Goal: Communication & Community: Answer question/provide support

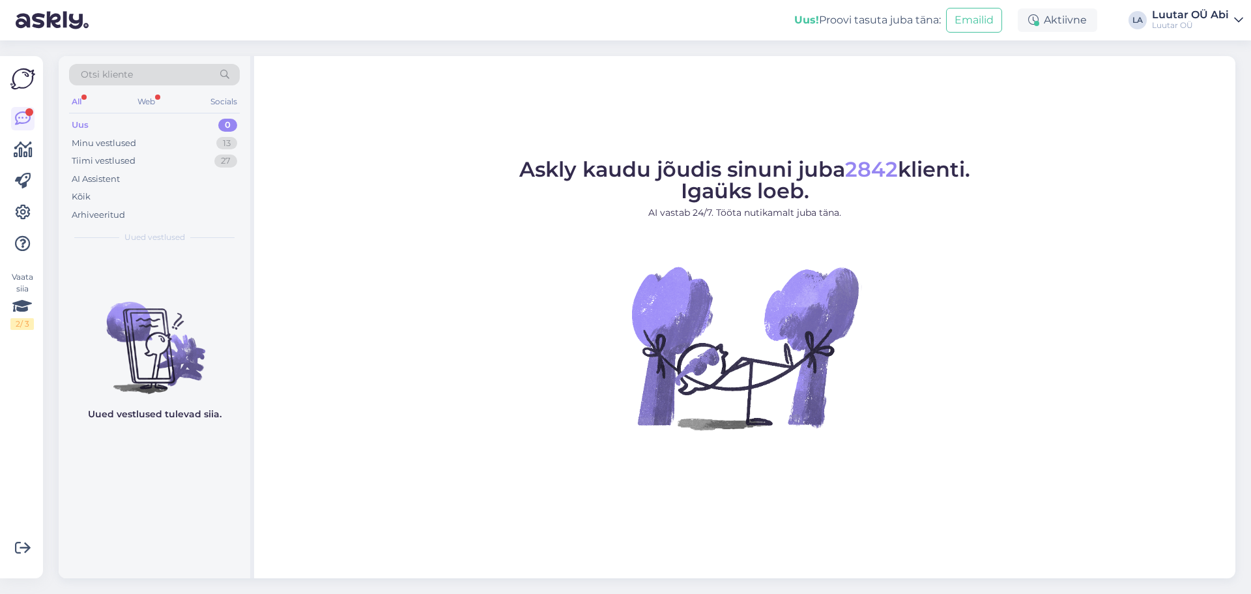
click at [71, 100] on div "All" at bounding box center [76, 101] width 15 height 17
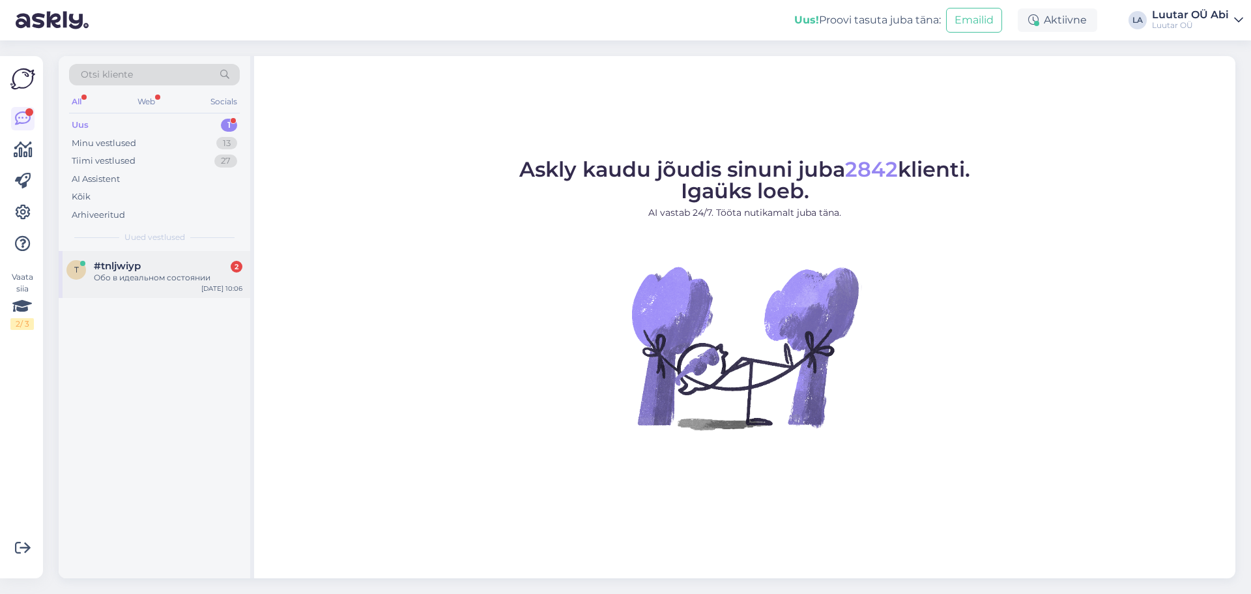
click at [132, 267] on span "#tnljwiyp" at bounding box center [117, 266] width 47 height 12
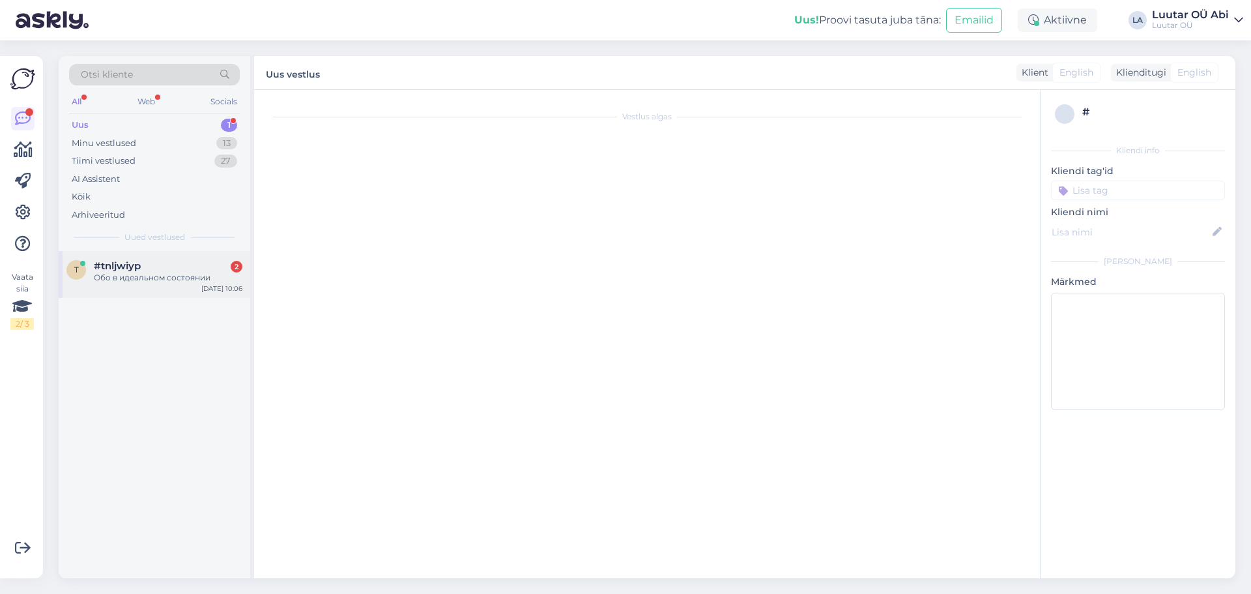
scroll to position [352, 0]
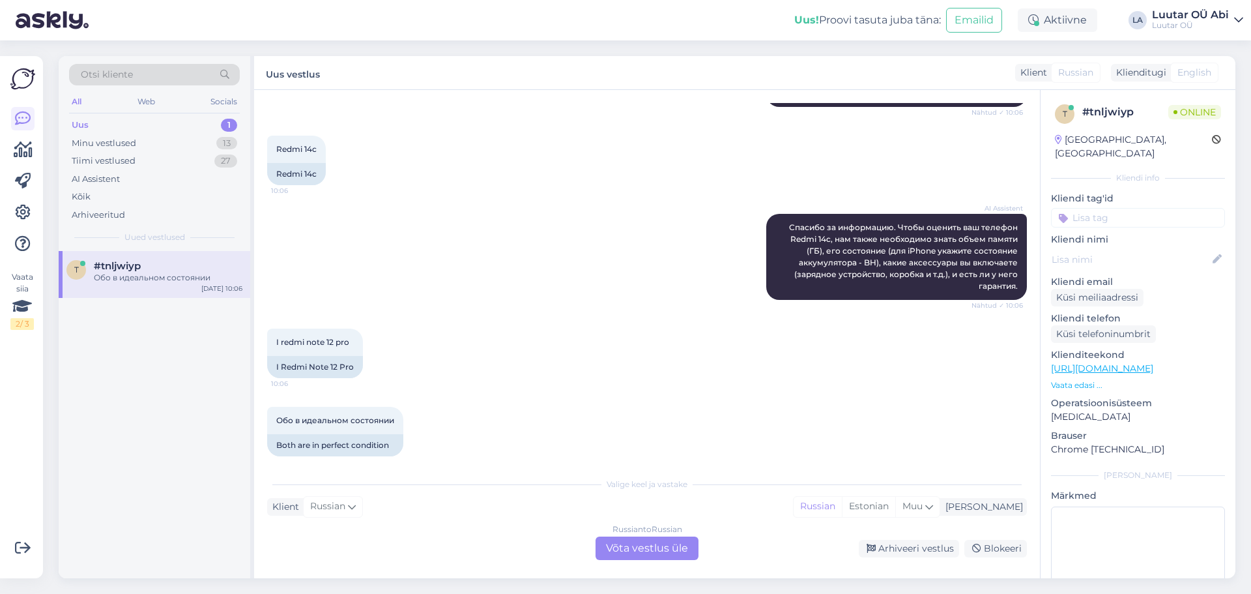
click at [627, 553] on div "Russian to Russian Võta vestlus üle" at bounding box center [647, 547] width 103 height 23
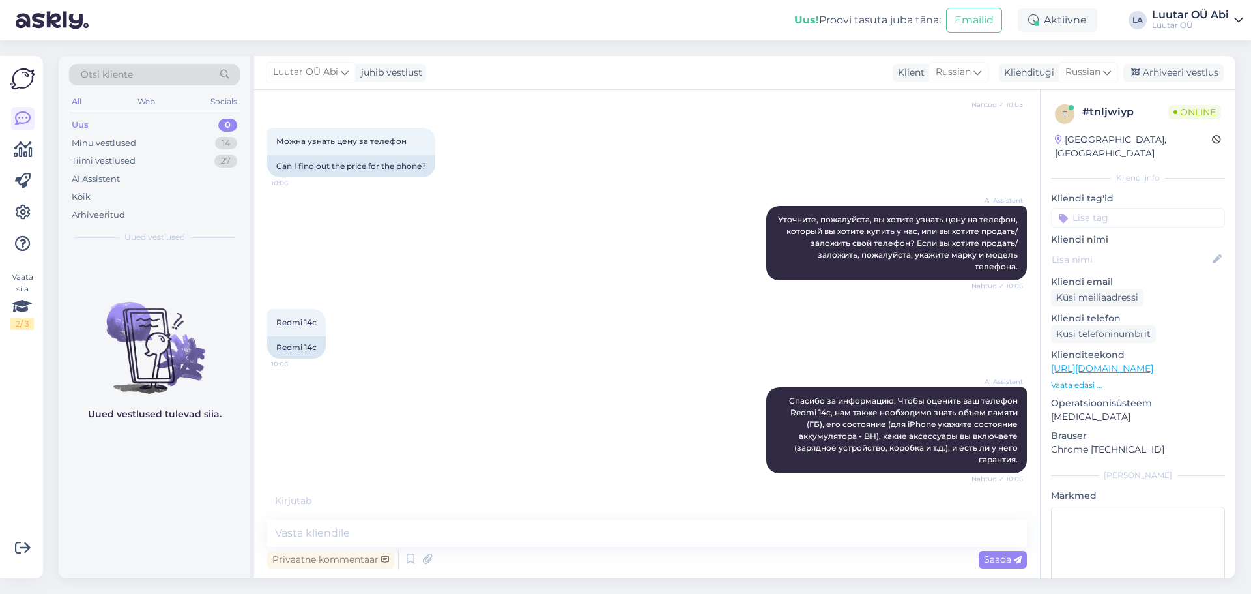
scroll to position [196, 0]
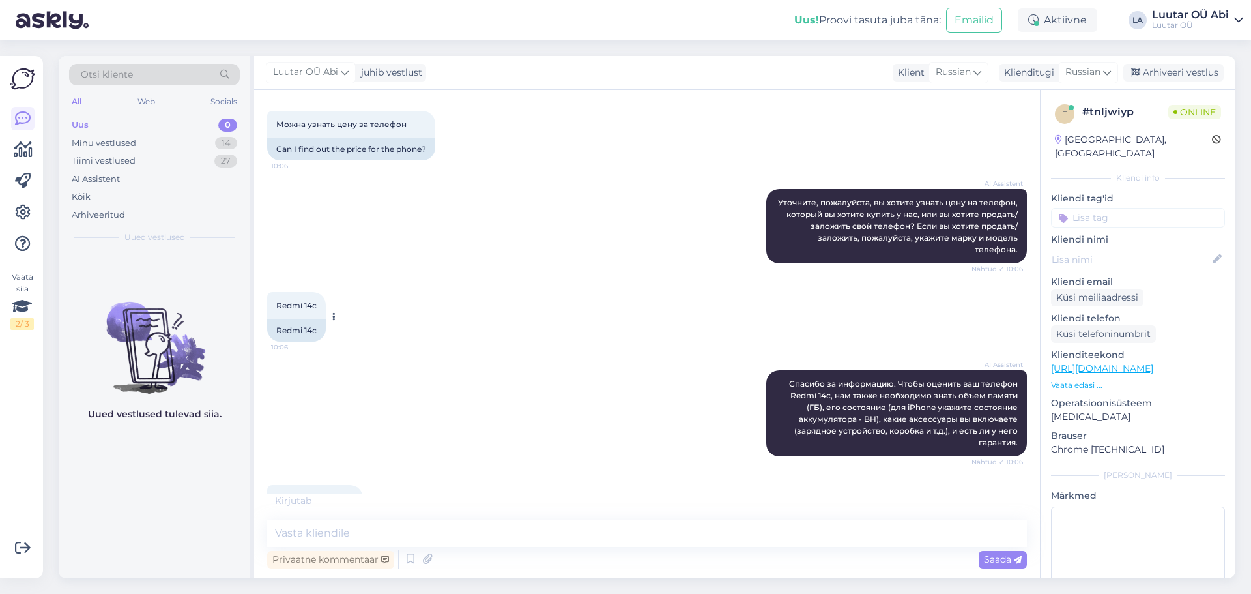
click at [313, 300] on span "Redmi 14c" at bounding box center [296, 305] width 40 height 10
copy div "Redmi 14c 10:06"
click at [375, 544] on textarea at bounding box center [647, 532] width 760 height 27
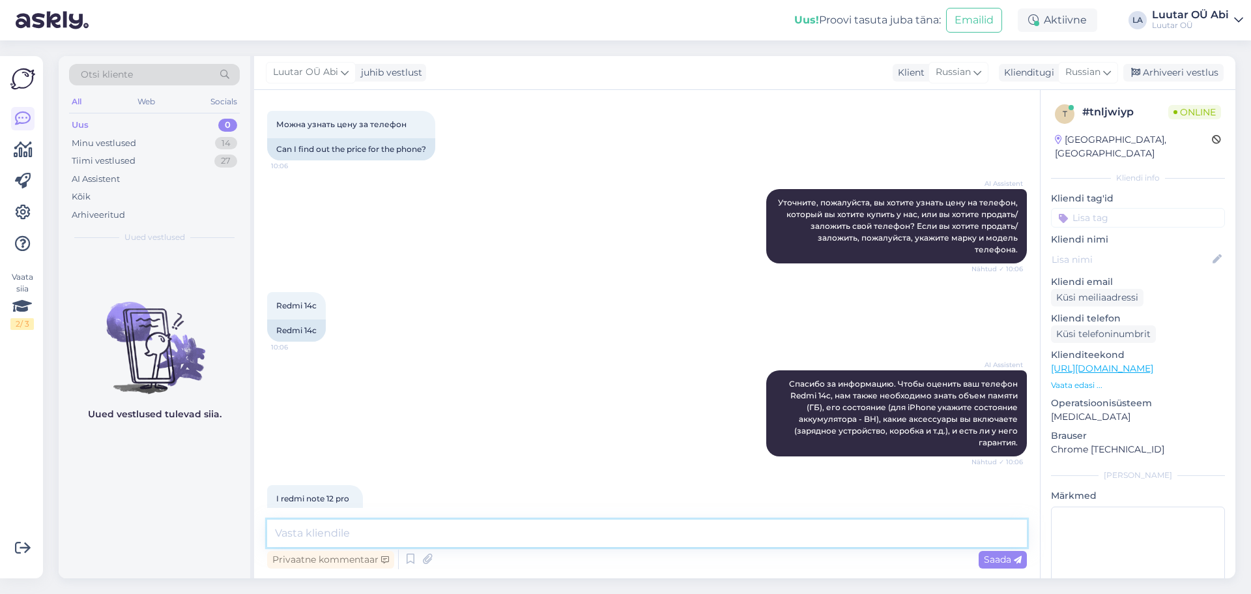
scroll to position [303, 0]
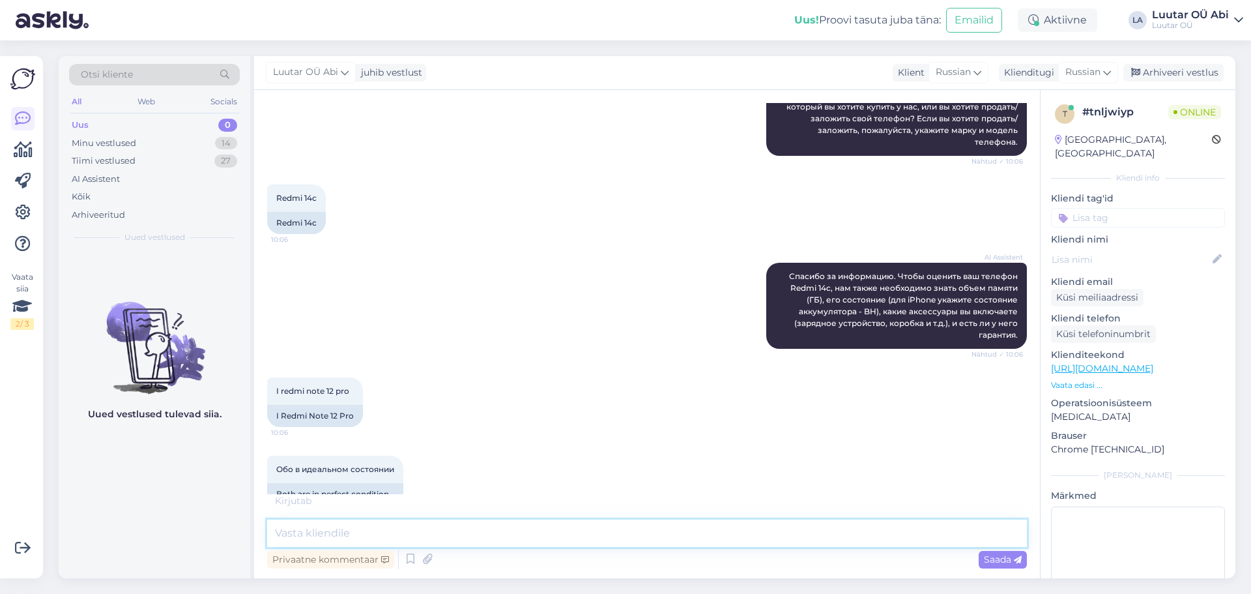
click at [372, 524] on textarea at bounding box center [647, 532] width 760 height 27
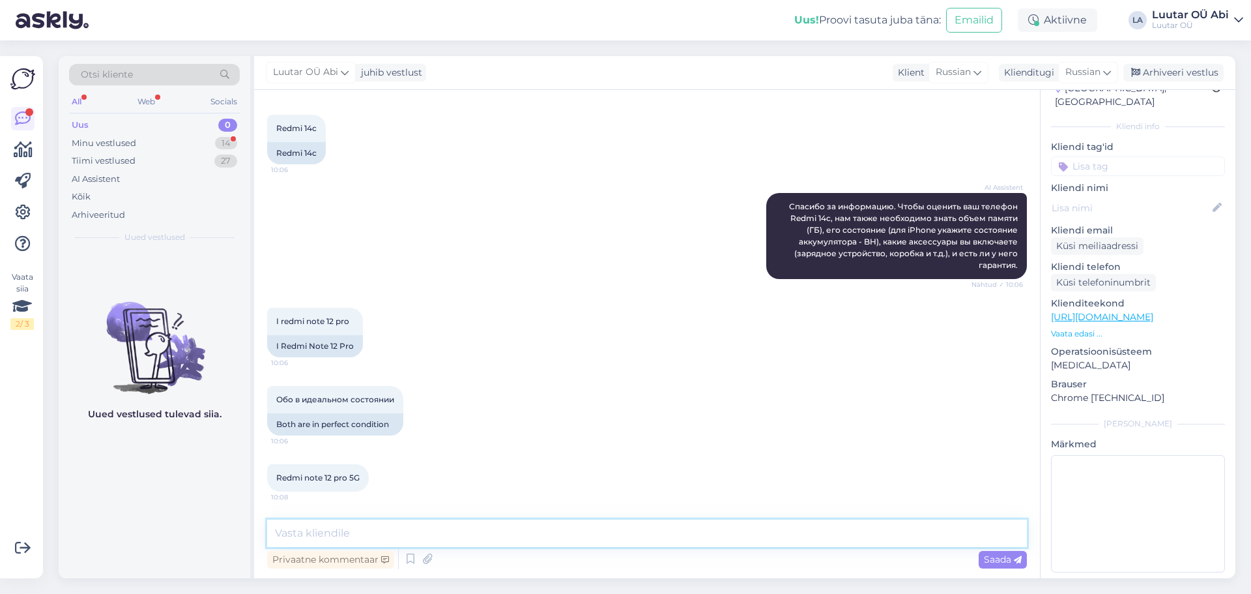
scroll to position [471, 0]
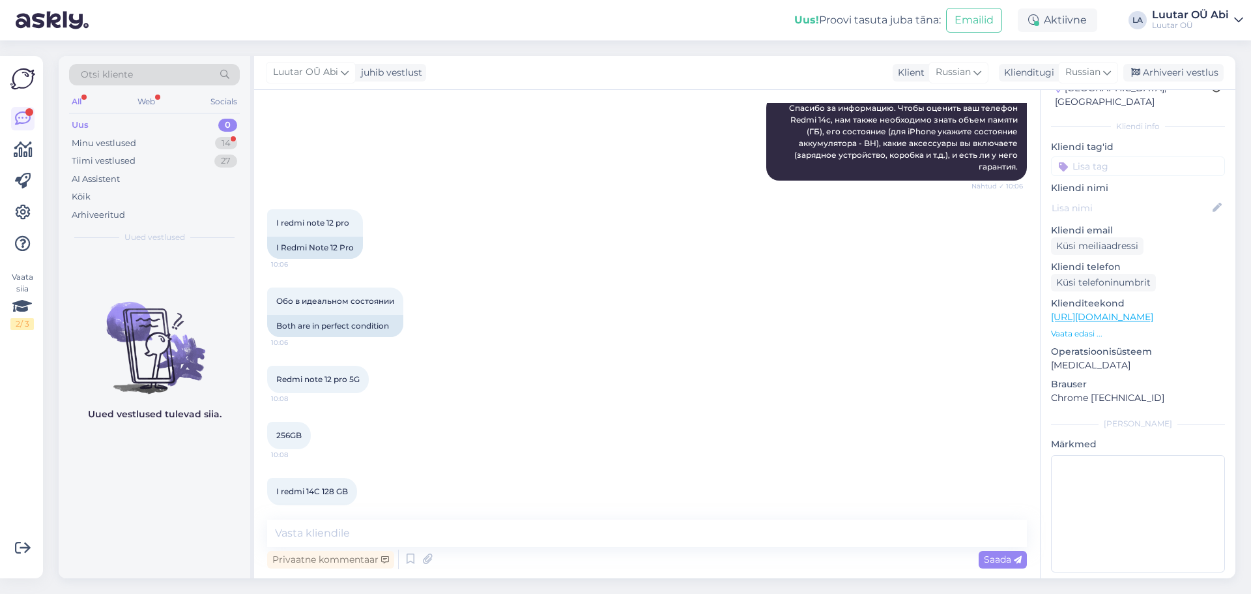
click at [312, 374] on span "Redmi note 12 pro 5G" at bounding box center [317, 379] width 83 height 10
copy div "Redmi note 12 pro 5G 10:08"
click at [299, 430] on span "256GB" at bounding box center [288, 435] width 25 height 10
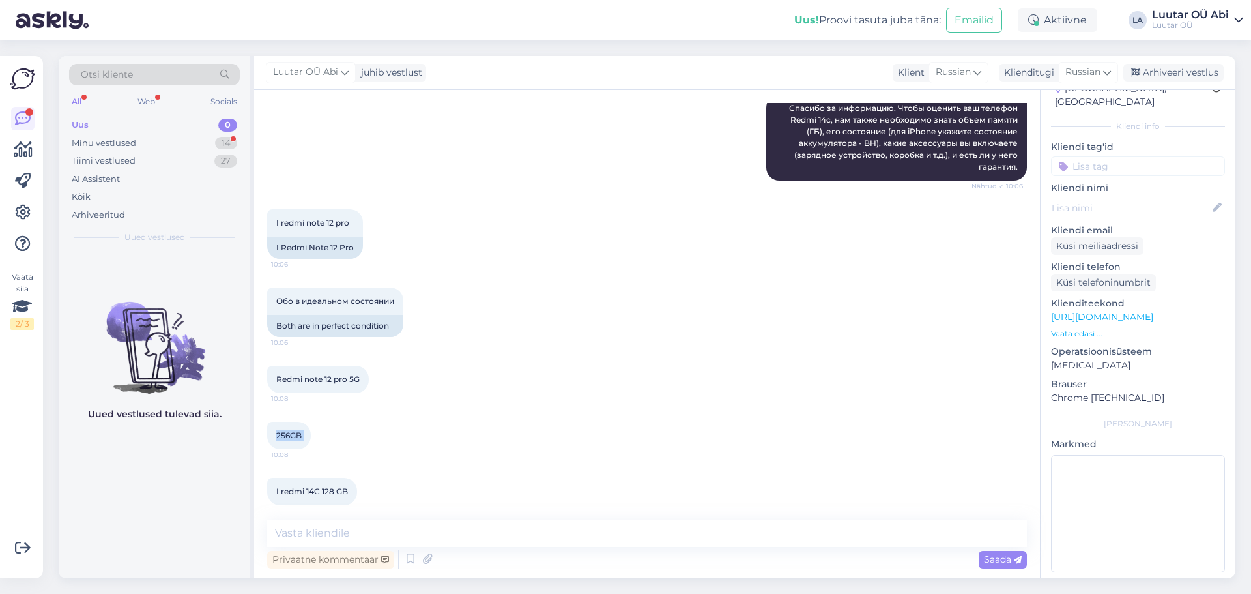
click at [299, 430] on span "256GB" at bounding box center [288, 435] width 25 height 10
copy div "256GB 10:08"
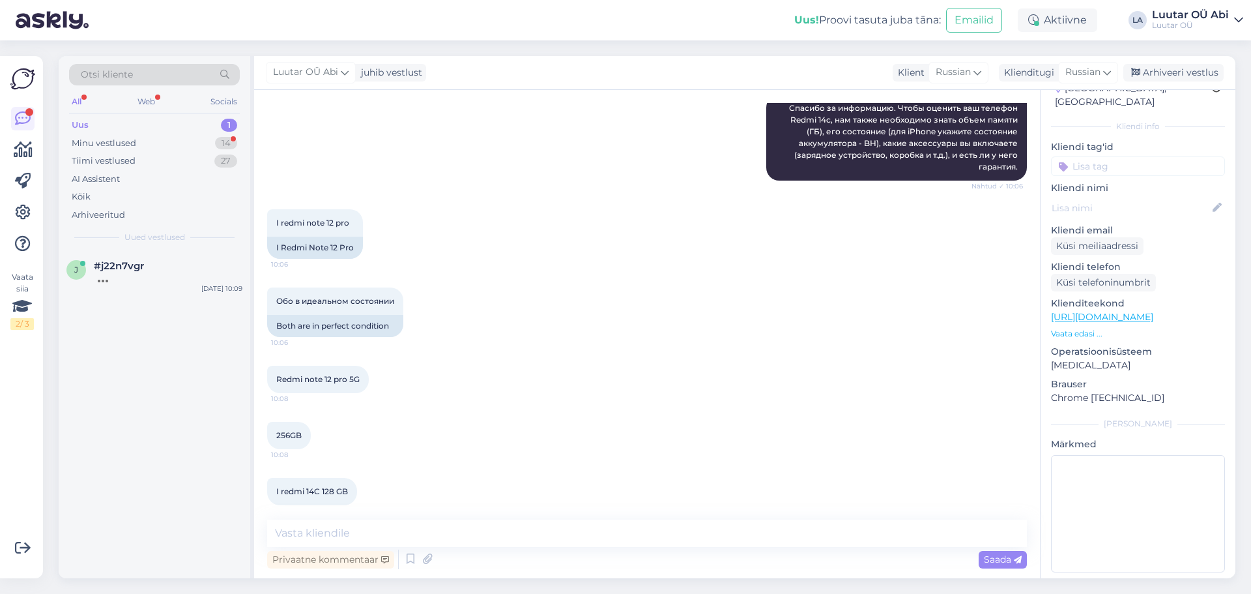
click at [312, 486] on span "I redmi 14C 128 GB" at bounding box center [312, 491] width 72 height 10
copy div "I redmi 14C 128 GB 10:08"
click at [214, 551] on div "j #j22n7vgr 1 Juhe originaal adapter kaasas. garantii kehtib. Kasutatud mõni pä…" at bounding box center [155, 414] width 192 height 327
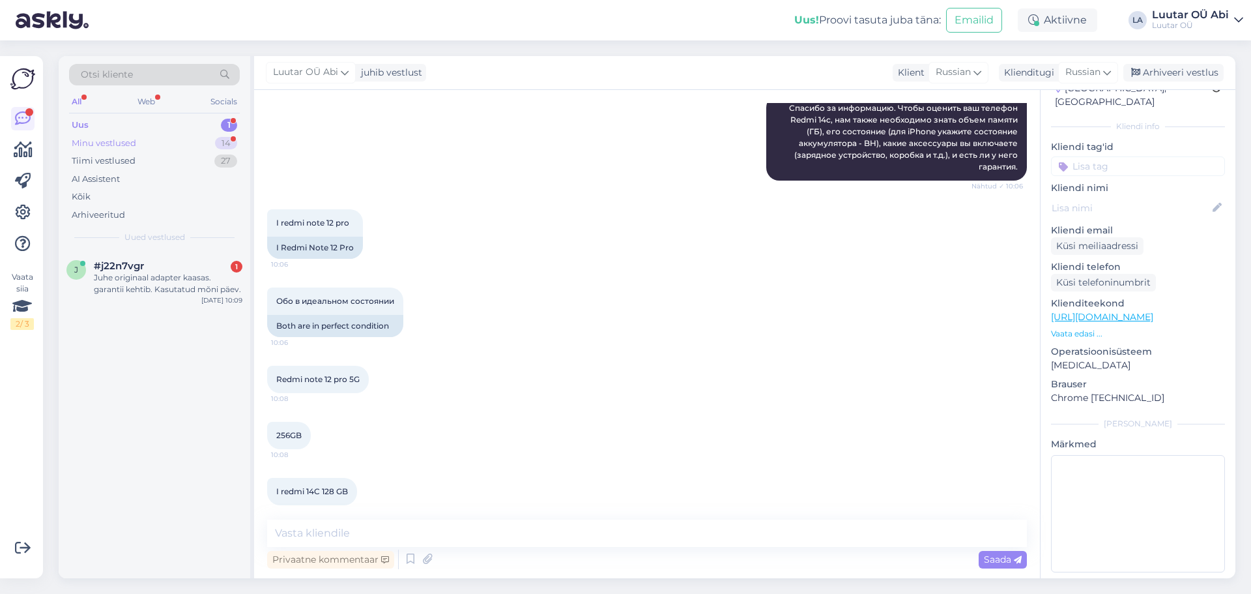
click at [139, 147] on div "Minu vestlused 14" at bounding box center [154, 143] width 171 height 18
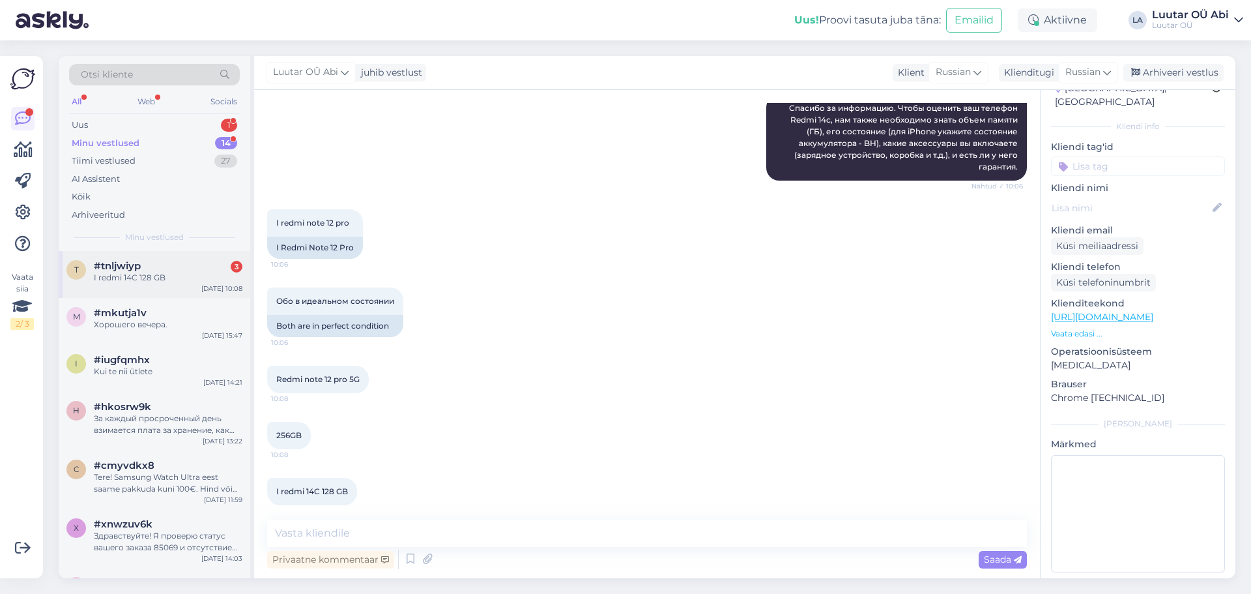
click at [147, 270] on div "#tnljwiyp 3" at bounding box center [168, 266] width 149 height 12
drag, startPoint x: 308, startPoint y: 484, endPoint x: 345, endPoint y: 533, distance: 61.9
click at [345, 533] on textarea at bounding box center [647, 532] width 760 height 27
paste textarea "redmi 14C 128 GB"
click at [433, 533] on textarea "redmi 14C 128 GB kuni" at bounding box center [647, 532] width 760 height 27
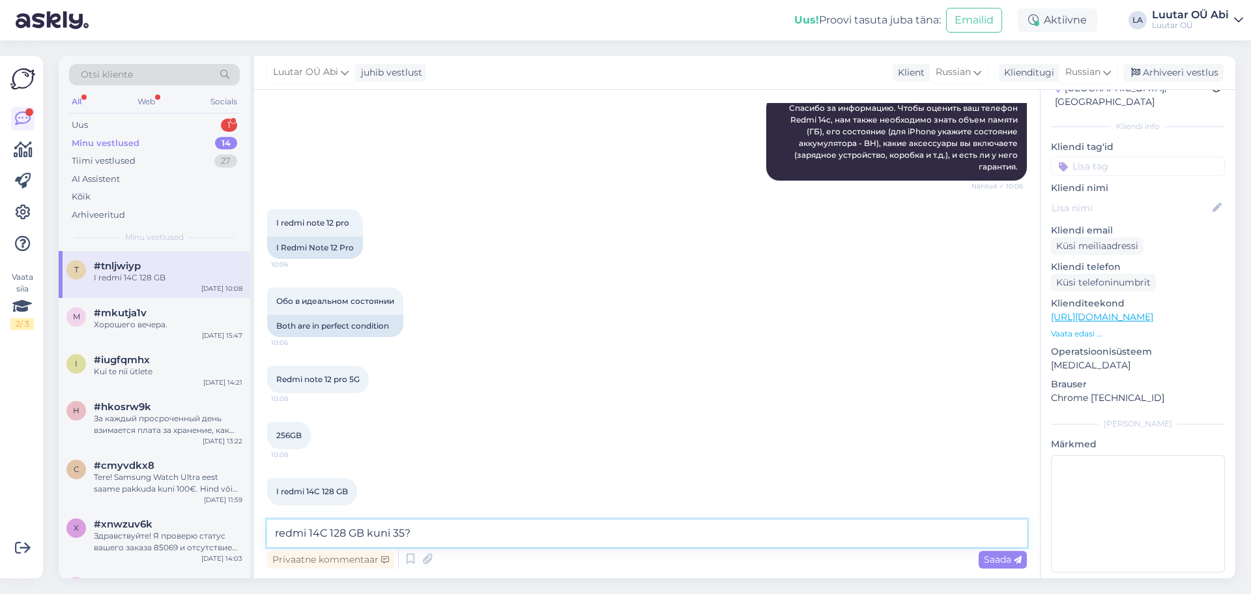
click at [434, 531] on textarea "redmi 14C 128 GB kuni 35?" at bounding box center [647, 532] width 760 height 27
type textarea "redmi 14C 128 GB kuni 35?"
click at [456, 531] on textarea "redmi 14C 128 GB kuni 35?" at bounding box center [647, 532] width 760 height 27
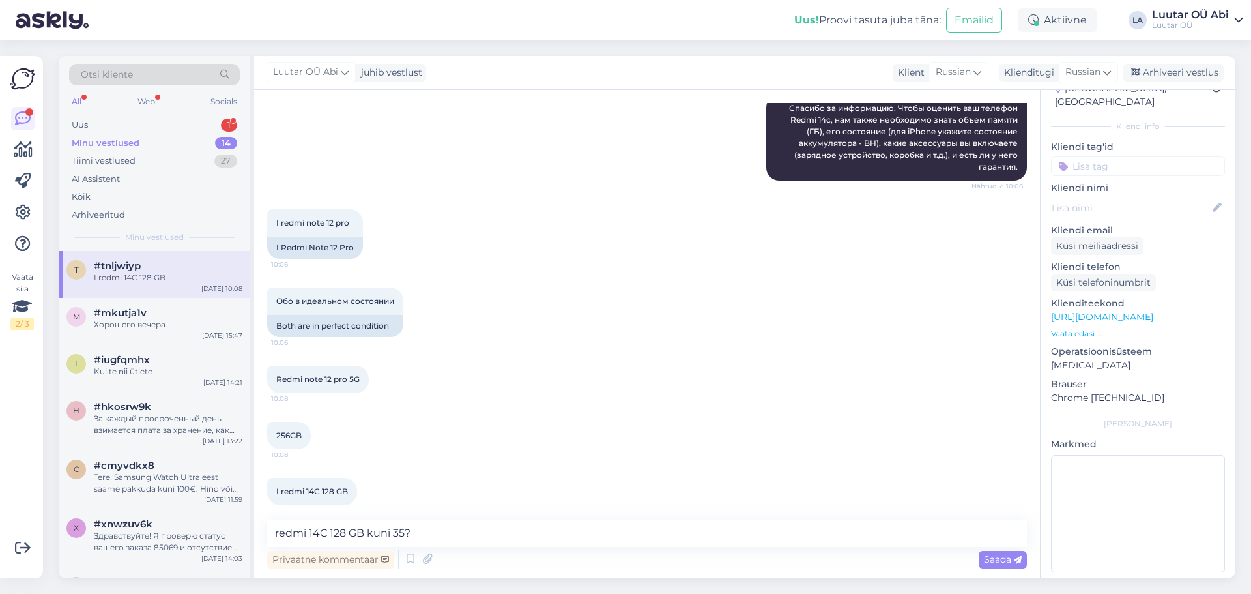
click at [1004, 336] on div "Обо в идеальном состоянии 10:06 Both are in perfect condition" at bounding box center [647, 312] width 760 height 78
click at [476, 542] on textarea "redmi 14C 128 GB kuni 35?" at bounding box center [647, 532] width 760 height 27
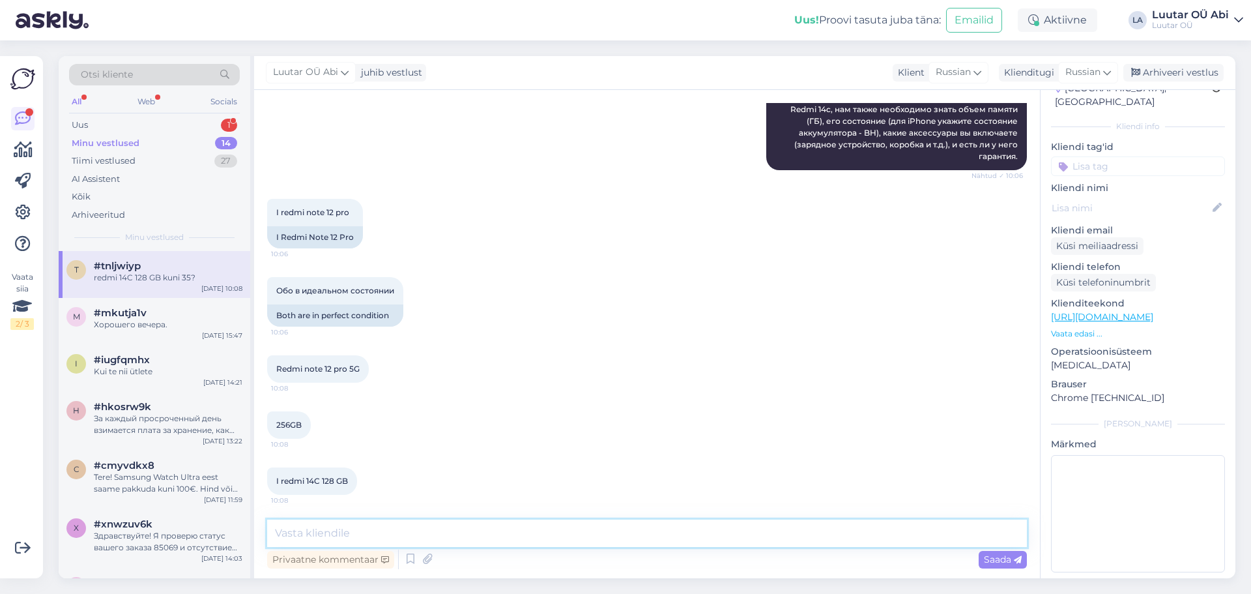
scroll to position [462, 0]
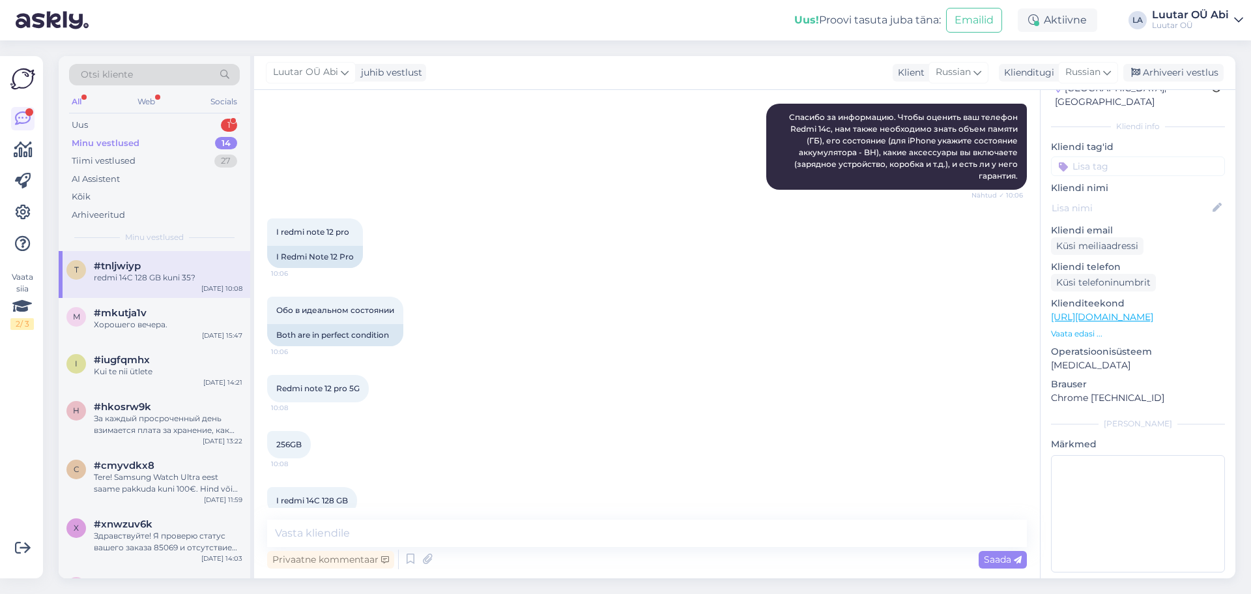
click at [309, 383] on span "Redmi note 12 pro 5G" at bounding box center [317, 388] width 83 height 10
copy div "Redmi note 12 pro 5G 10:08"
click at [354, 534] on textarea at bounding box center [647, 532] width 760 height 27
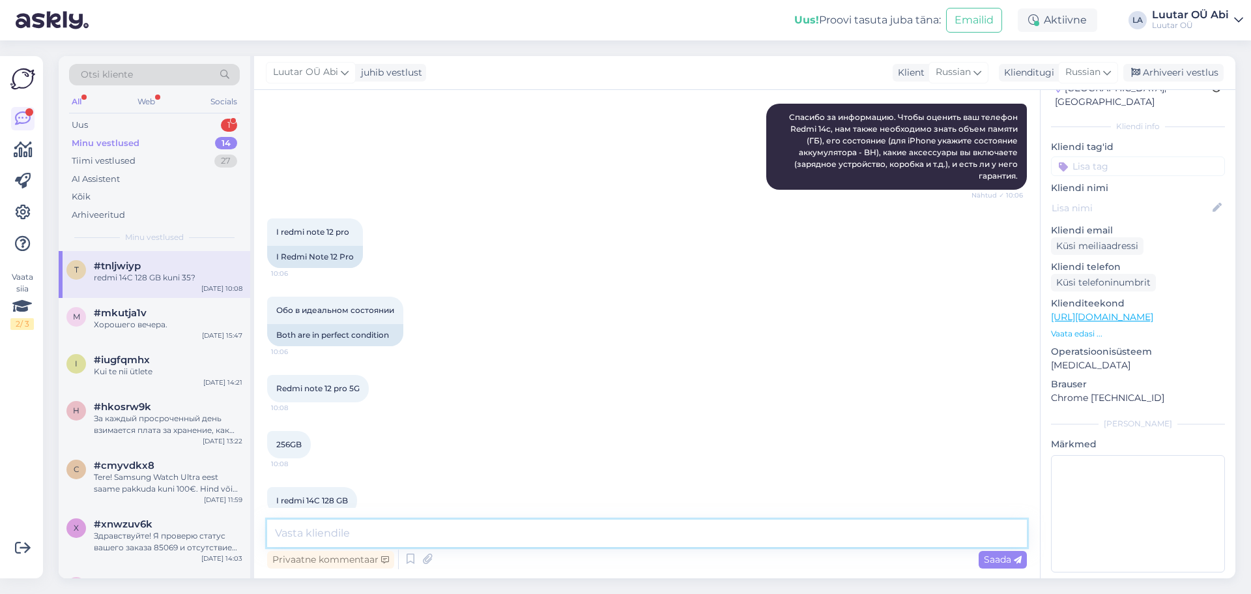
paste textarea "Redmi note 12 pro 5G"
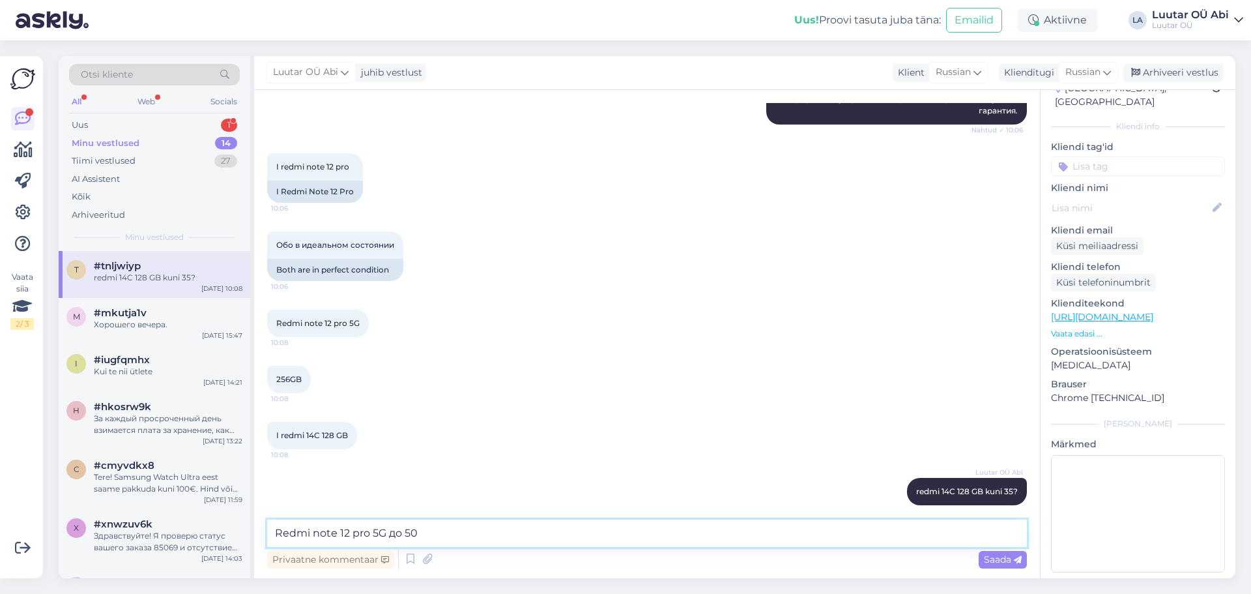
type textarea "Redmi note 12 pro 5G до 50€"
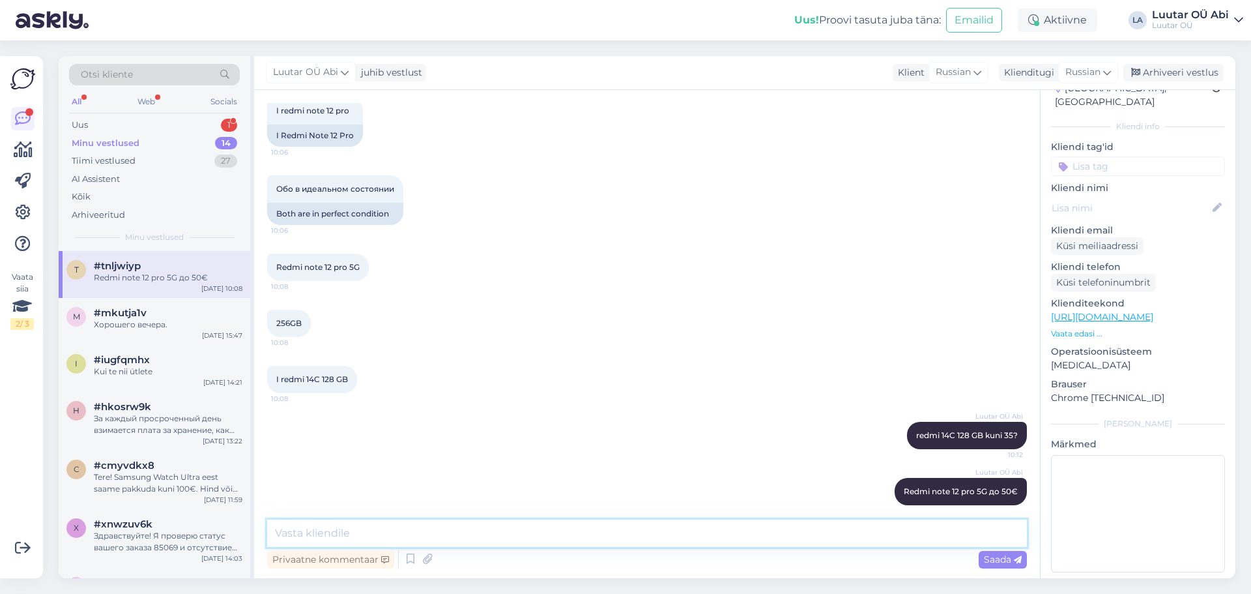
click at [412, 535] on textarea at bounding box center [647, 532] width 760 height 27
type textarea "W"
type textarea "Цена может поменяться от состояния и комплектации телефона."
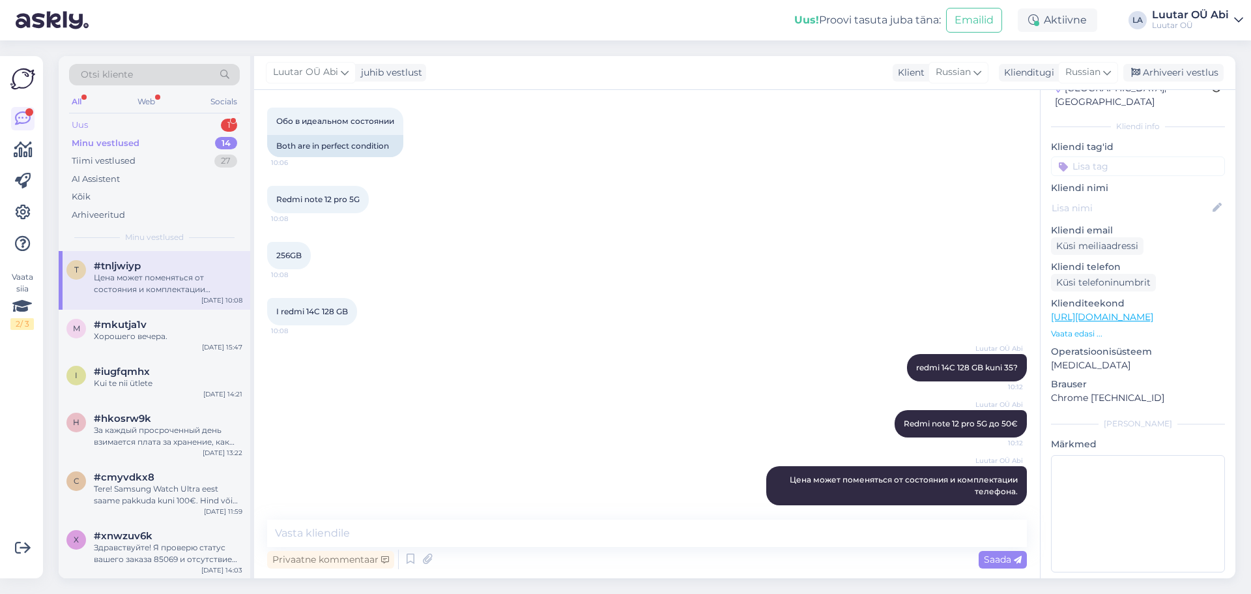
click at [89, 124] on div "Uus 1" at bounding box center [154, 125] width 171 height 18
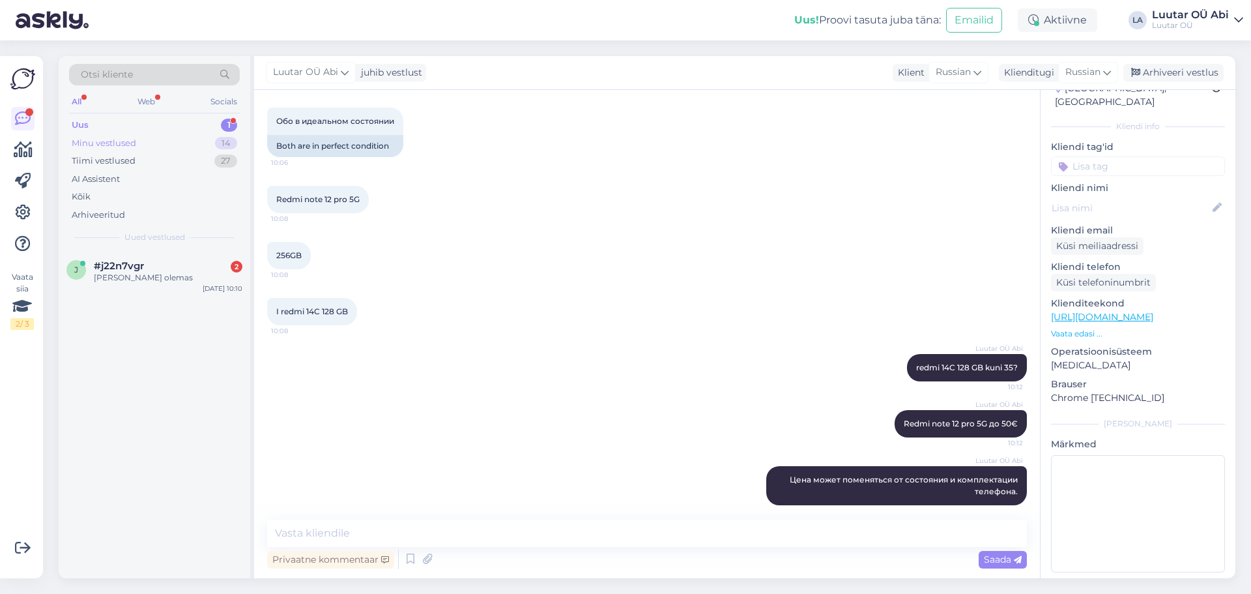
click at [96, 142] on div "Minu vestlused" at bounding box center [104, 143] width 65 height 13
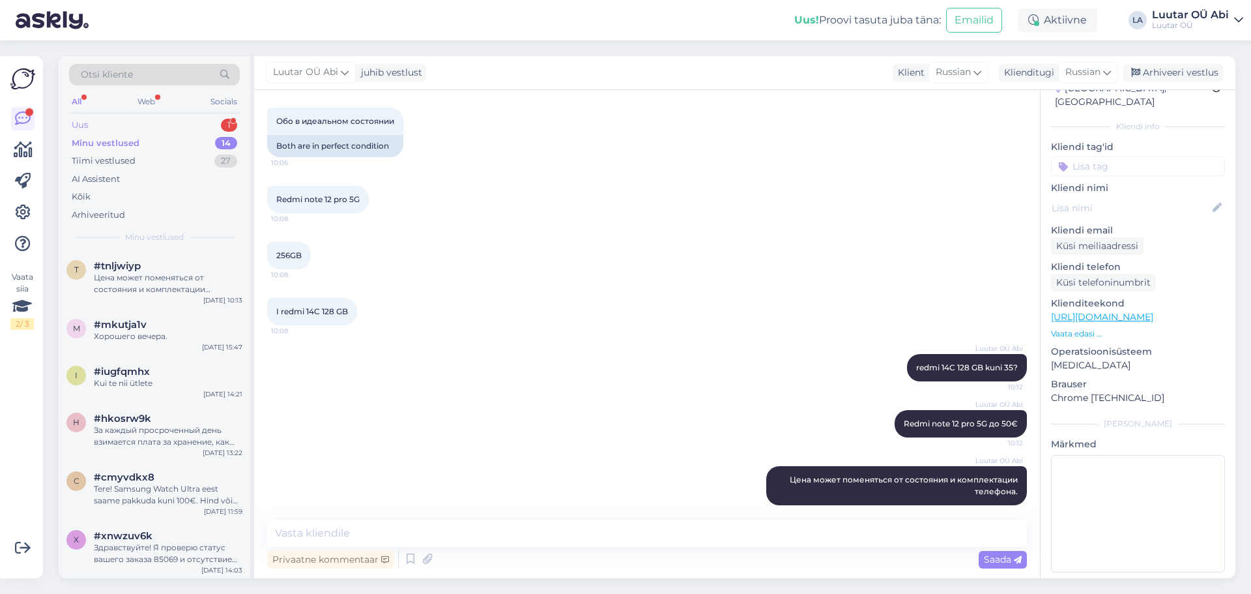
click at [83, 120] on div "Uus" at bounding box center [80, 125] width 16 height 13
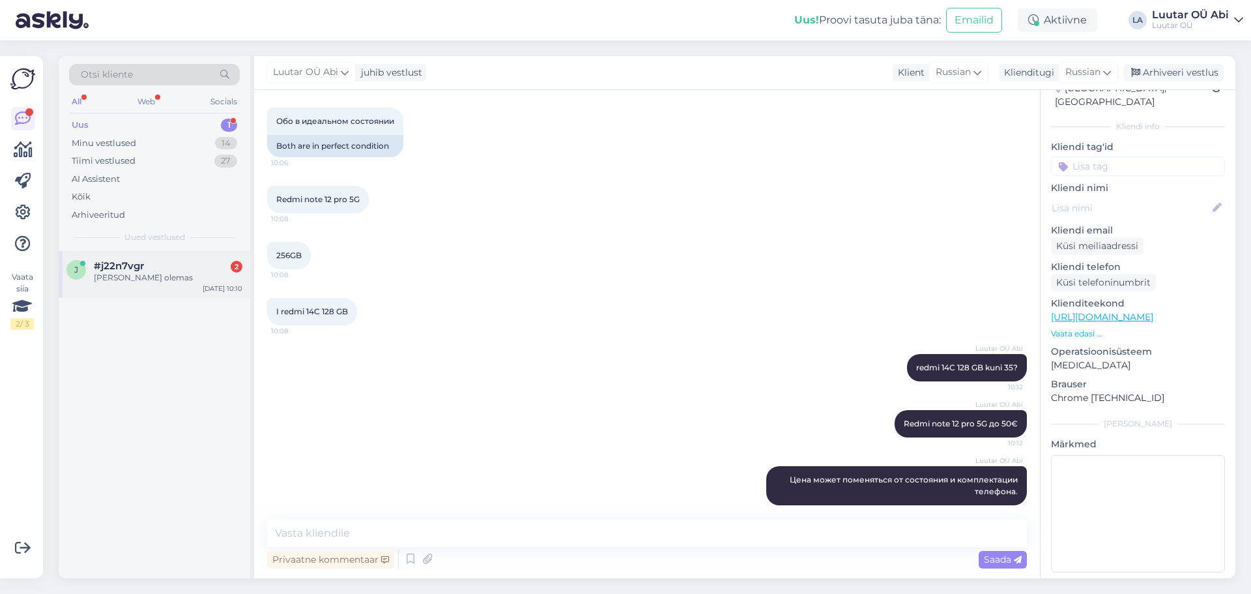
click at [113, 282] on div "[PERSON_NAME] olemas" at bounding box center [168, 278] width 149 height 12
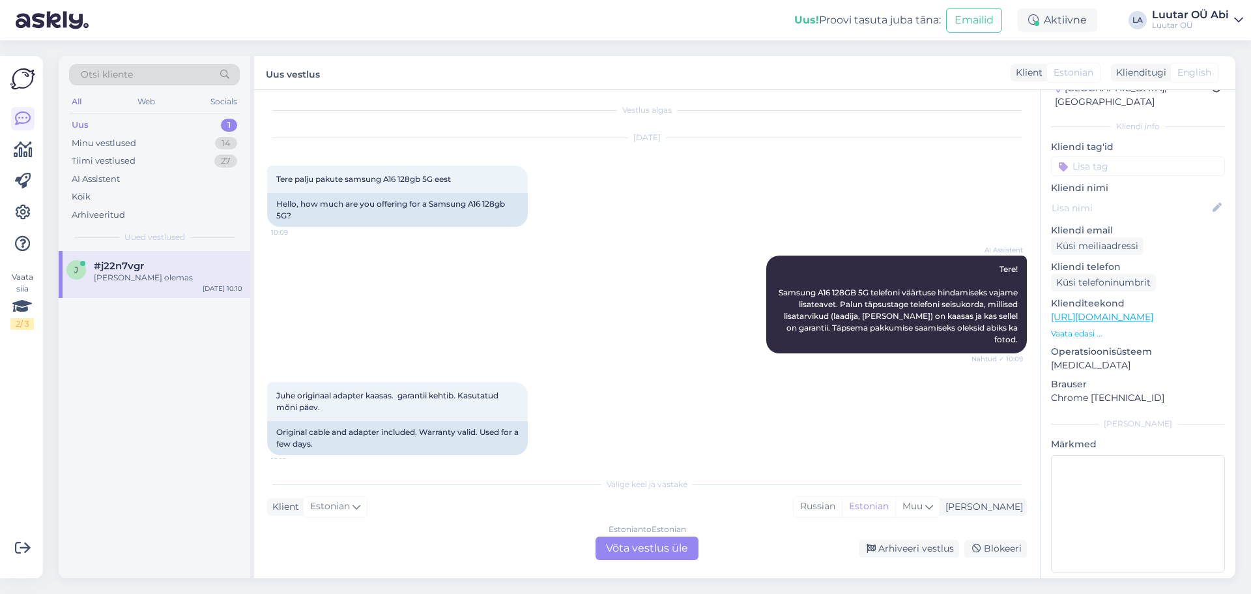
scroll to position [0, 0]
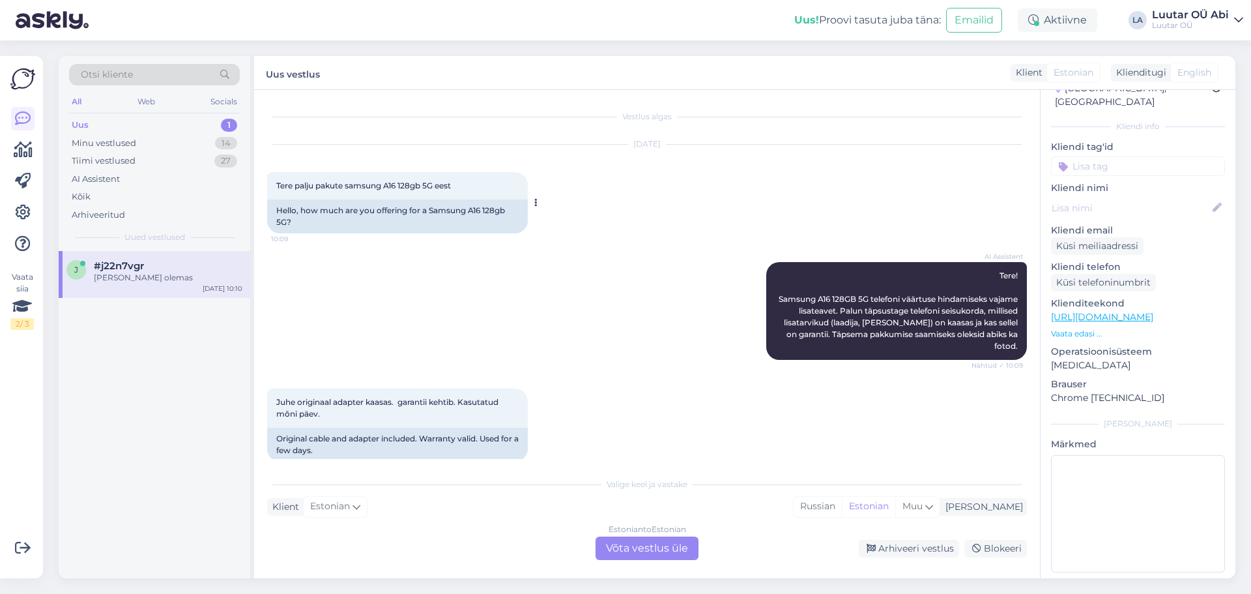
click at [418, 183] on span "Tere palju pakute samsung A16 128gb 5G eest" at bounding box center [363, 186] width 175 height 10
copy div "Tere palju pakute samsung A16 128gb 5G eest 10:09"
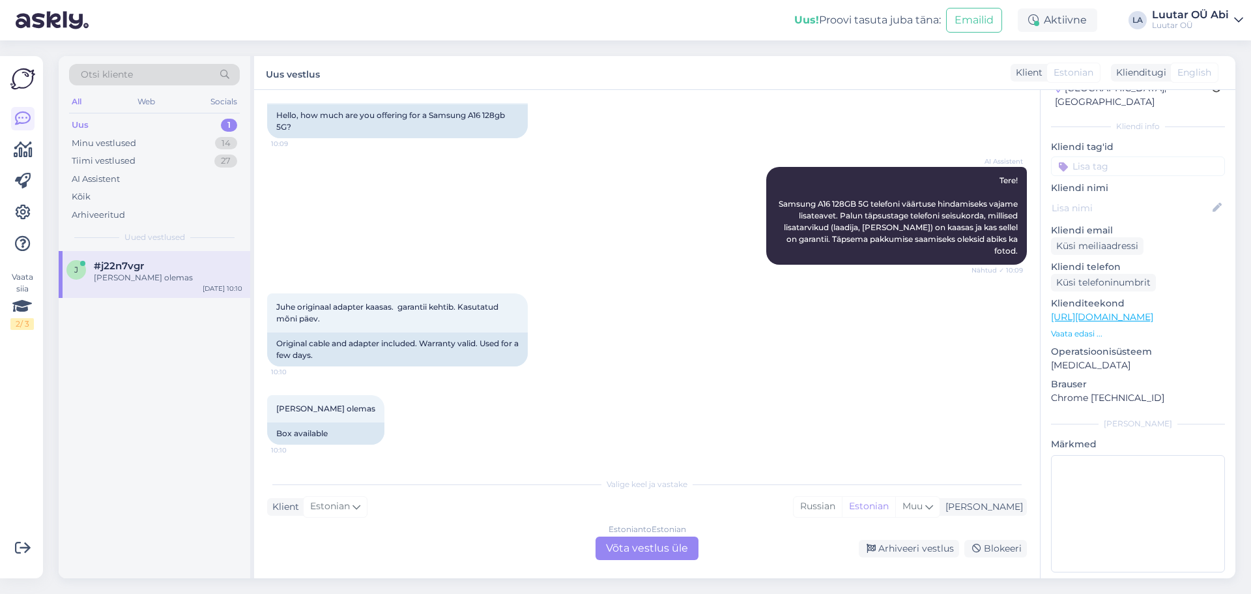
click at [465, 500] on div "Klient Estonian Mina Russian Estonian Muu" at bounding box center [647, 507] width 760 height 18
click at [633, 543] on div "Estonian to Estonian Võta vestlus üle" at bounding box center [647, 547] width 103 height 23
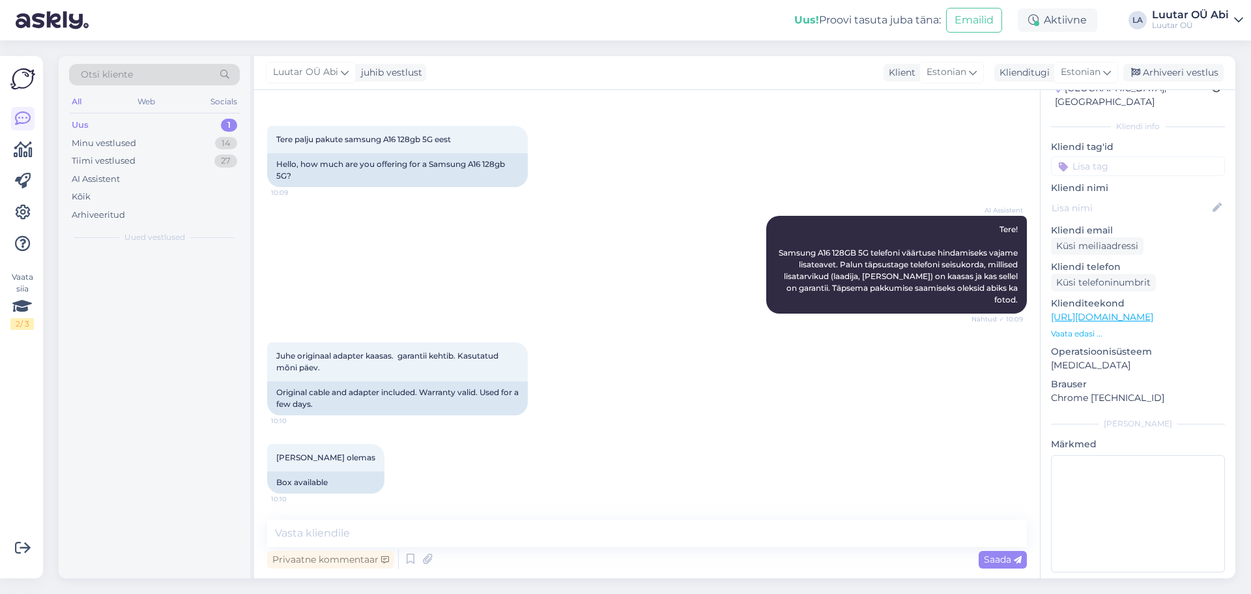
scroll to position [46, 0]
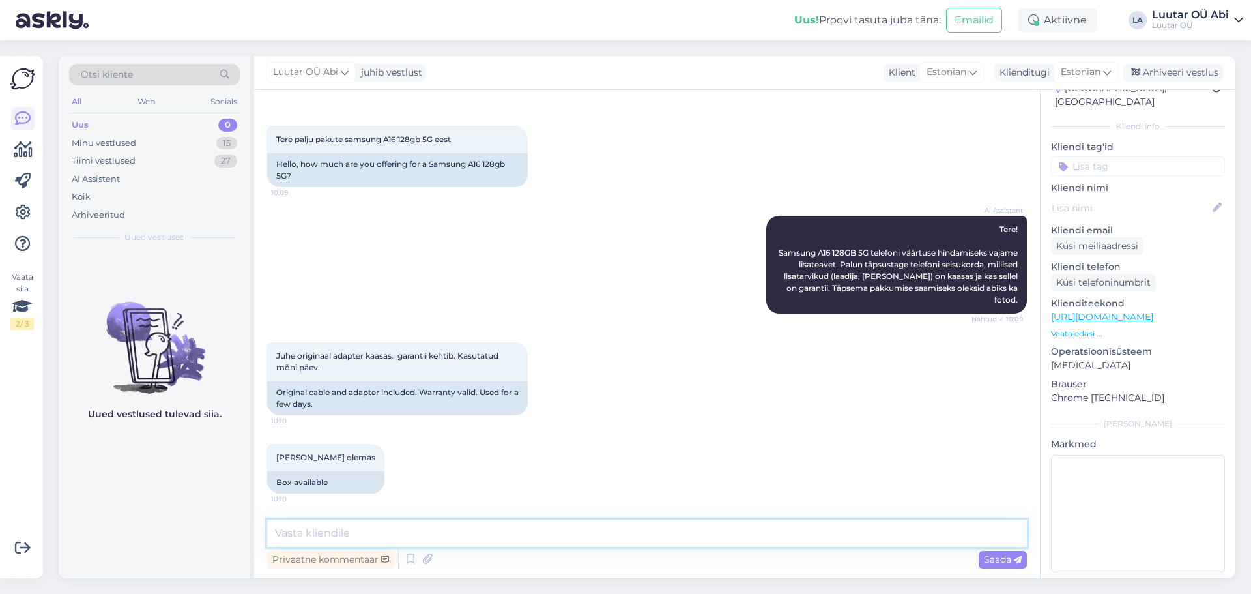
click at [466, 531] on textarea at bounding box center [647, 532] width 760 height 27
type textarea "З"
click at [503, 542] on textarea "Pakkume kuni" at bounding box center [647, 532] width 760 height 27
click at [505, 538] on textarea "Pakkume kuni" at bounding box center [647, 532] width 760 height 27
drag, startPoint x: 667, startPoint y: 593, endPoint x: 442, endPoint y: 522, distance: 236.4
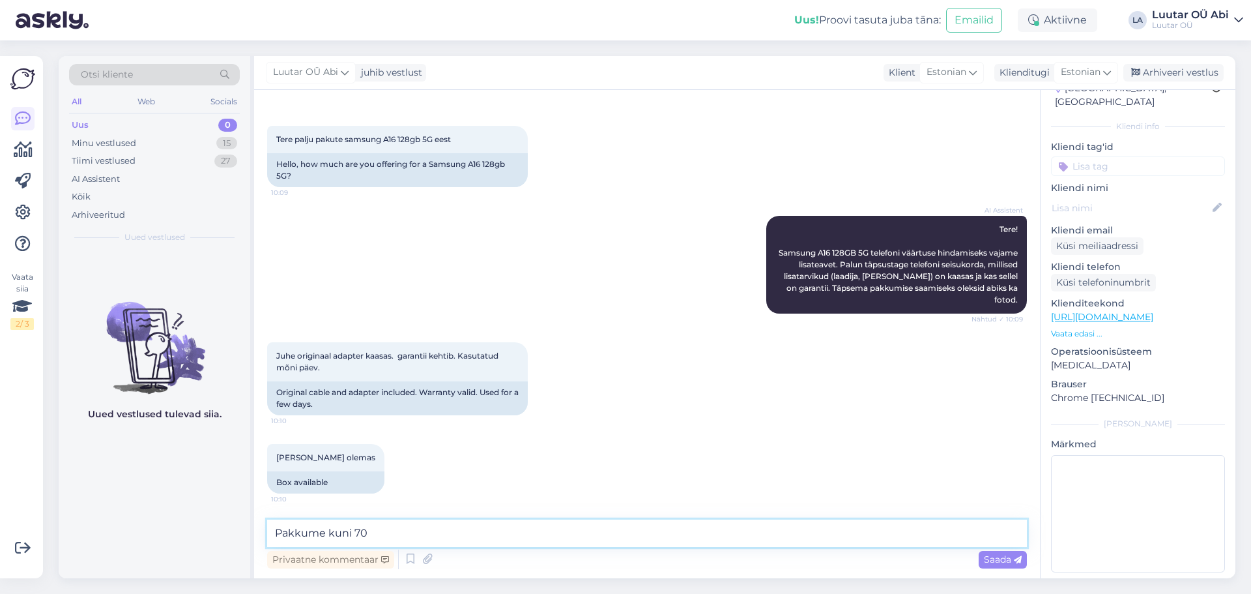
click at [442, 522] on textarea "Pakkume kuni 70" at bounding box center [647, 532] width 760 height 27
paste textarea "Hind võib mingil määral muutuda, oleneb komplektsusest, välimusest"
type textarea "Pakkume kuni 70€. Hind võib mingil määral muutuda, oleneb komplektsusest, välim…"
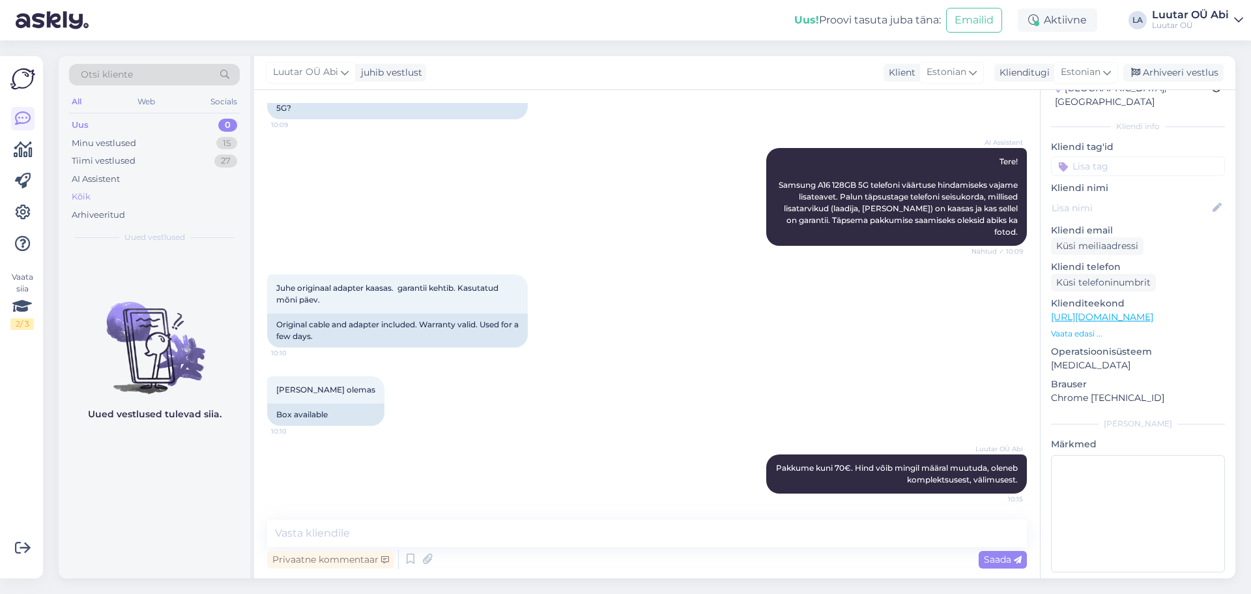
drag, startPoint x: 109, startPoint y: 139, endPoint x: 132, endPoint y: 189, distance: 55.4
click at [109, 139] on div "Minu vestlused" at bounding box center [104, 143] width 65 height 13
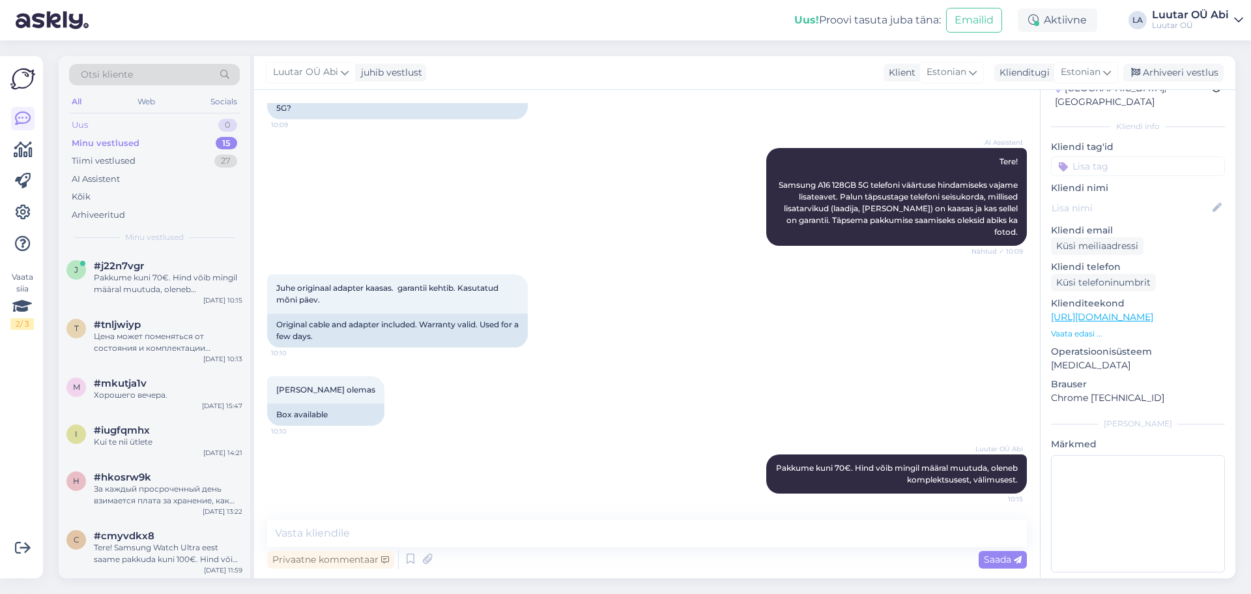
click at [122, 125] on div "Uus 0" at bounding box center [154, 125] width 171 height 18
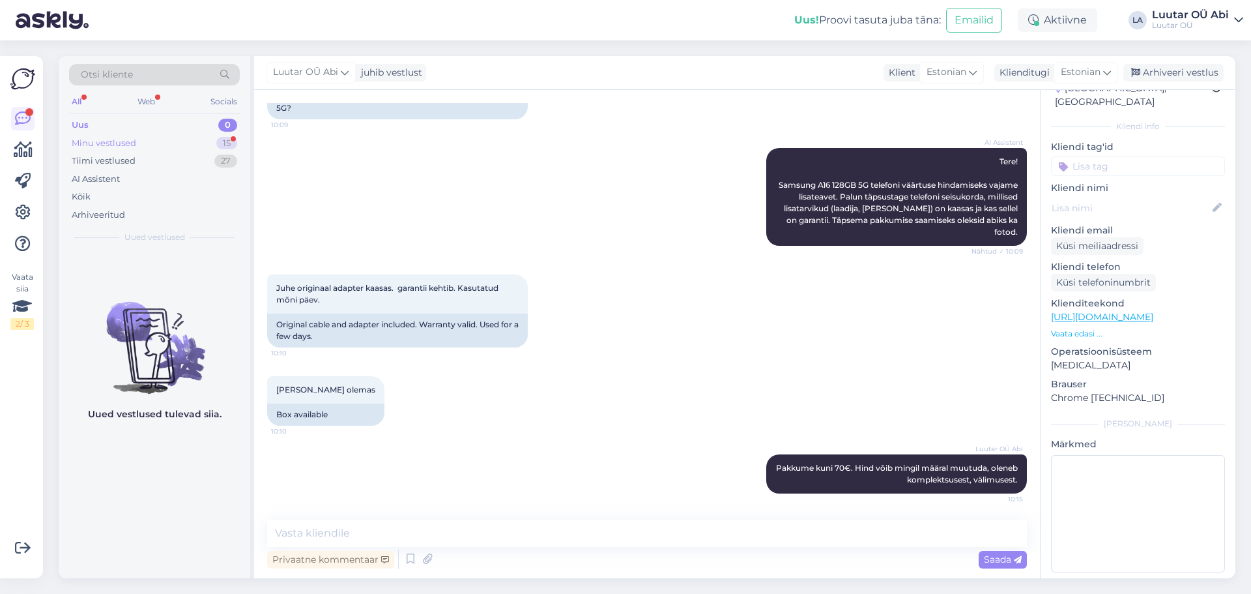
click at [102, 134] on div "Minu vestlused 15" at bounding box center [154, 143] width 171 height 18
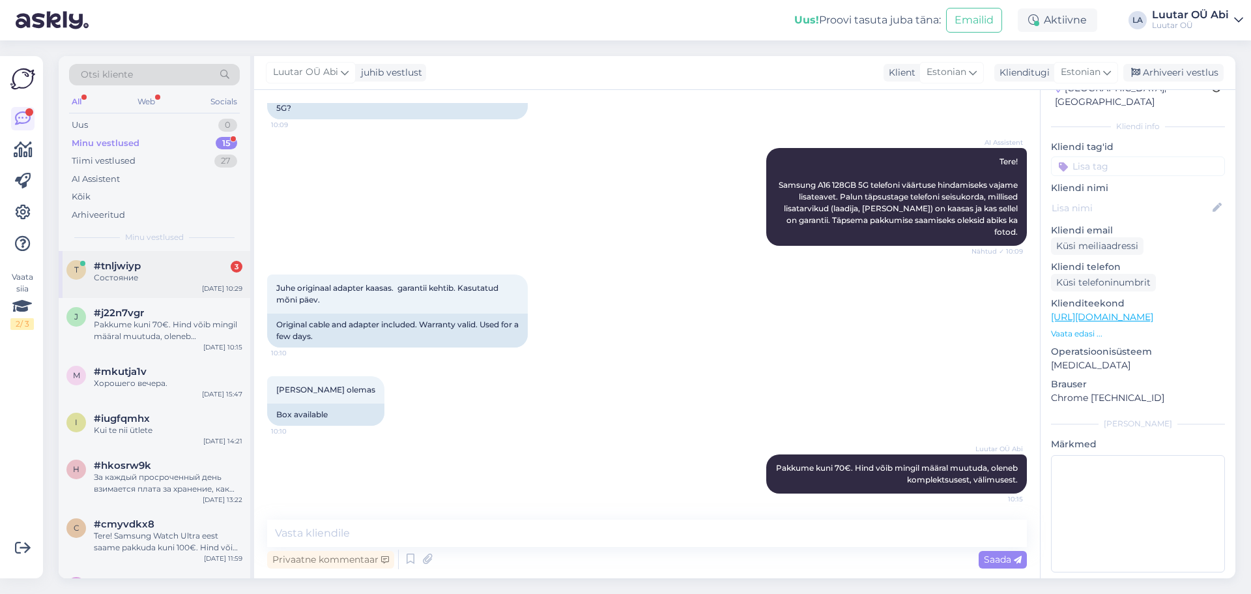
click at [104, 271] on span "#tnljwiyp" at bounding box center [117, 266] width 47 height 12
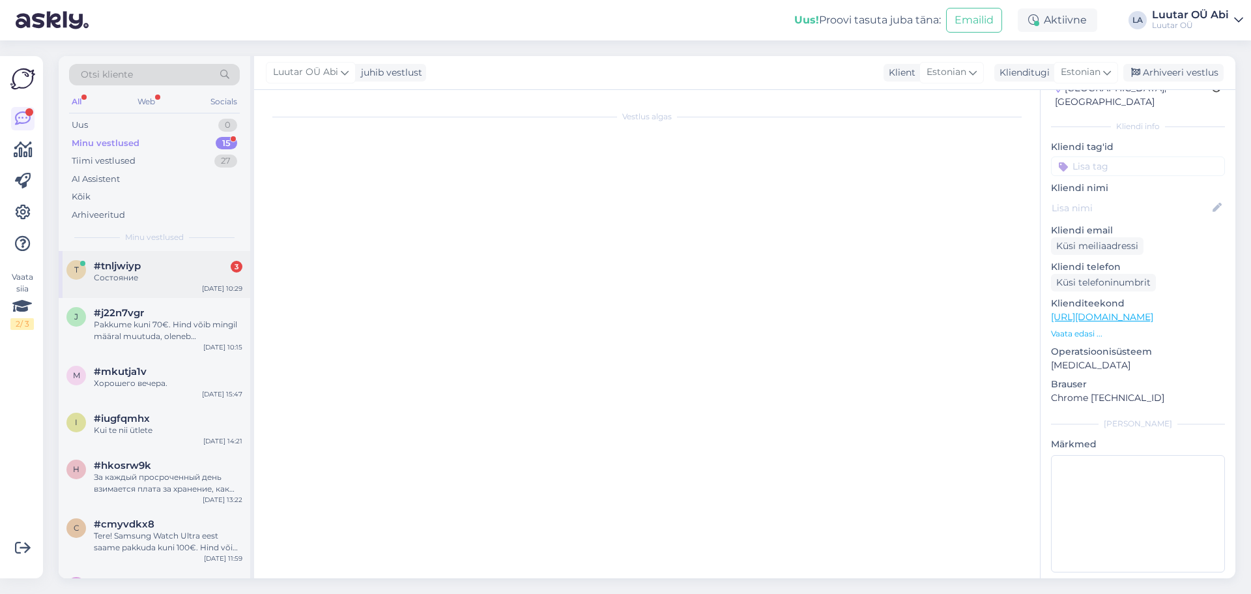
scroll to position [819, 0]
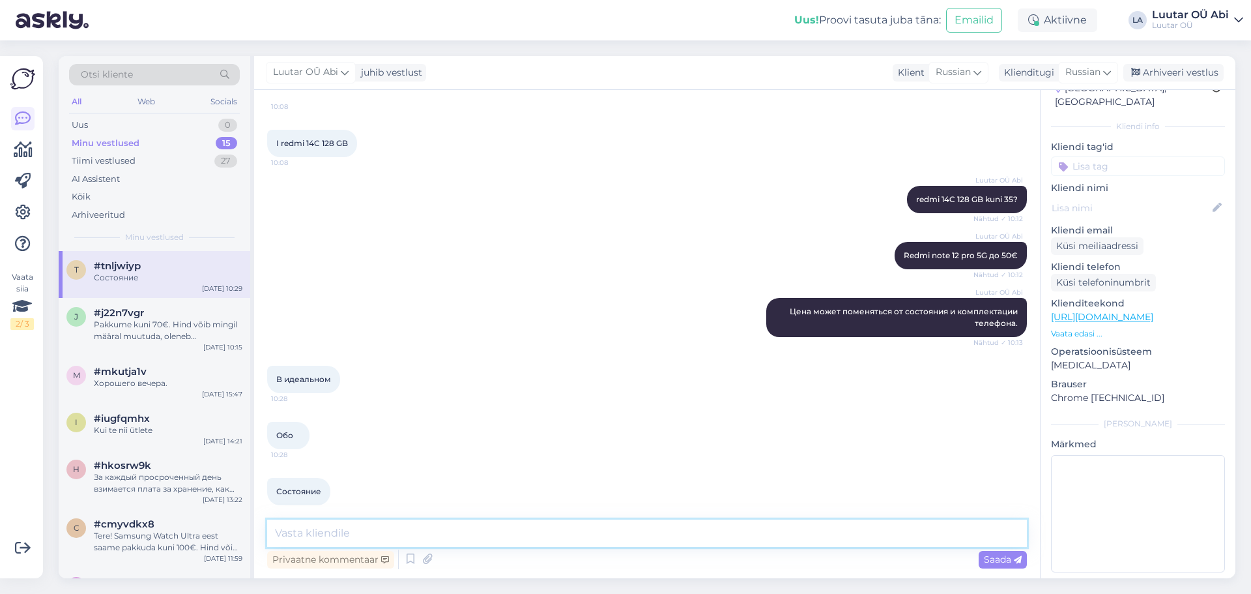
click at [344, 520] on textarea at bounding box center [647, 532] width 760 height 27
type textarea "Предложения указаны выше."
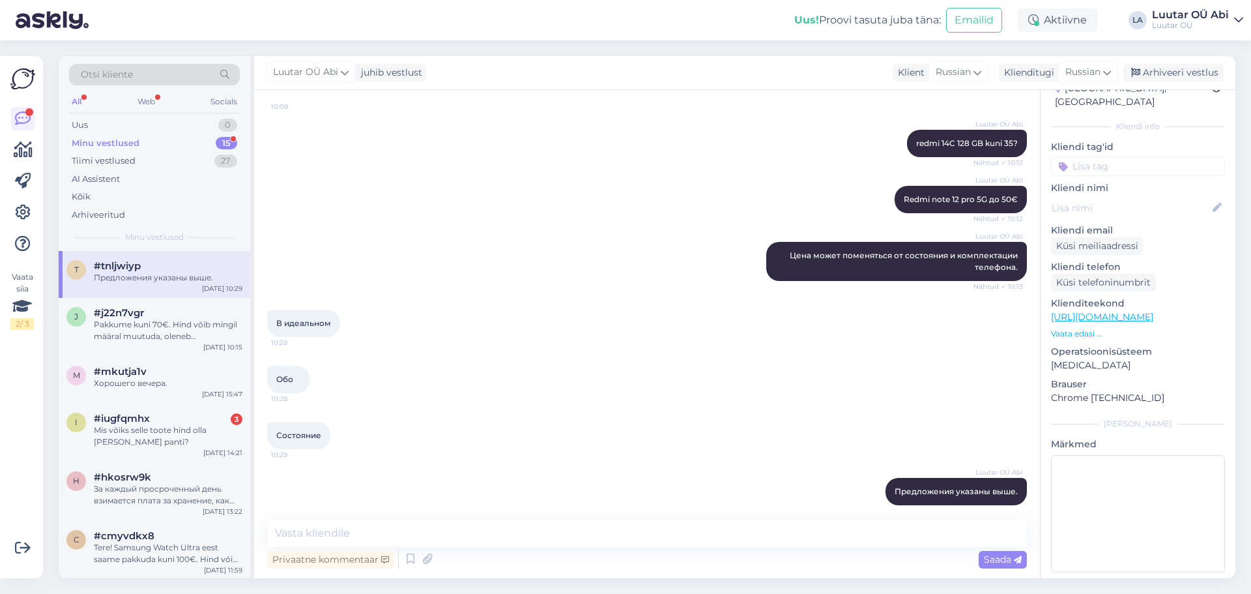
click at [106, 146] on div "Minu vestlused" at bounding box center [106, 143] width 68 height 13
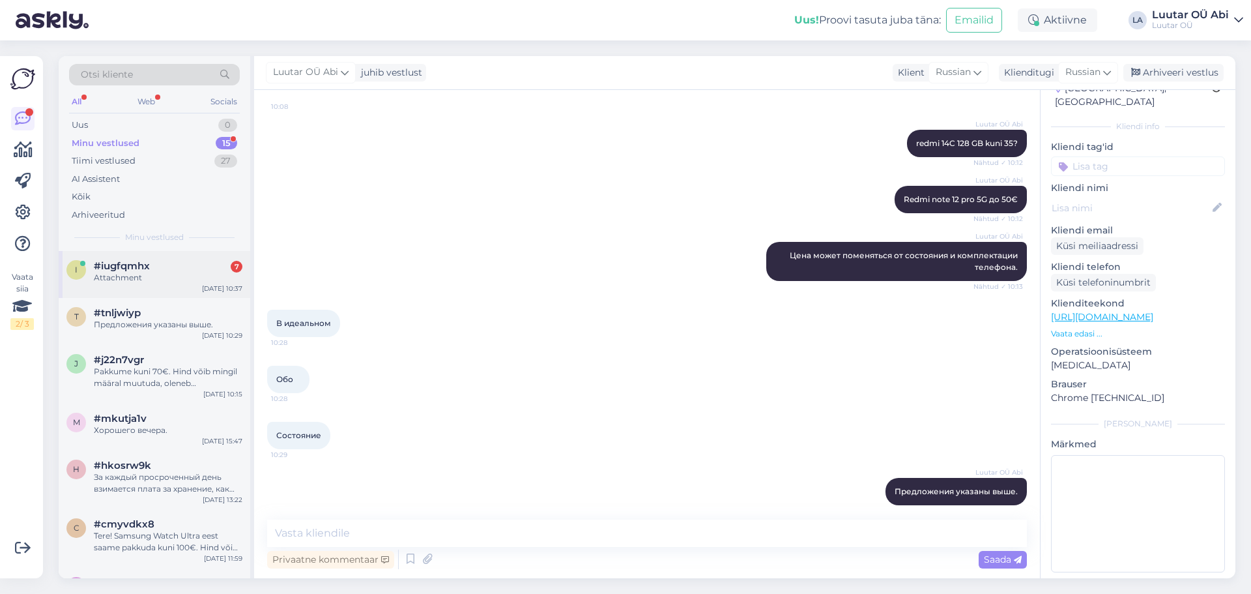
click at [112, 285] on div "i #iugfqmhx 7 Attachment [DATE] 10:37" at bounding box center [155, 274] width 192 height 47
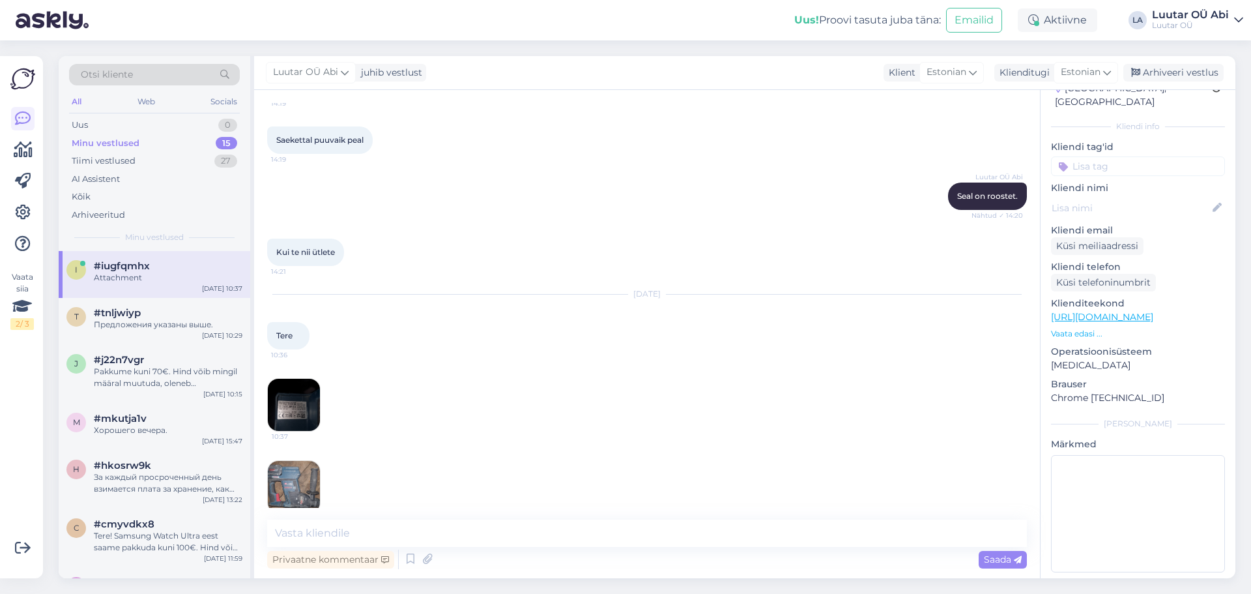
scroll to position [6553, 0]
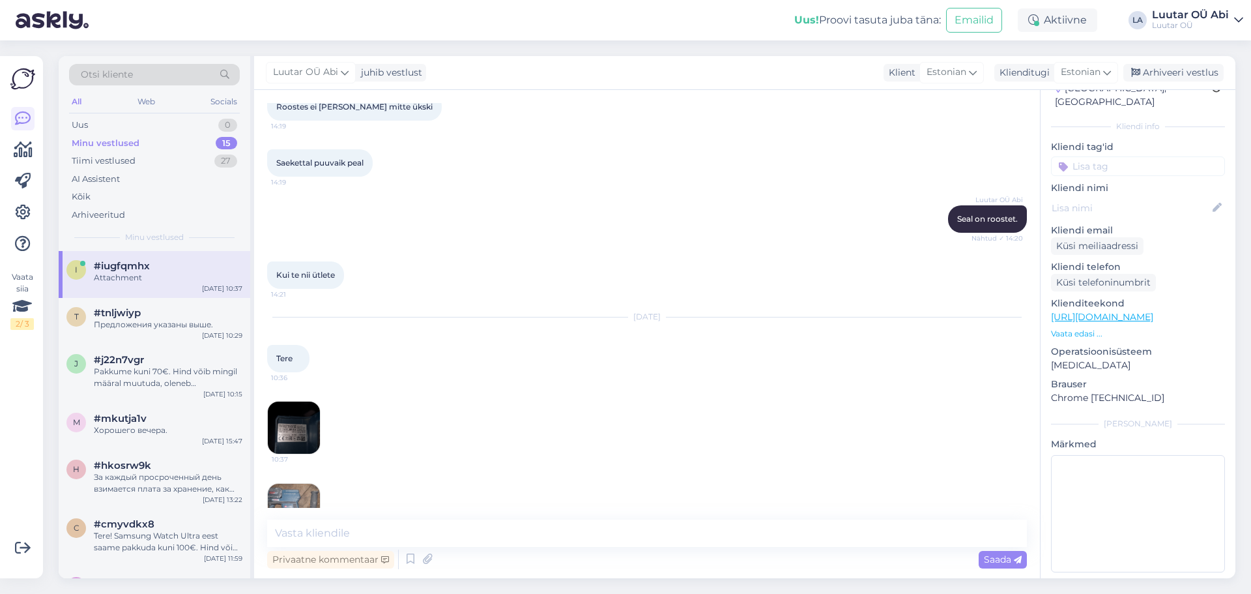
click at [322, 390] on div "10:37 10:37" at bounding box center [647, 469] width 760 height 164
click at [307, 402] on img at bounding box center [294, 428] width 52 height 52
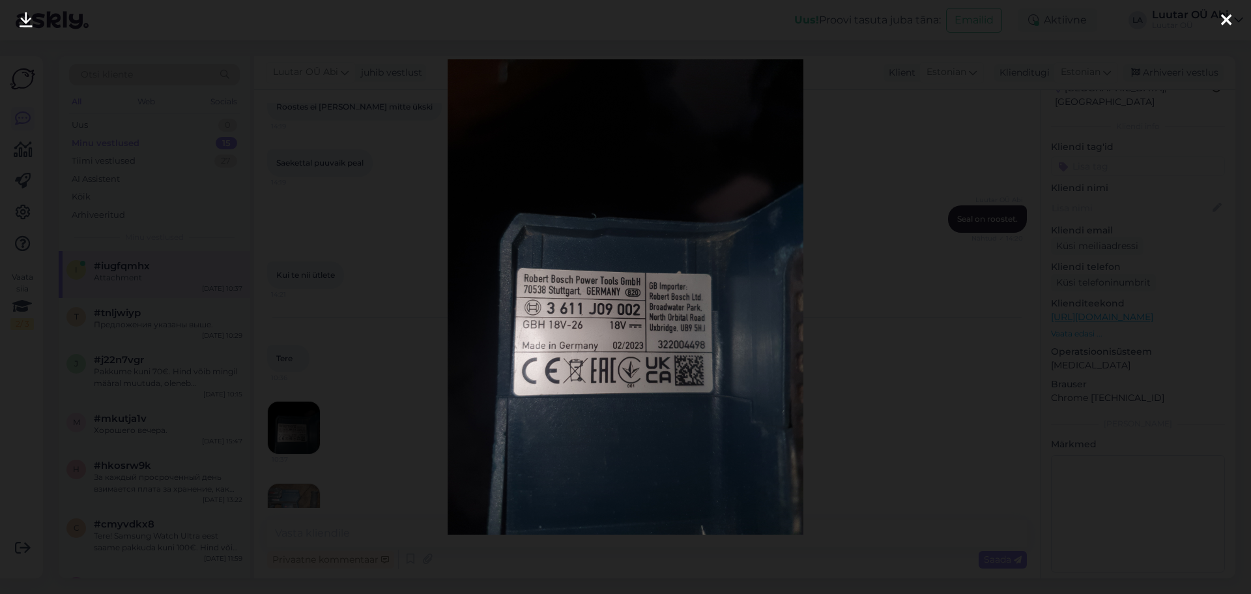
click at [173, 162] on div at bounding box center [625, 297] width 1251 height 594
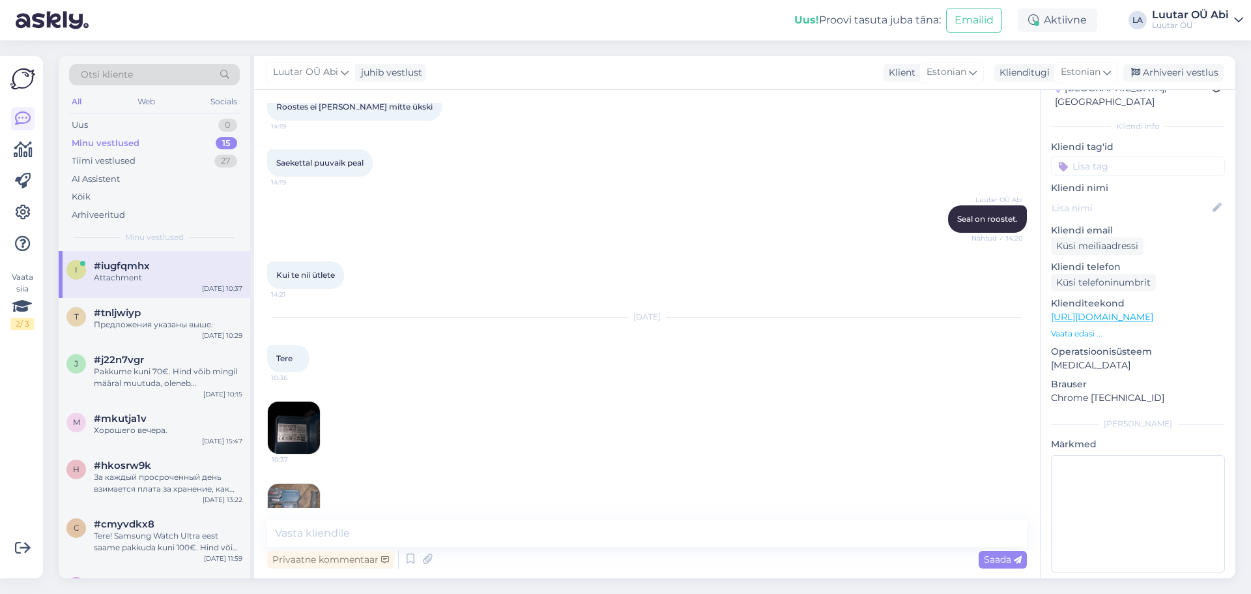
click at [308, 499] on img at bounding box center [294, 510] width 52 height 52
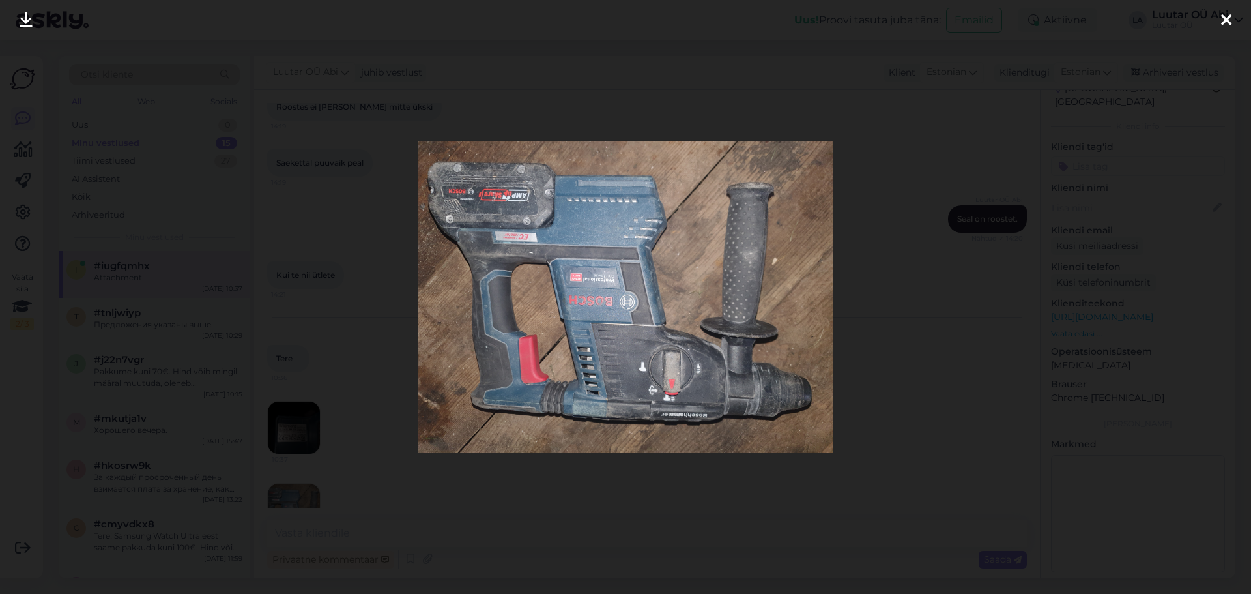
click at [31, 25] on icon at bounding box center [26, 20] width 13 height 17
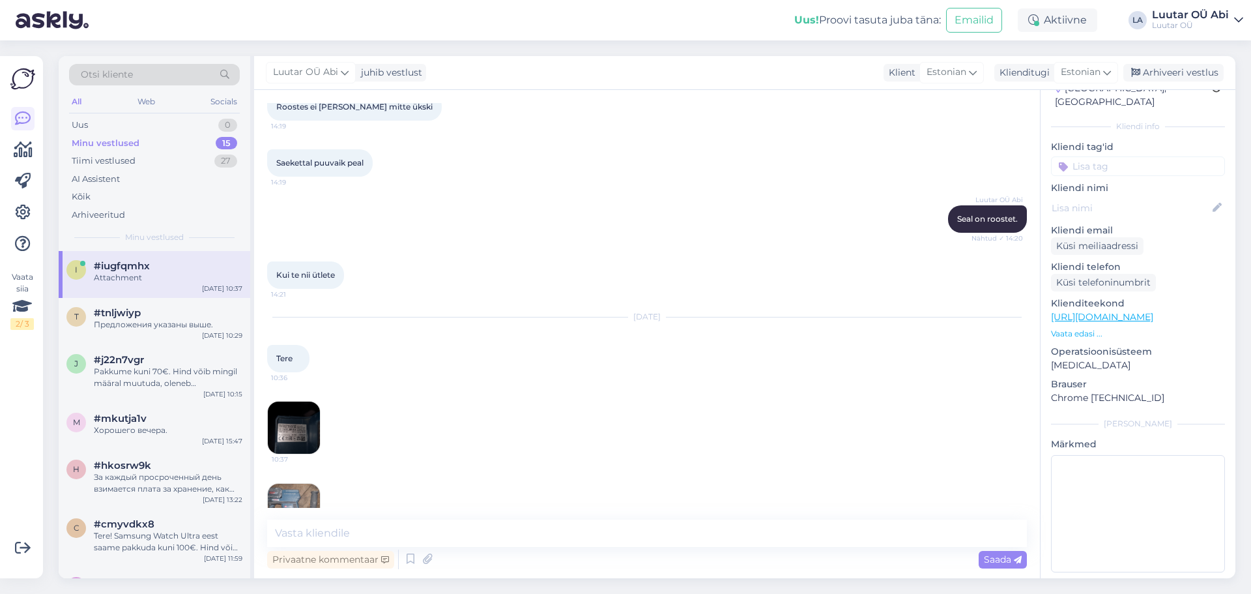
click at [305, 484] on img at bounding box center [294, 510] width 52 height 52
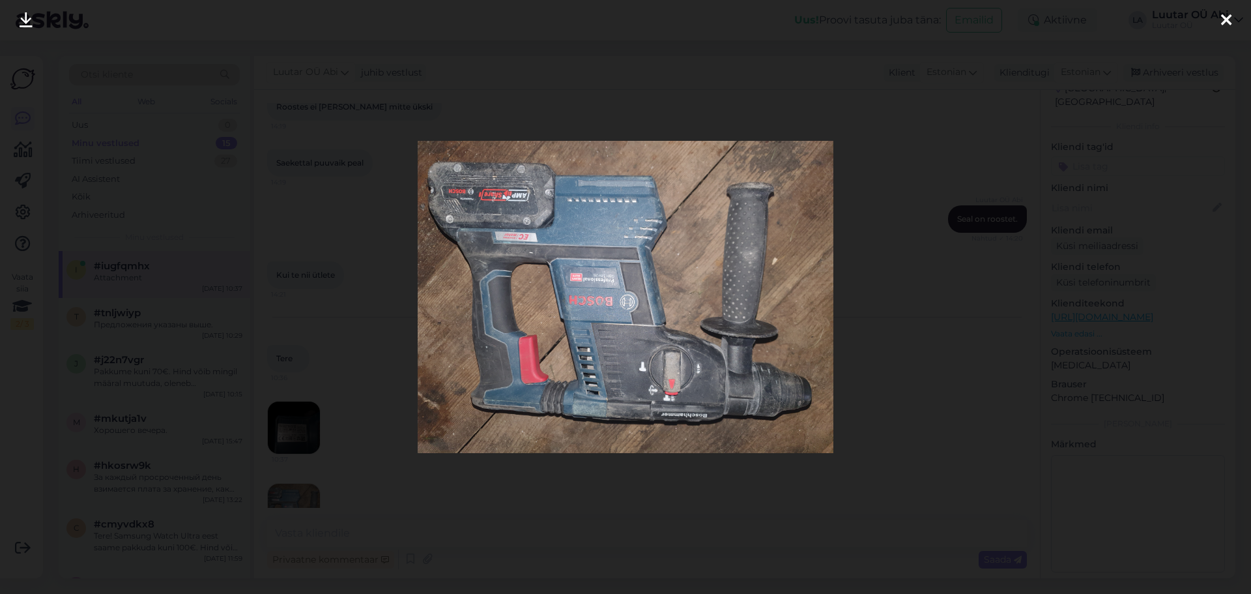
click at [314, 120] on div at bounding box center [625, 297] width 1251 height 594
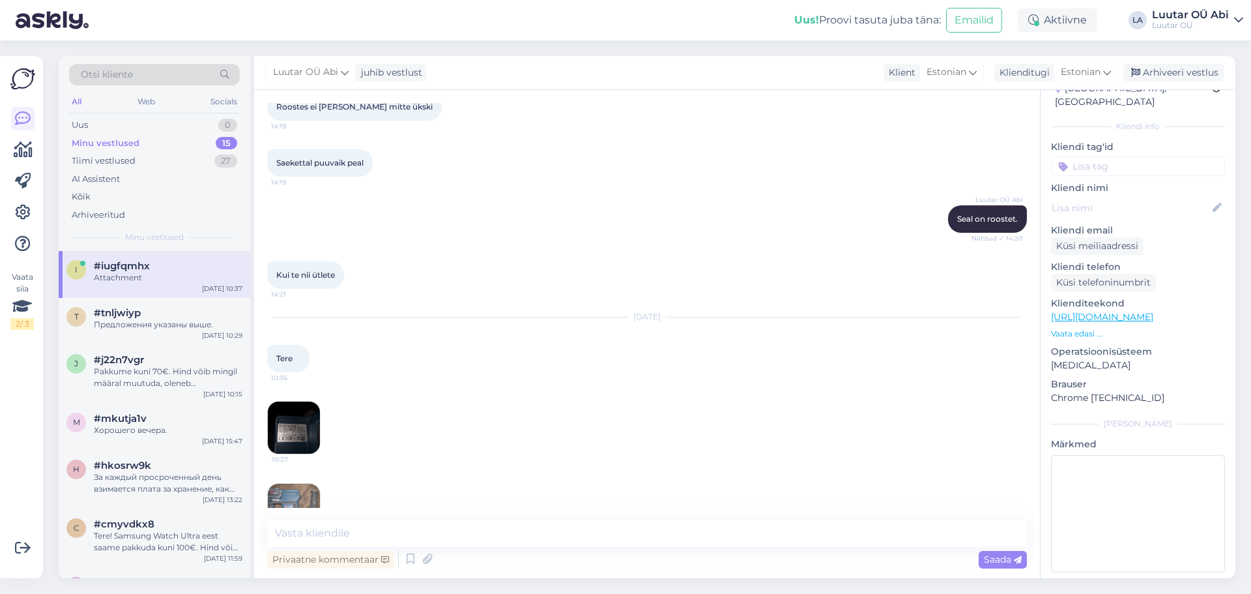
click at [306, 405] on img at bounding box center [294, 428] width 52 height 52
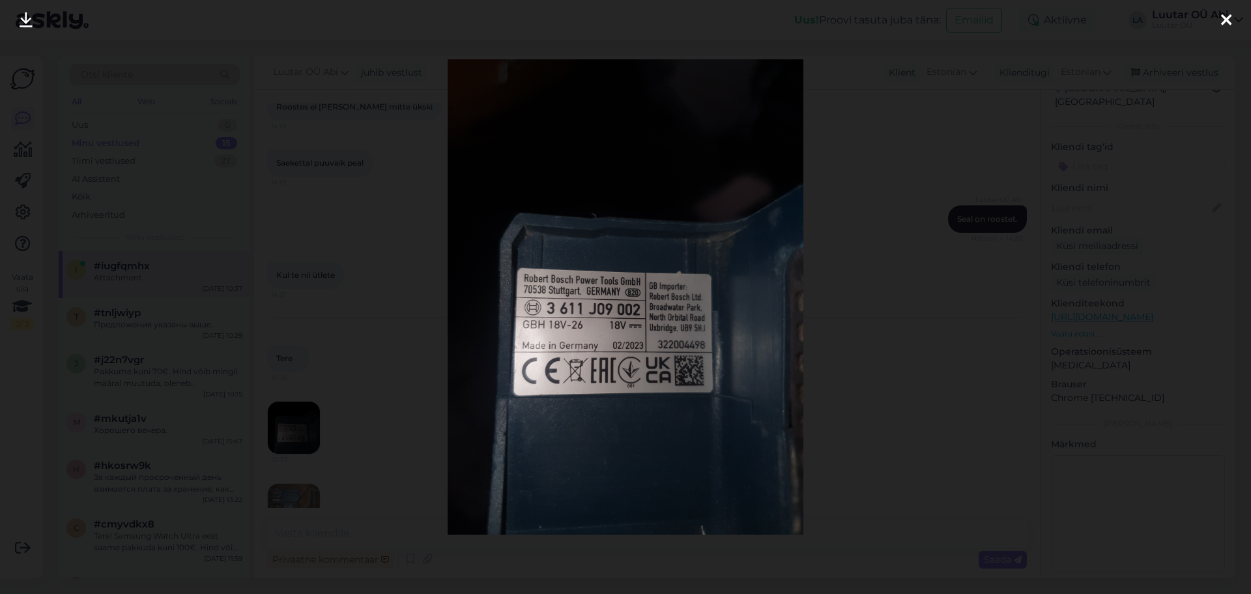
click at [23, 22] on icon at bounding box center [26, 20] width 13 height 17
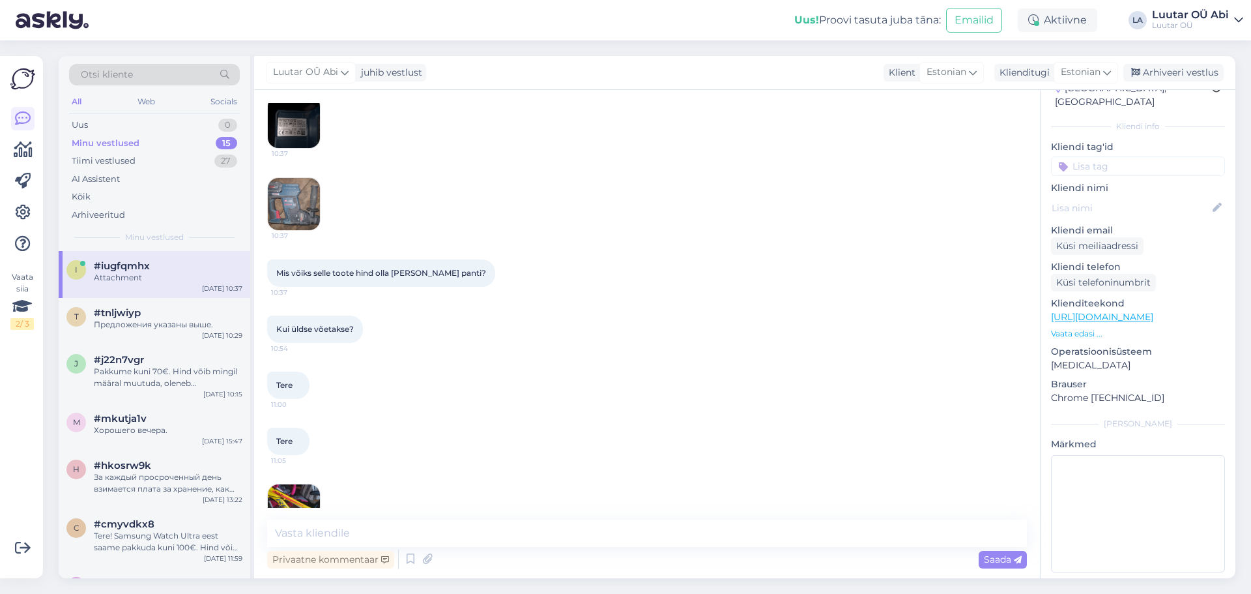
scroll to position [6878, 0]
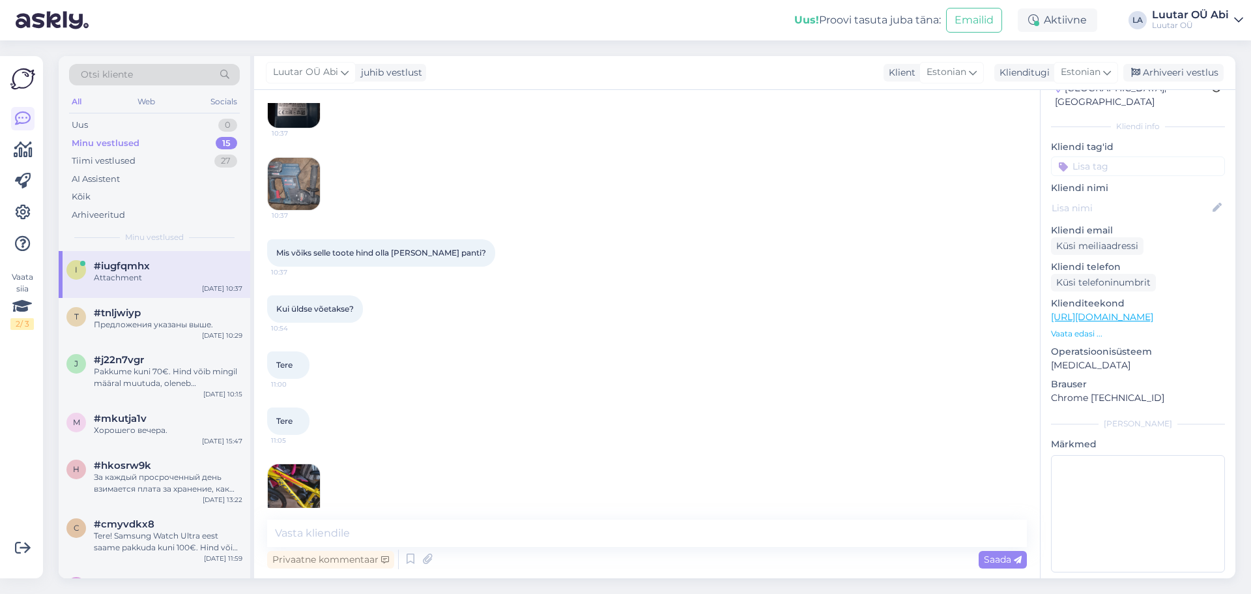
click at [314, 464] on img at bounding box center [294, 490] width 52 height 52
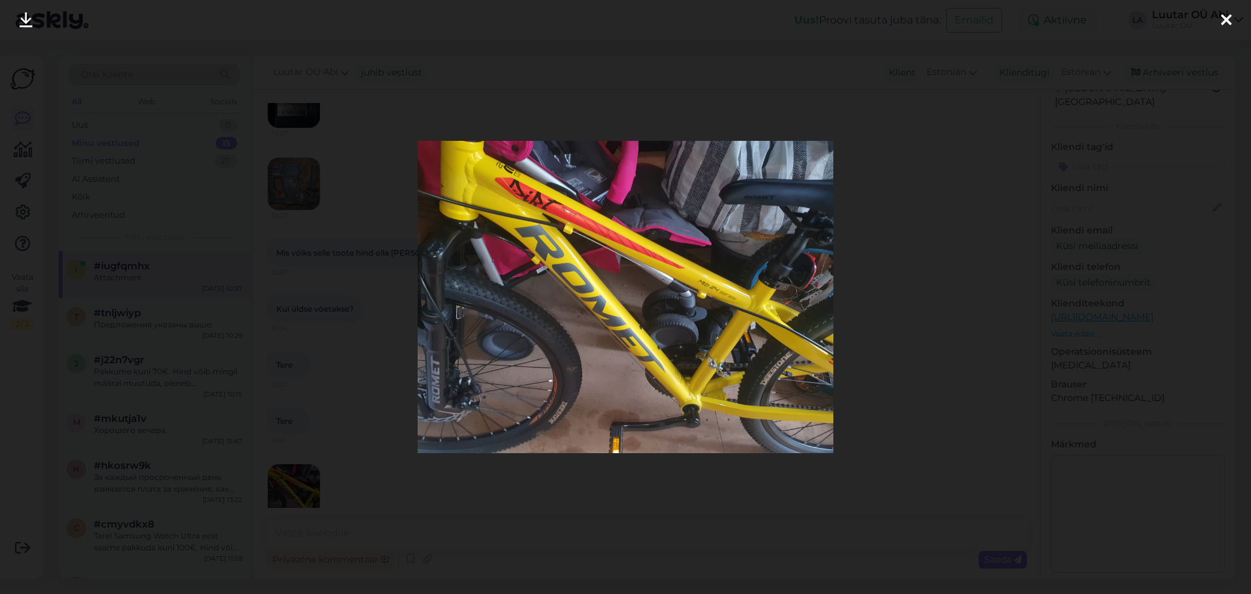
click at [35, 14] on link at bounding box center [26, 20] width 29 height 41
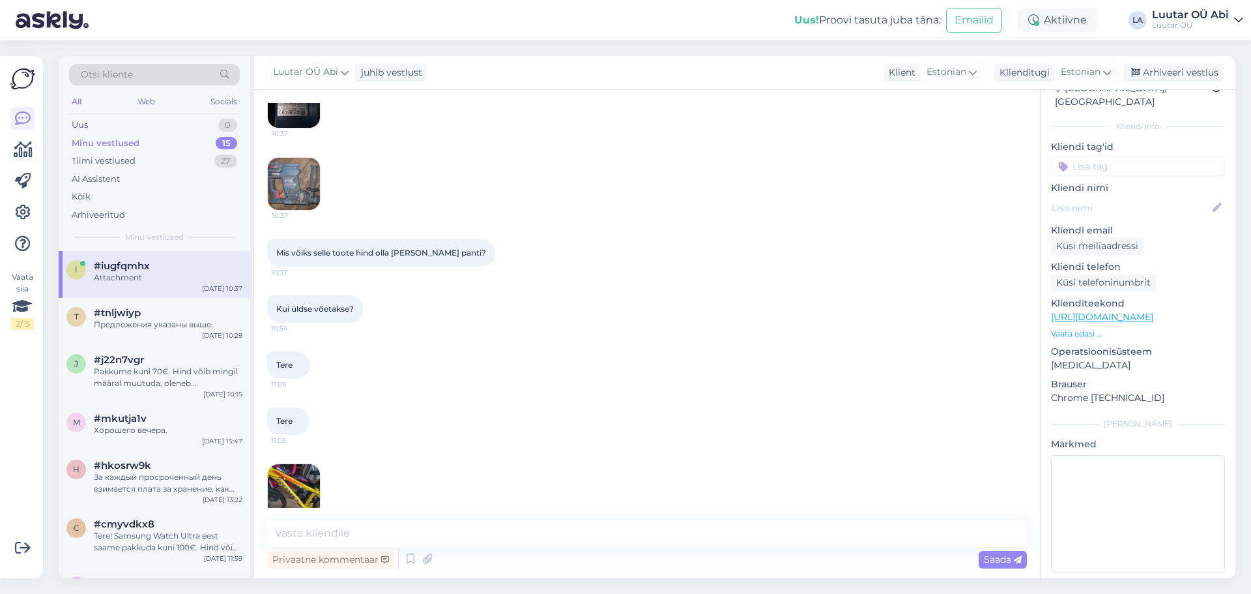
click at [582, 503] on div "11:05" at bounding box center [647, 490] width 760 height 82
click at [585, 533] on textarea at bounding box center [647, 532] width 760 height 27
type textarea "[PERSON_NAME]"
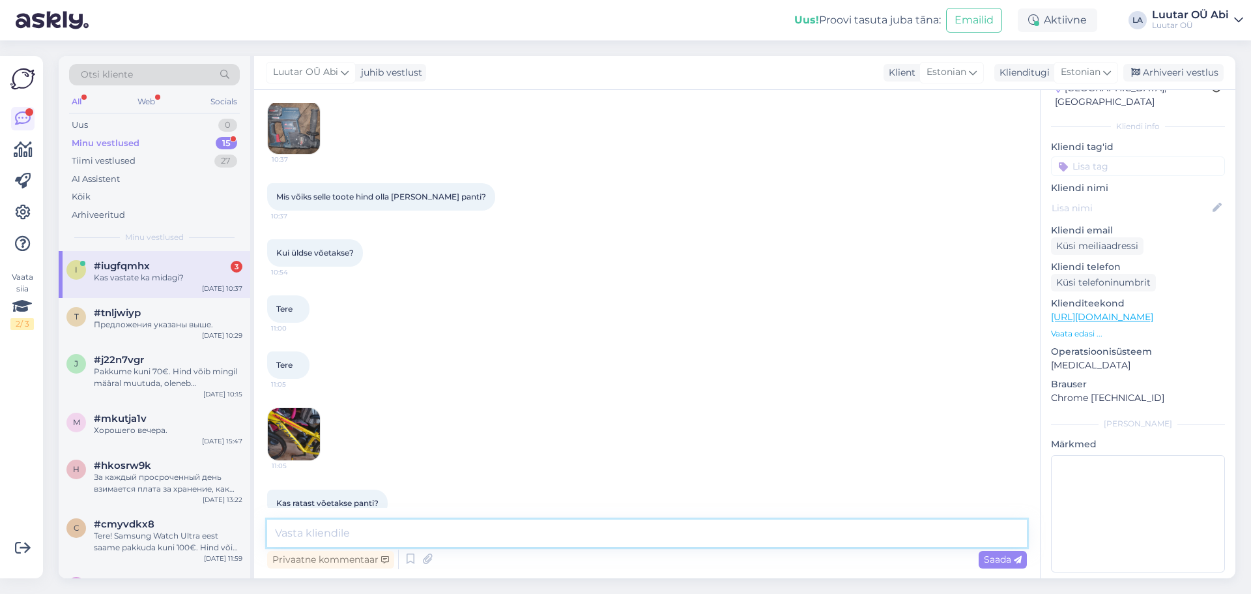
scroll to position [7047, 0]
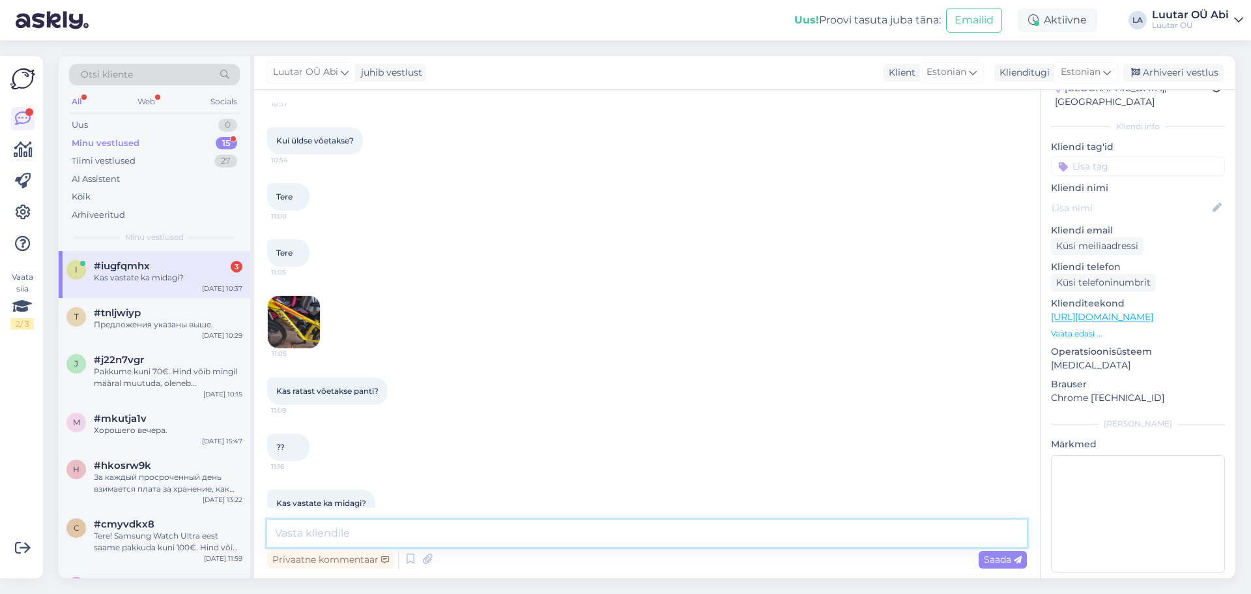
click at [319, 534] on textarea at bounding box center [647, 532] width 760 height 27
type textarea "J"
type textarea "a"
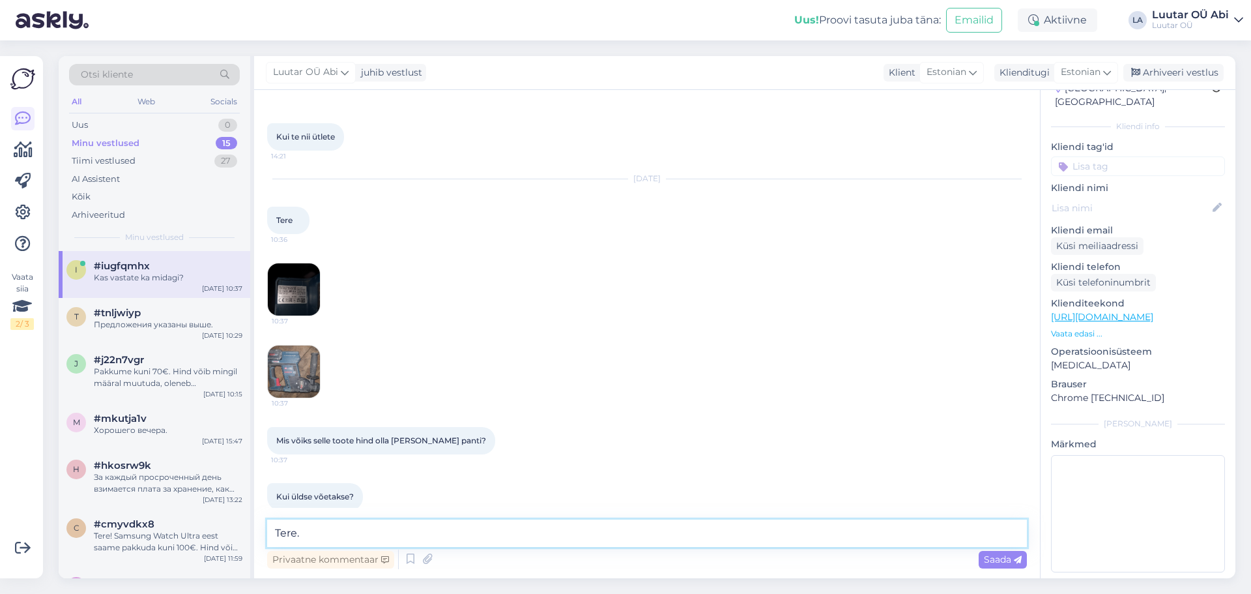
scroll to position [6786, 0]
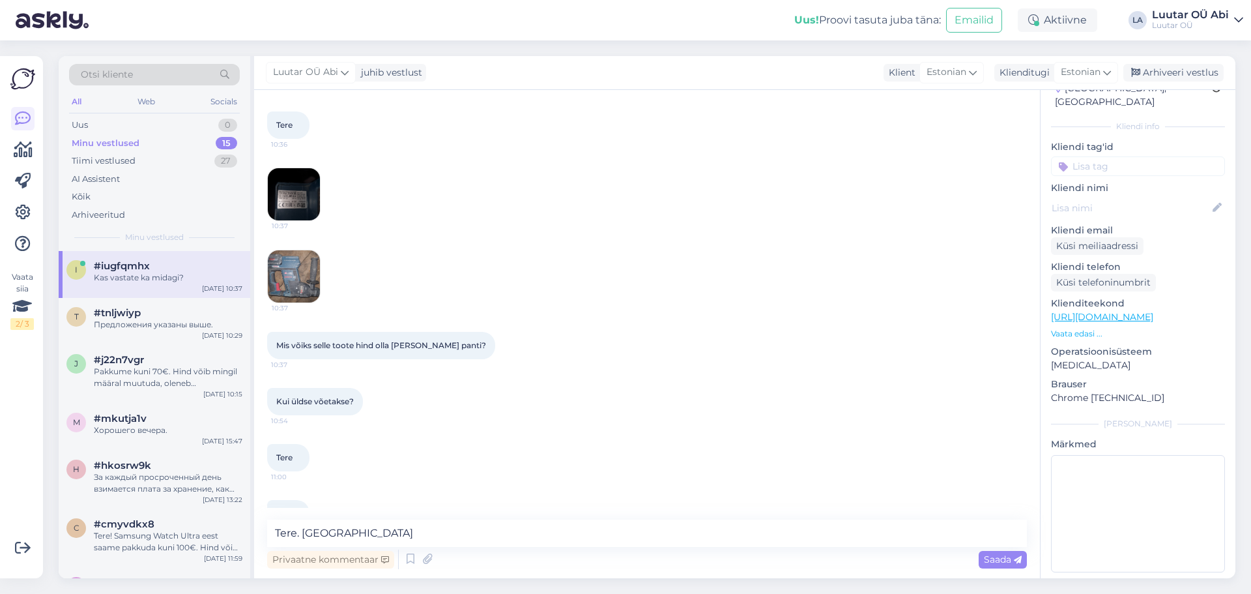
click at [317, 253] on img at bounding box center [294, 276] width 52 height 52
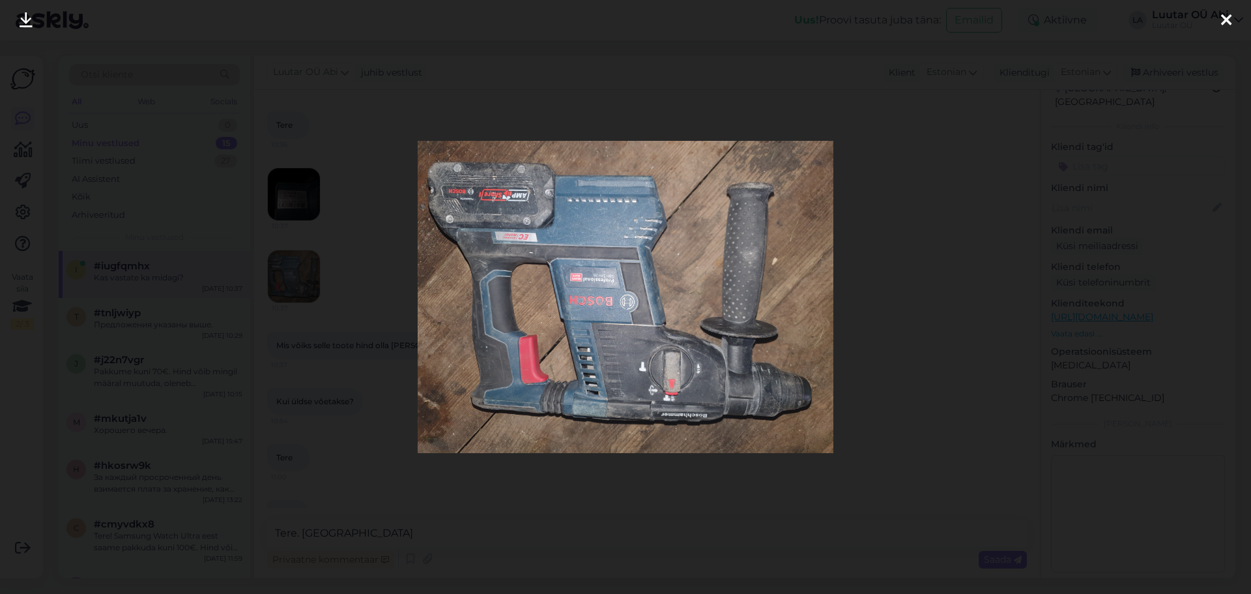
click at [192, 172] on div at bounding box center [625, 297] width 1251 height 594
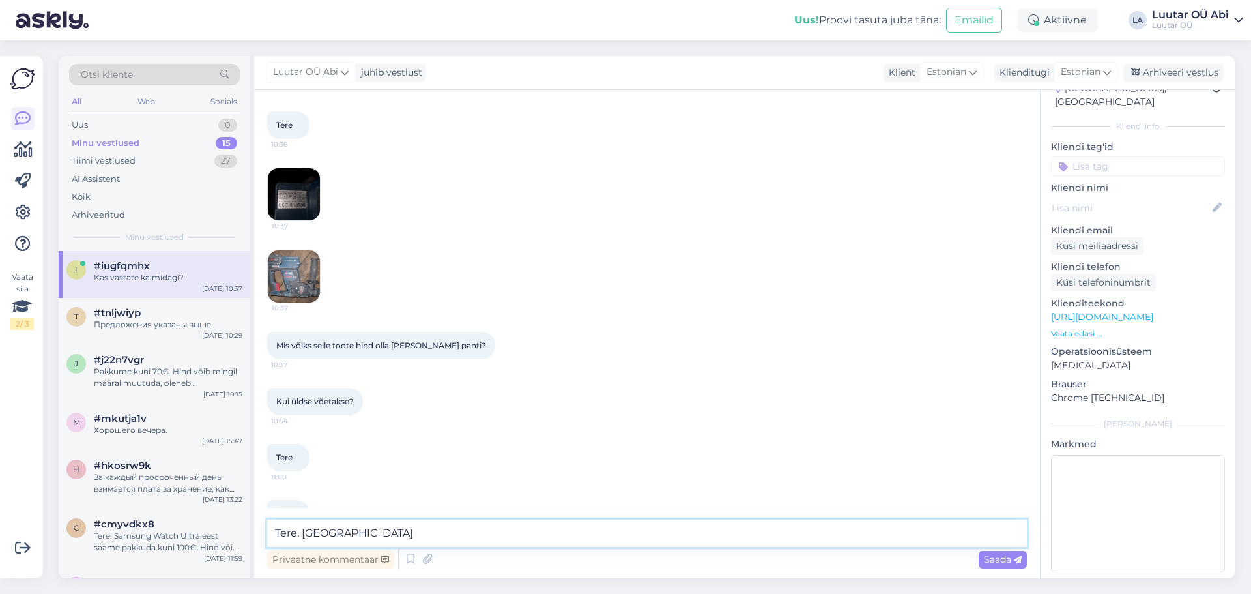
click at [454, 533] on textarea "Tere. [GEOGRAPHIC_DATA]" at bounding box center [647, 532] width 760 height 27
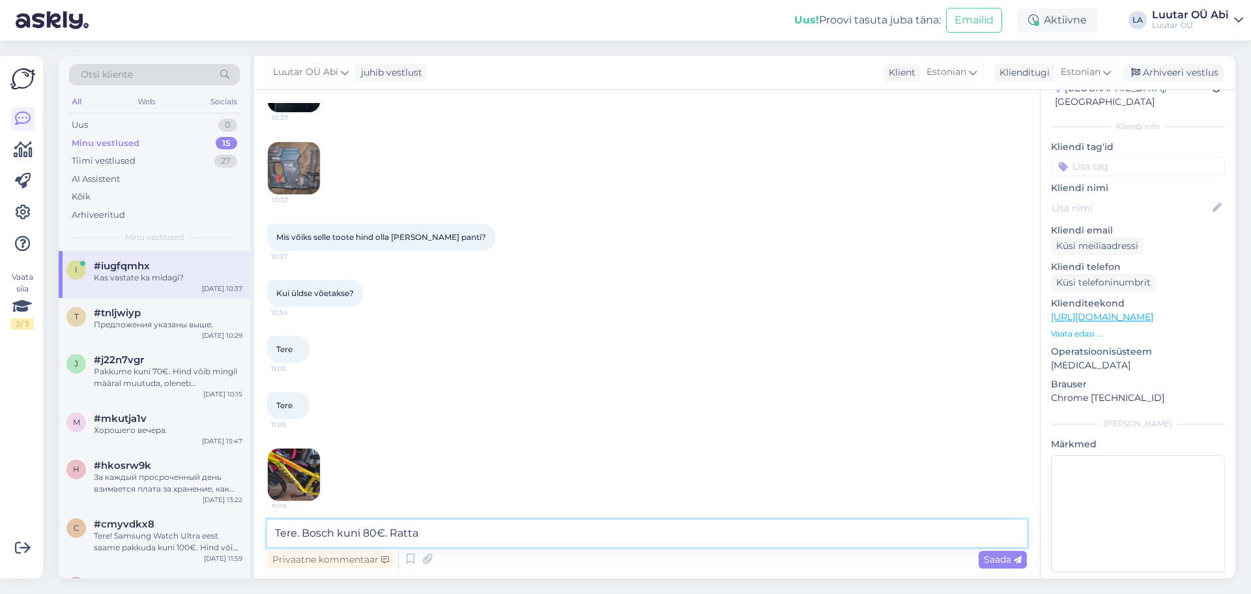
scroll to position [7047, 0]
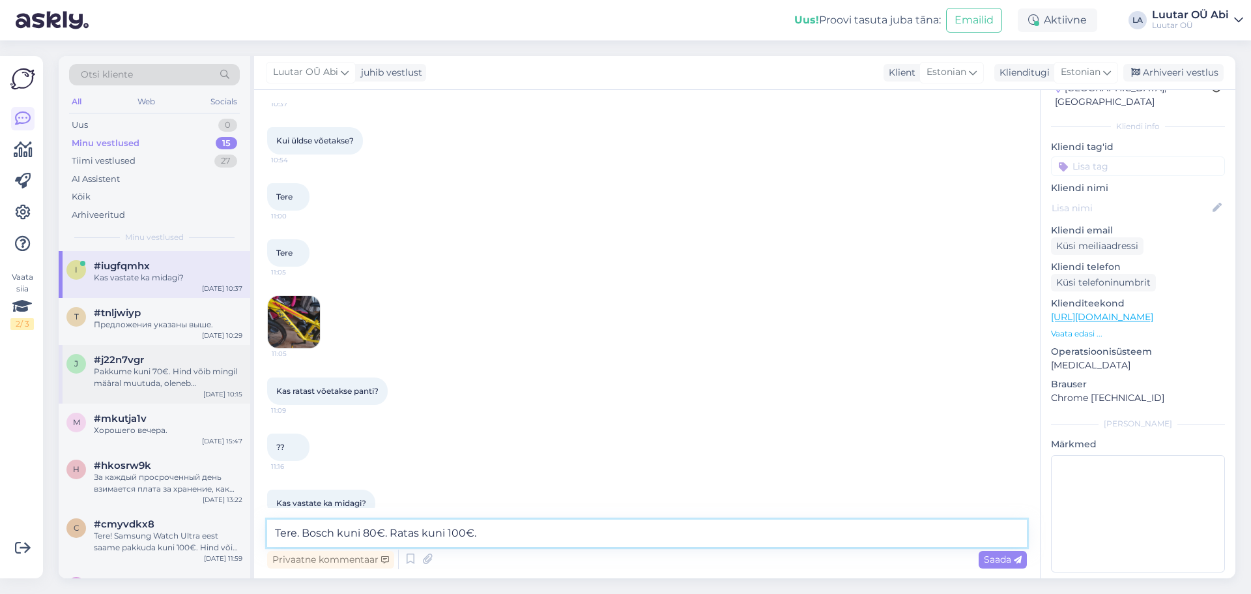
type textarea "Tere. Bosch kuni 80€. Ratas kuni 100€."
click at [145, 385] on div "Pakkume kuni 70€. Hind võib mingil määral muutuda, oleneb komplektsusest, välim…" at bounding box center [168, 377] width 149 height 23
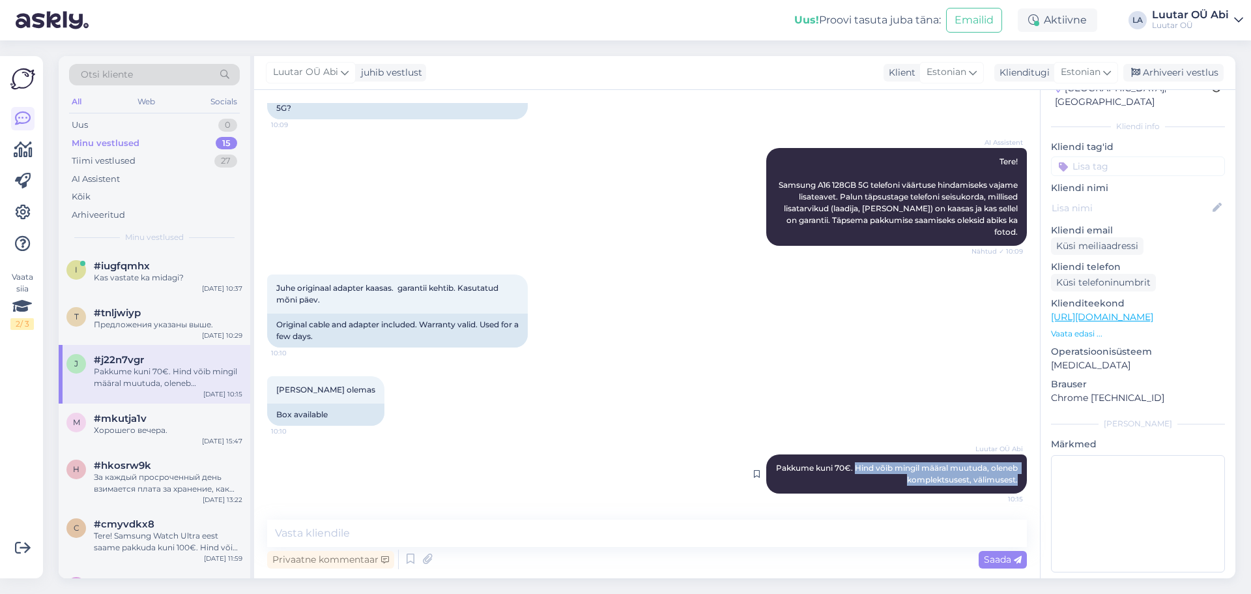
drag, startPoint x: 873, startPoint y: 467, endPoint x: 1009, endPoint y: 478, distance: 136.0
click at [1009, 478] on div "Luutar OÜ Abi Pakkume kuni 70€. Hind võib mingil määral muutuda, oleneb komplek…" at bounding box center [897, 473] width 261 height 39
copy span "Hind võib mingil määral muutuda, oleneb komplektsusest, välimusest."
click at [148, 270] on span "#iugfqmhx" at bounding box center [122, 266] width 56 height 12
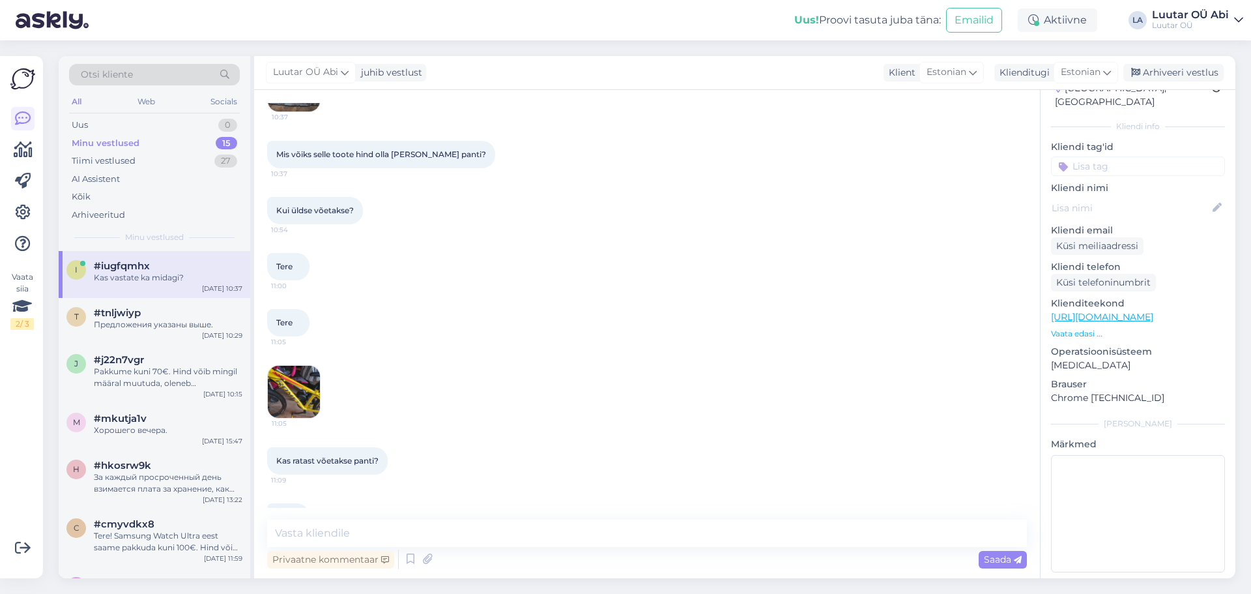
scroll to position [6878, 0]
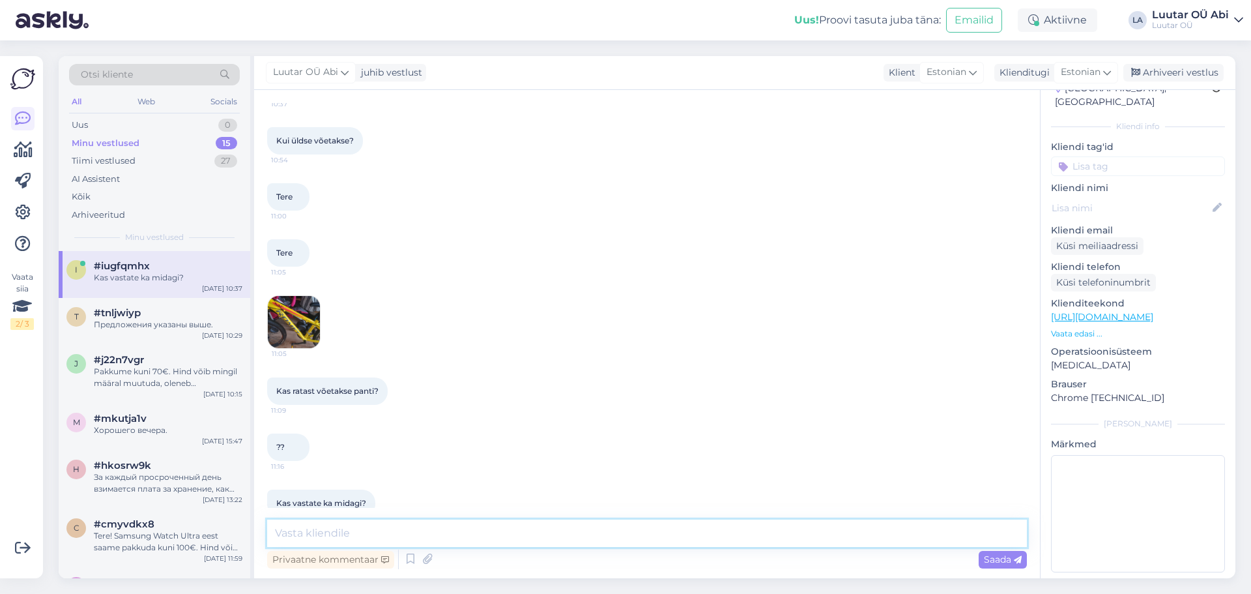
click at [323, 534] on textarea at bounding box center [647, 532] width 760 height 27
paste textarea "Hind võib mingil määral muutuda, oleneb komplektsusest, välimusest."
click at [278, 531] on textarea "Hind võib mingil määral muutuda, oleneb komplektsusest, välimusest." at bounding box center [647, 532] width 760 height 27
type textarea "Tere. Bosch kuni 80€, ratas kuni 100€. Hind võib mingil määral muutuda, oleneb …"
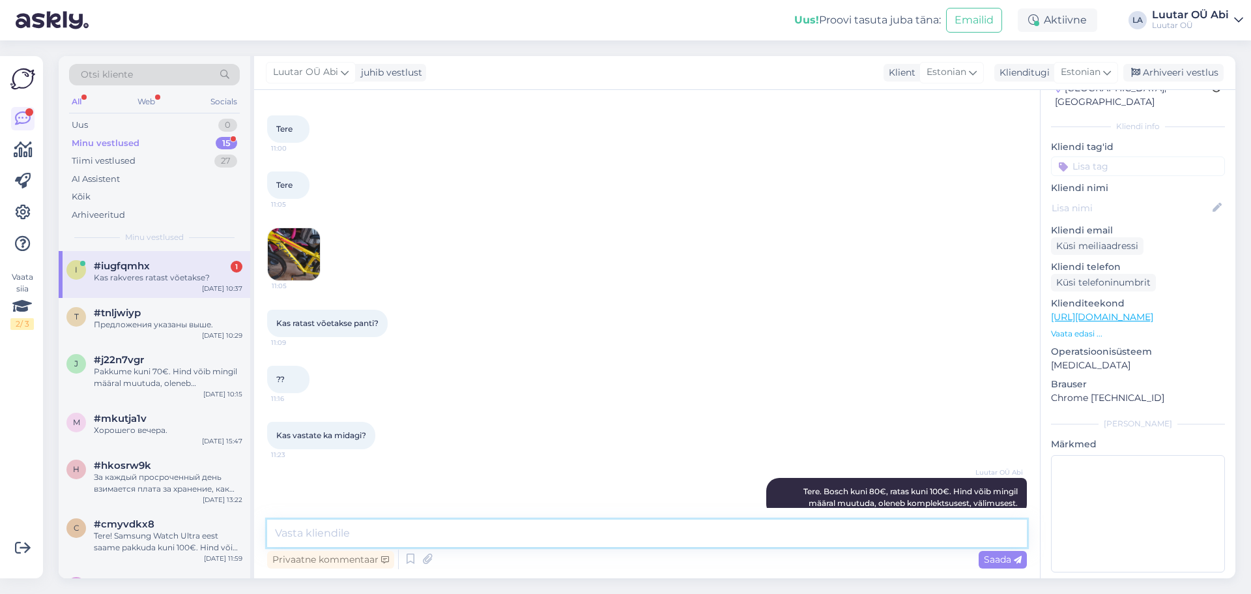
scroll to position [7002, 0]
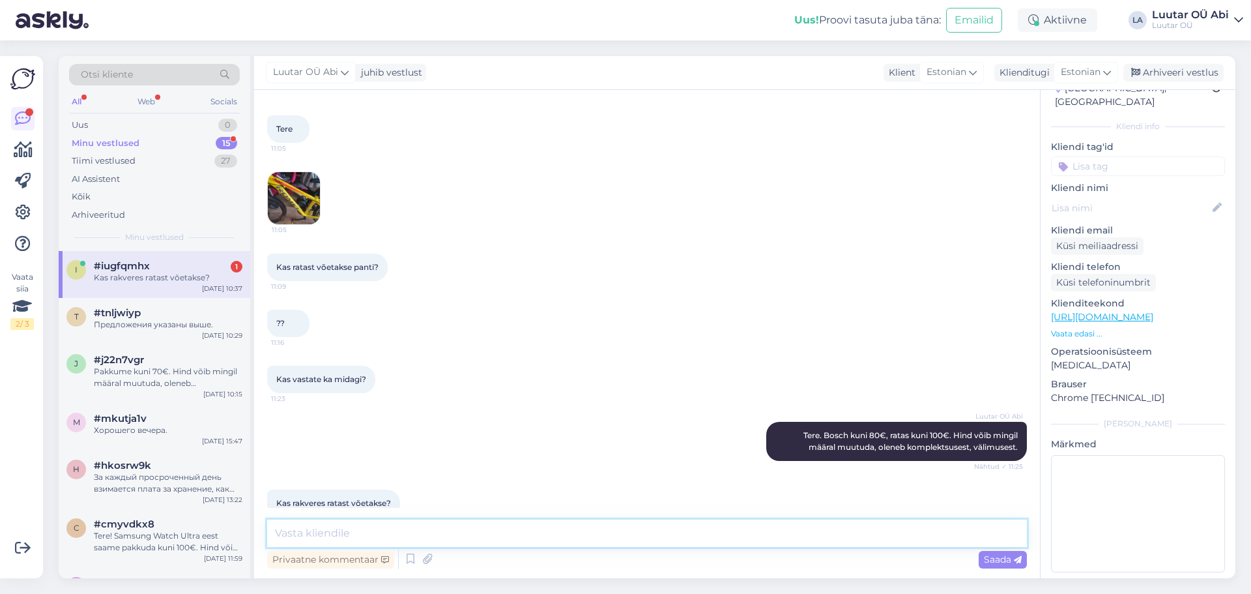
click at [373, 534] on textarea at bounding box center [647, 532] width 760 height 27
click at [426, 526] on textarea at bounding box center [647, 532] width 760 height 27
type textarea "О"
type textarea "Jah."
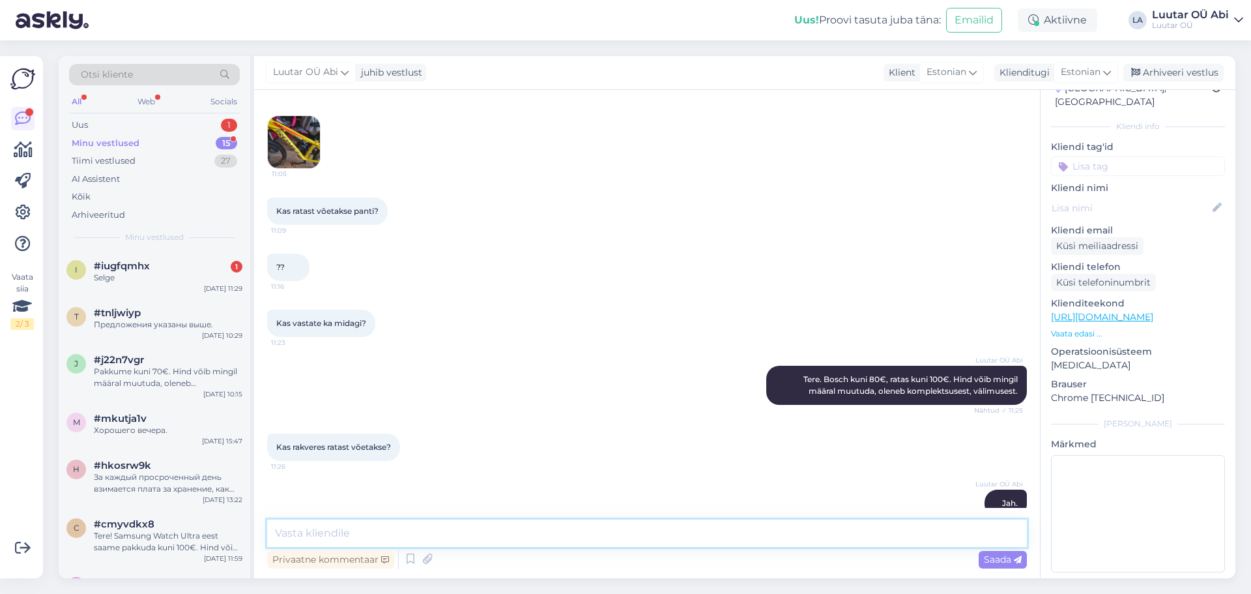
scroll to position [7114, 0]
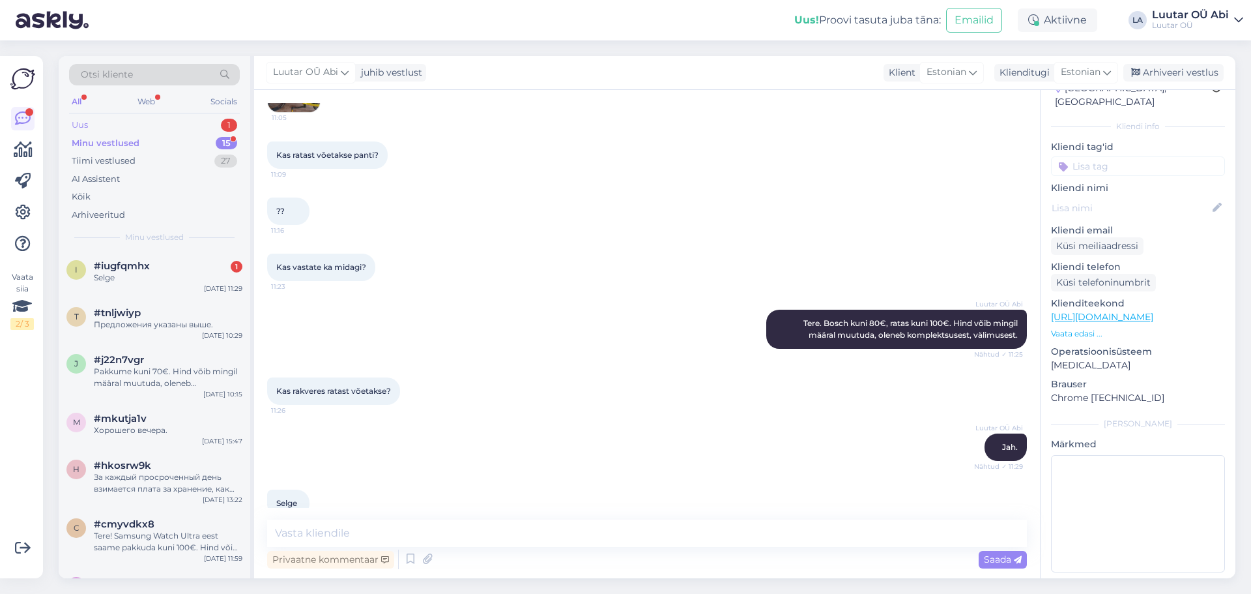
click at [78, 128] on div "Uus" at bounding box center [80, 125] width 16 height 13
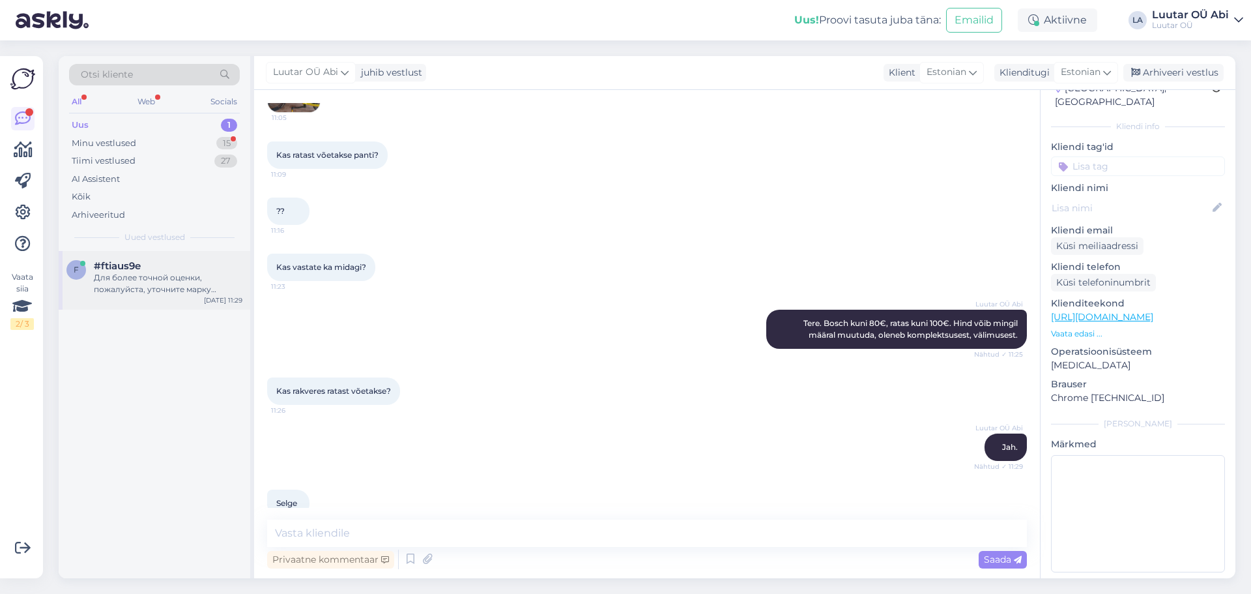
click at [151, 300] on div "f #ftiaus9e Для более точной оценки, пожалуйста, уточните марку вашего Android …" at bounding box center [155, 280] width 192 height 59
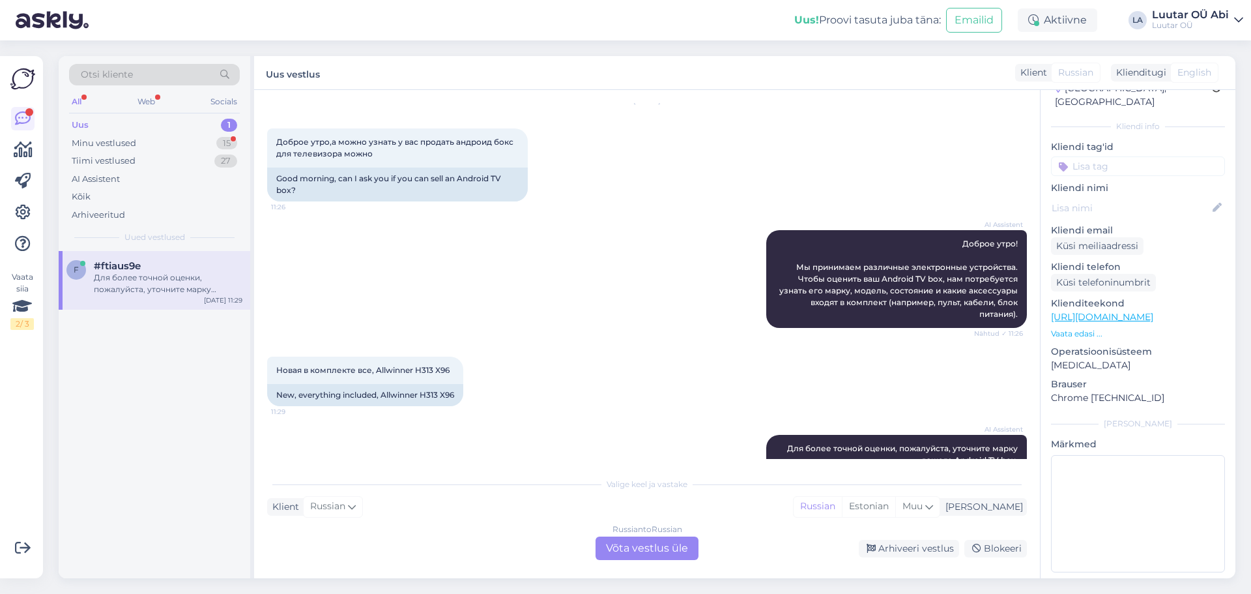
scroll to position [872, 0]
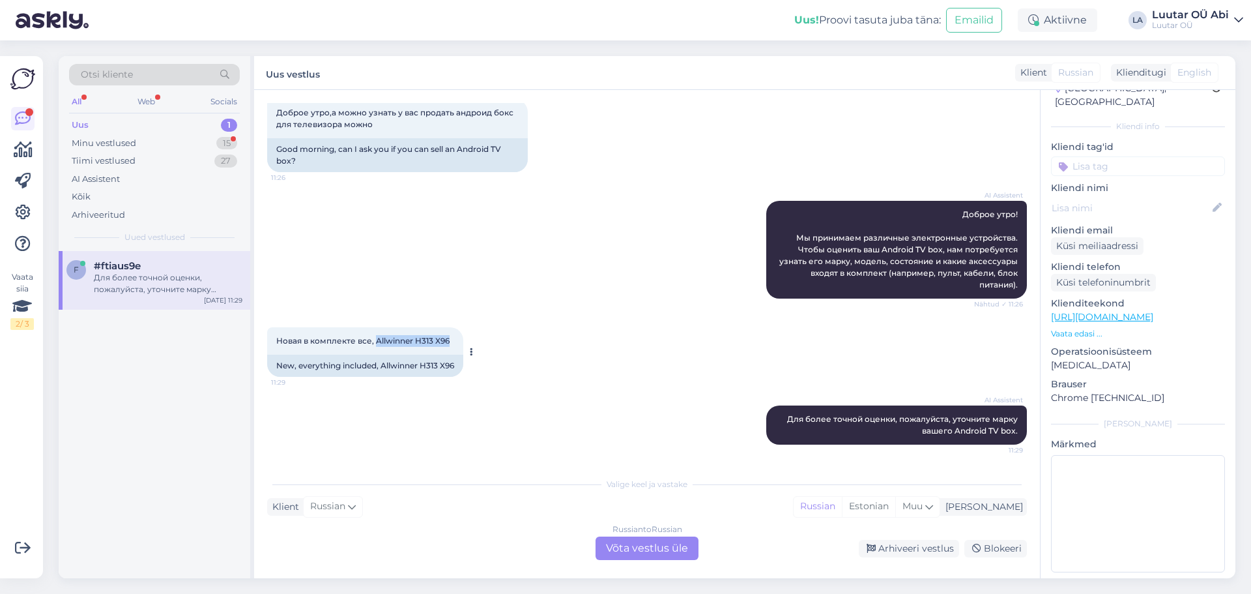
drag, startPoint x: 375, startPoint y: 342, endPoint x: 450, endPoint y: 349, distance: 75.2
click at [450, 349] on div "Новая в комплекте все, Allwinner H313 X96 11:29" at bounding box center [365, 340] width 196 height 27
copy span "Allwinner H313 X96"
click at [658, 543] on div "Russian to Russian Võta vestlus üle" at bounding box center [647, 547] width 103 height 23
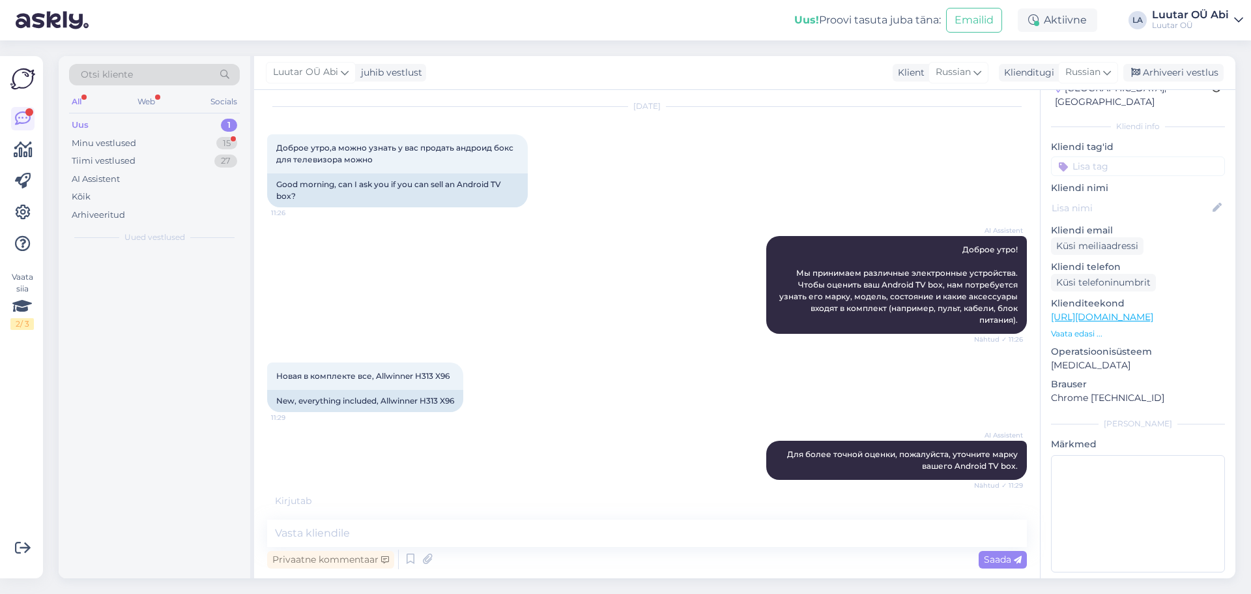
scroll to position [837, 0]
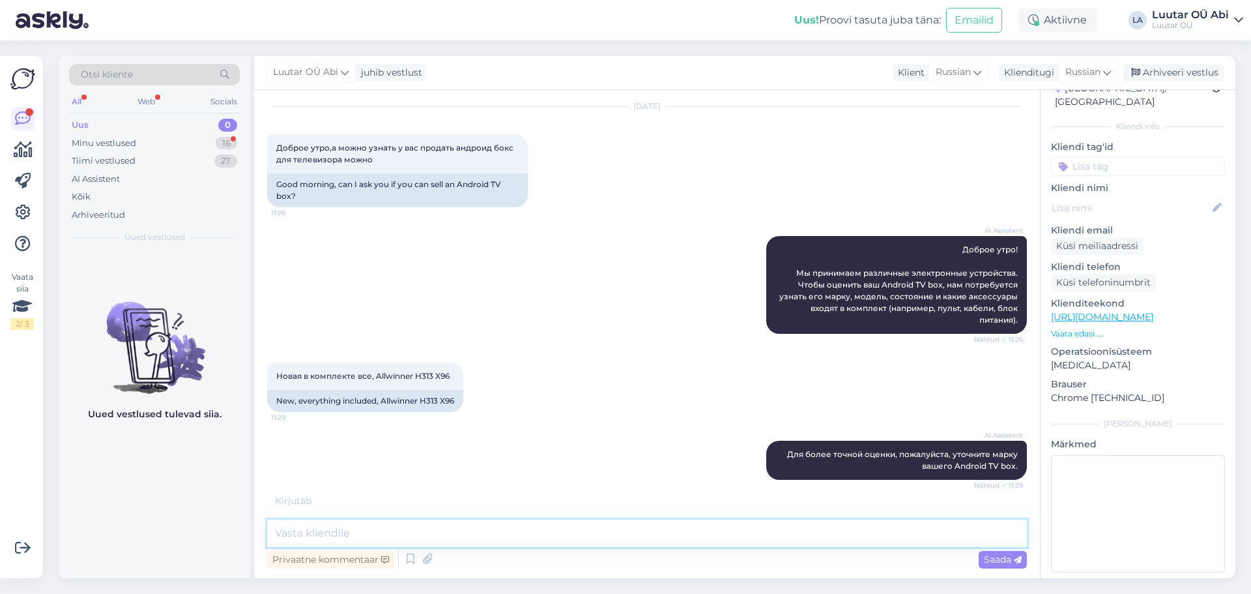
click at [645, 533] on textarea at bounding box center [647, 532] width 760 height 27
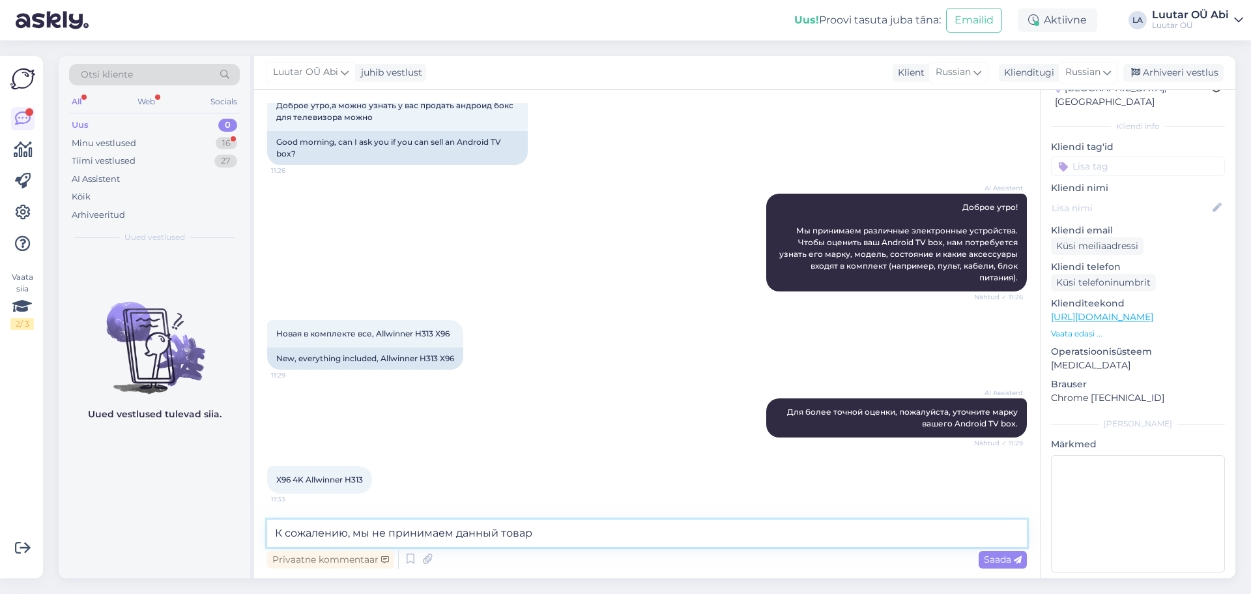
type textarea "К сожалению, мы не принимаем данный товар."
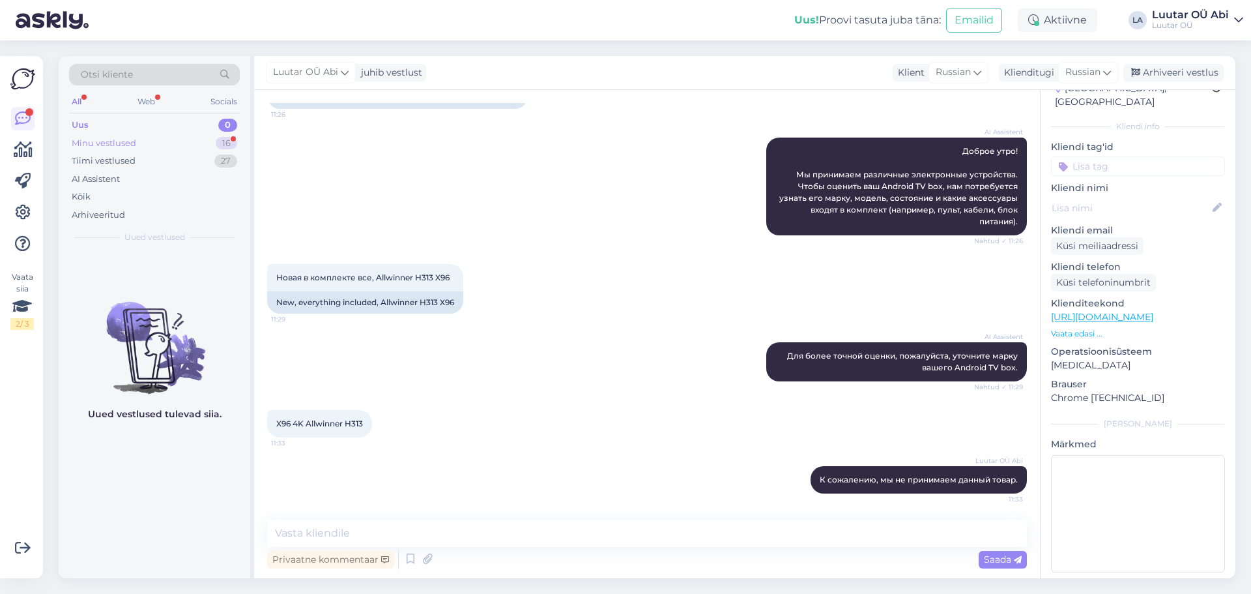
click at [115, 149] on div "Minu vestlused" at bounding box center [104, 143] width 65 height 13
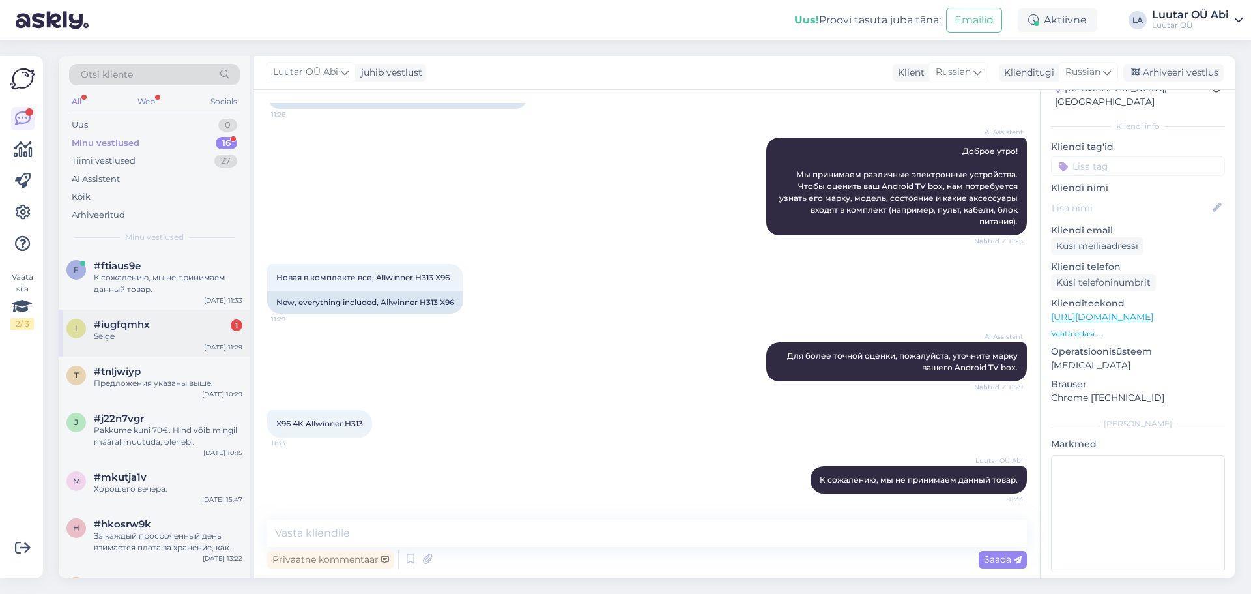
click at [114, 322] on span "#iugfqmhx" at bounding box center [122, 325] width 56 height 12
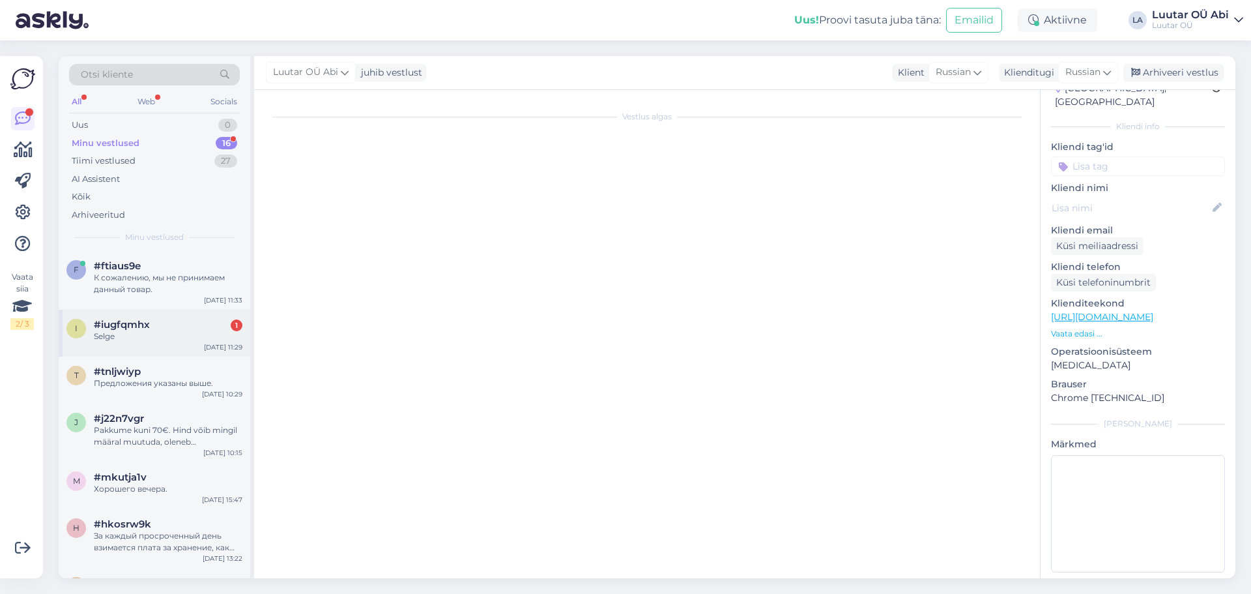
scroll to position [6890, 0]
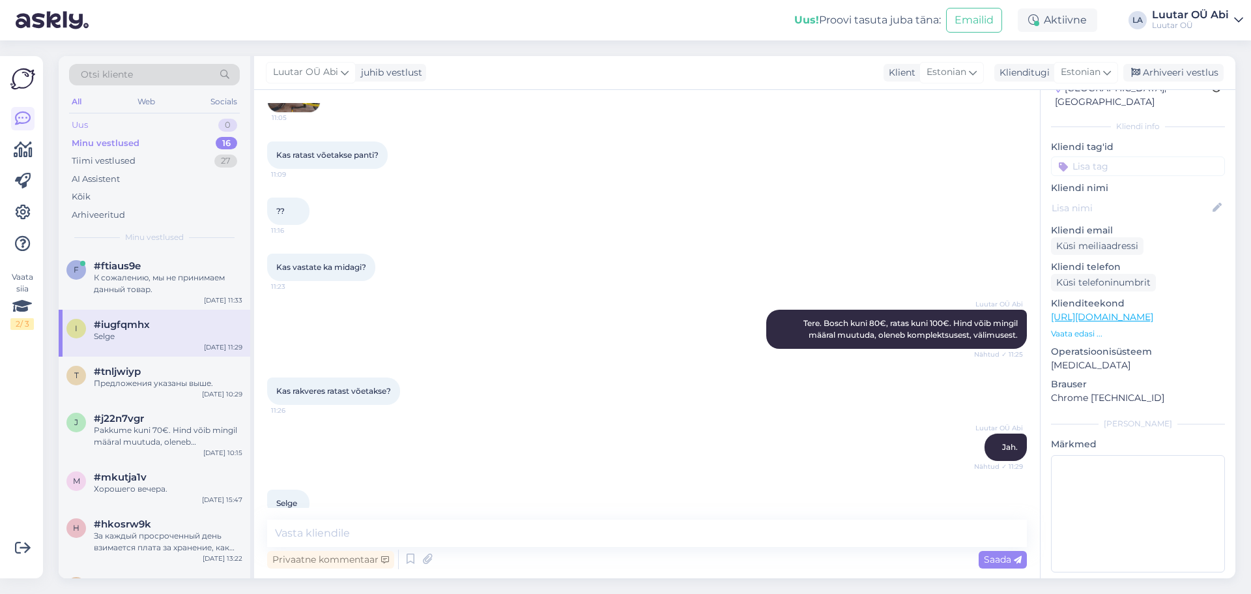
click at [124, 120] on div "Uus 0" at bounding box center [154, 125] width 171 height 18
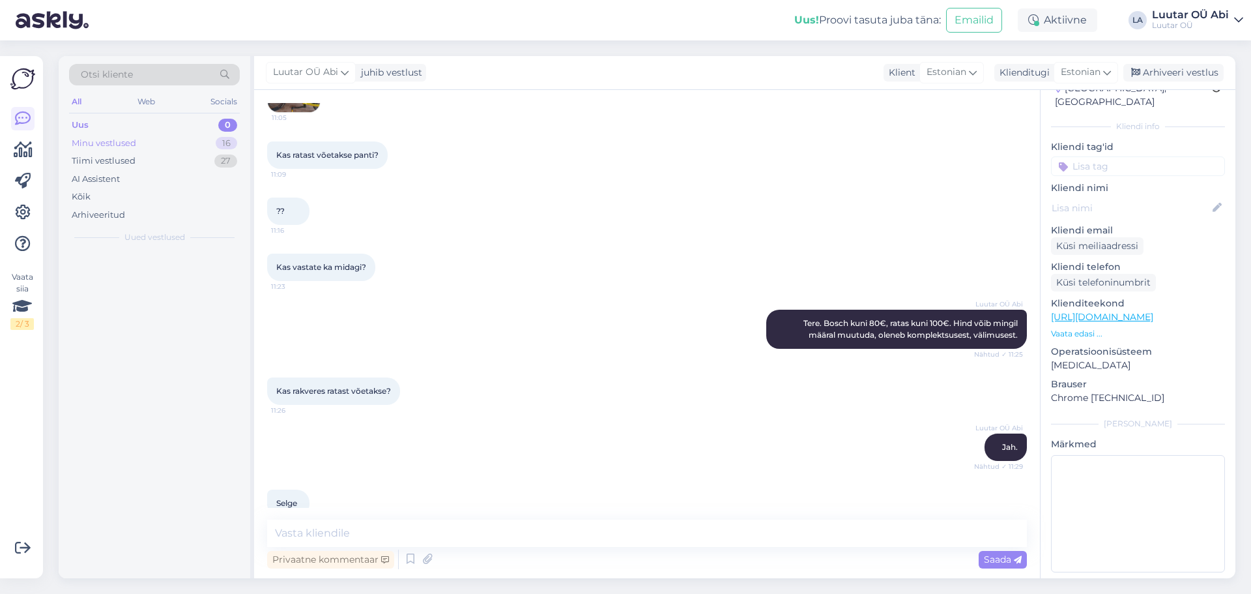
click at [97, 140] on div "Minu vestlused" at bounding box center [104, 143] width 65 height 13
click at [125, 164] on div "Tiimi vestlused" at bounding box center [104, 160] width 64 height 13
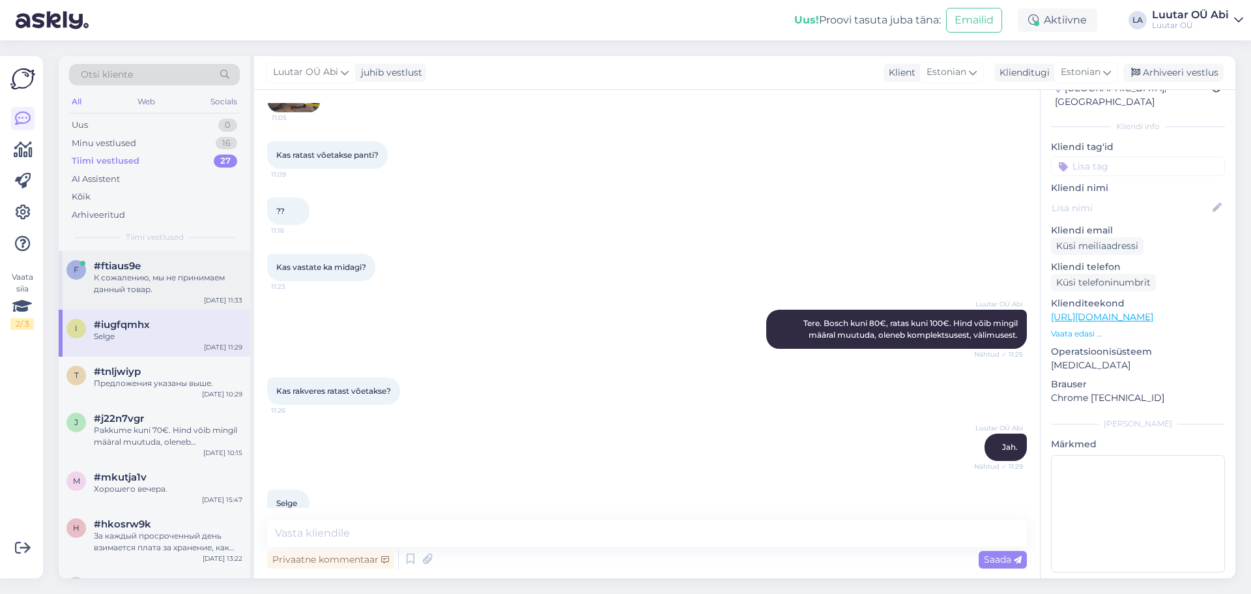
click at [140, 276] on div "К сожалению, мы не принимаем данный товар." at bounding box center [168, 283] width 149 height 23
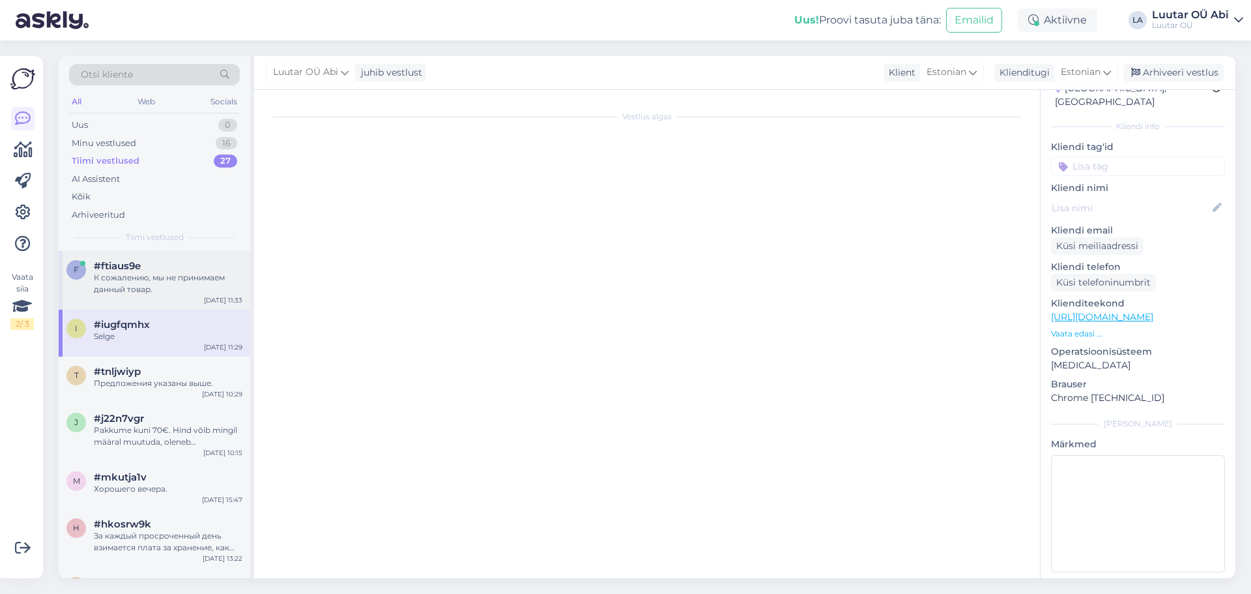
scroll to position [935, 0]
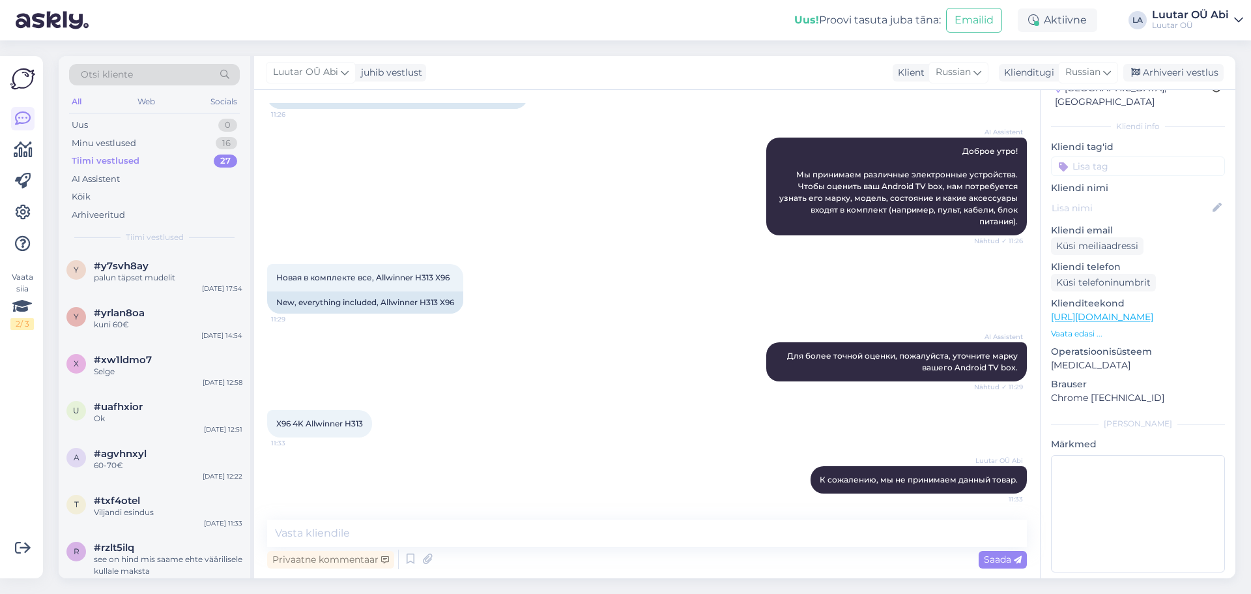
click at [1016, 267] on div "Новая в комплекте все, Allwinner H313 X96 11:29 New, everything included, Allwi…" at bounding box center [647, 289] width 760 height 78
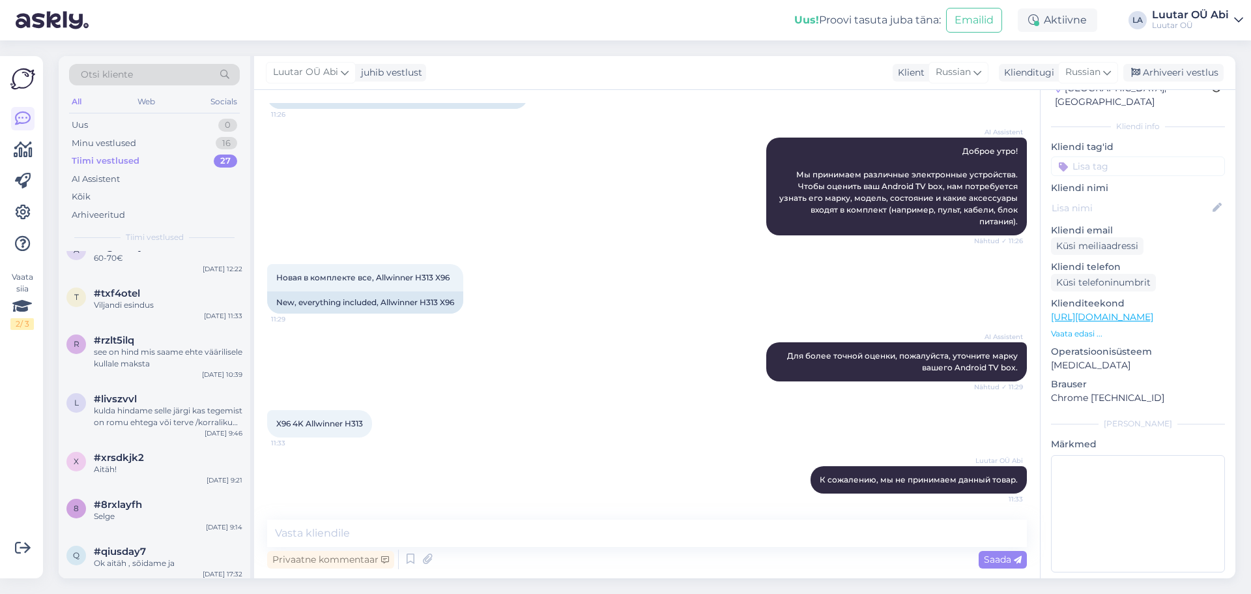
scroll to position [261, 0]
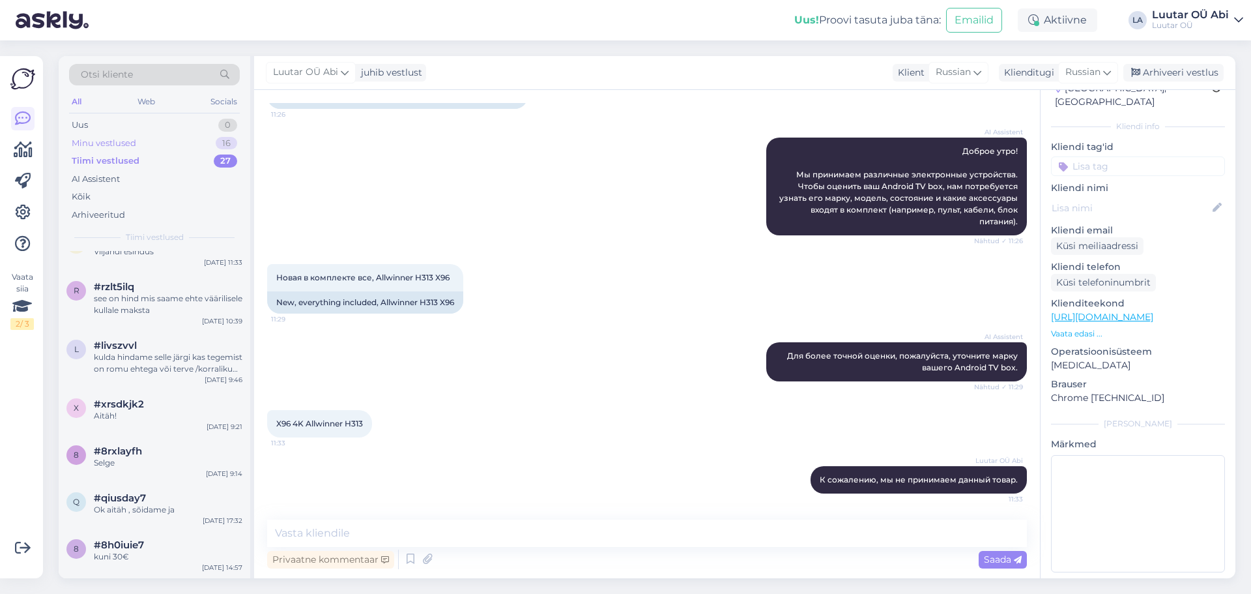
click at [113, 139] on div "Minu vestlused" at bounding box center [104, 143] width 65 height 13
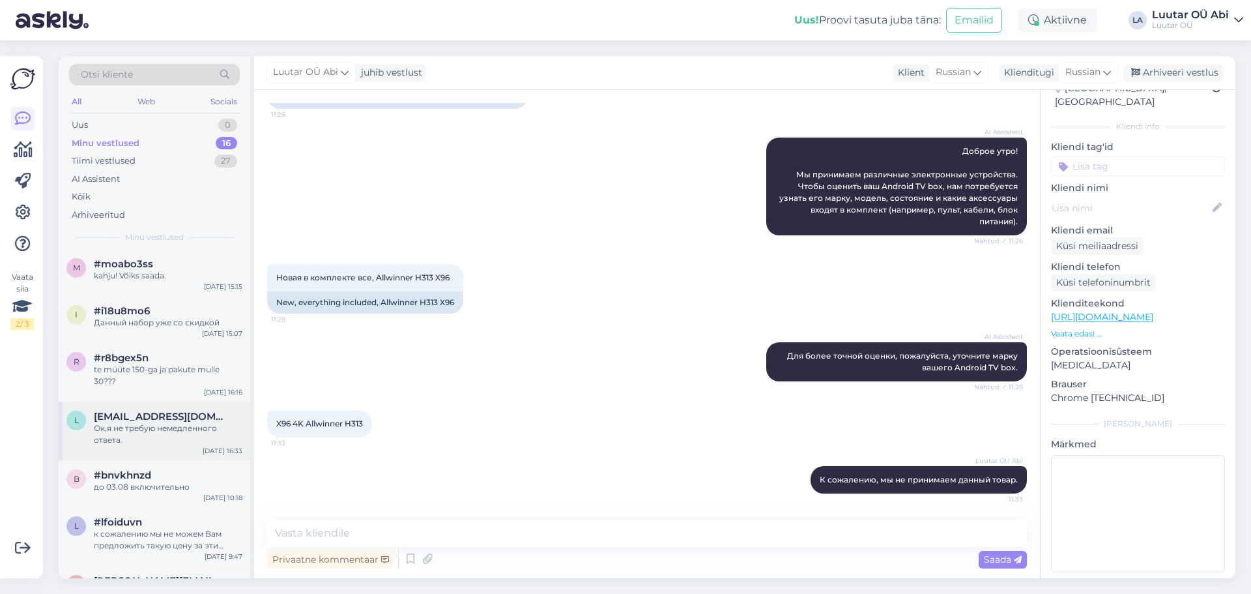
scroll to position [456, 0]
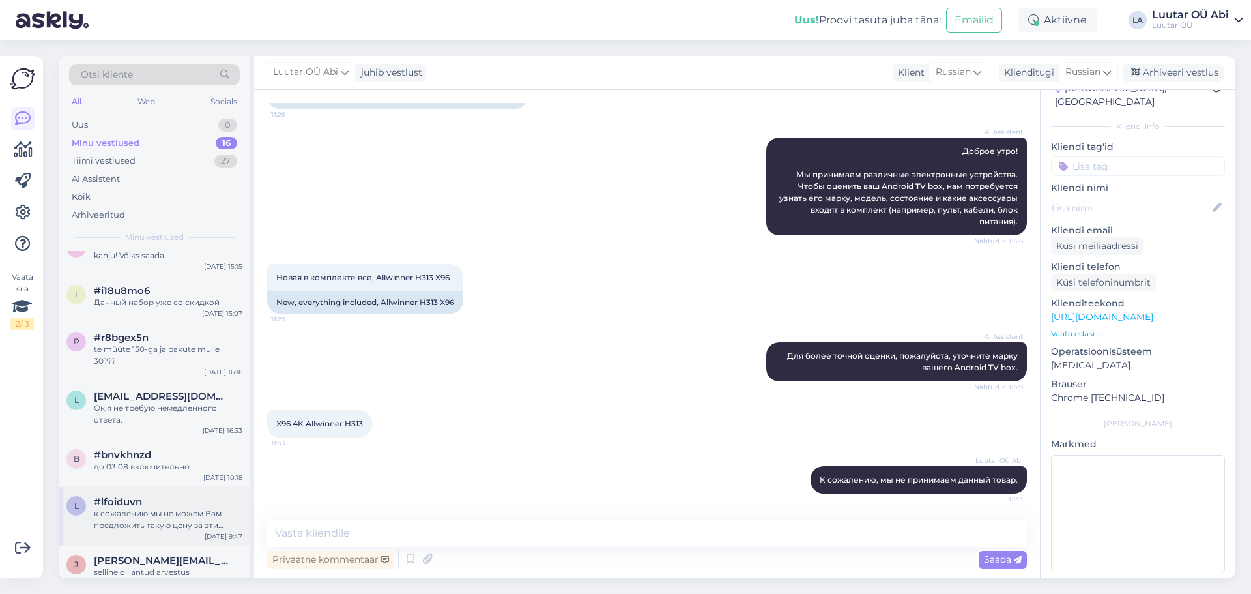
click at [165, 515] on div "к сожалению мы не можем Вам предложить такую цену за эти велосипеды" at bounding box center [168, 519] width 149 height 23
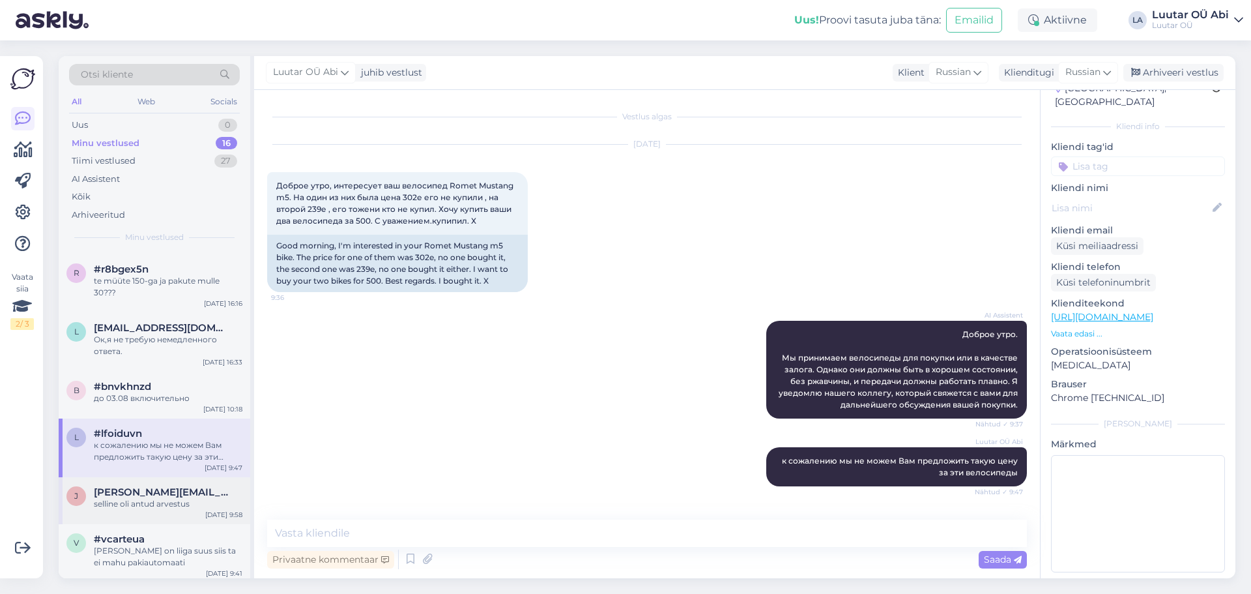
scroll to position [529, 0]
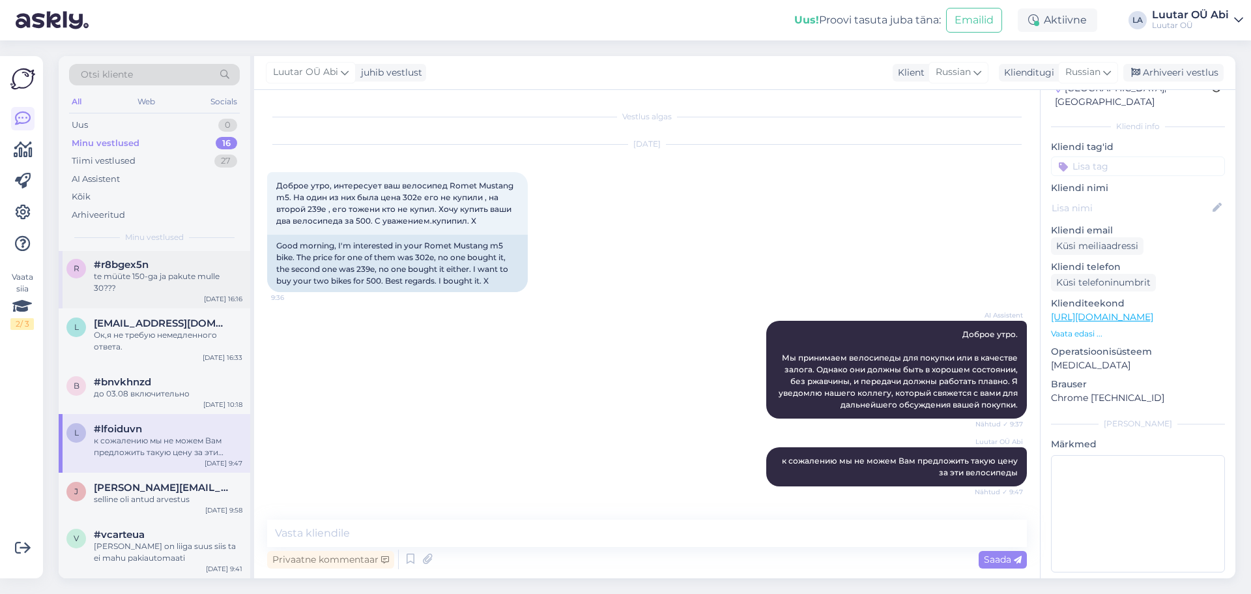
click at [116, 272] on div "te müüte 150-ga ja pakute mulle 30???" at bounding box center [168, 281] width 149 height 23
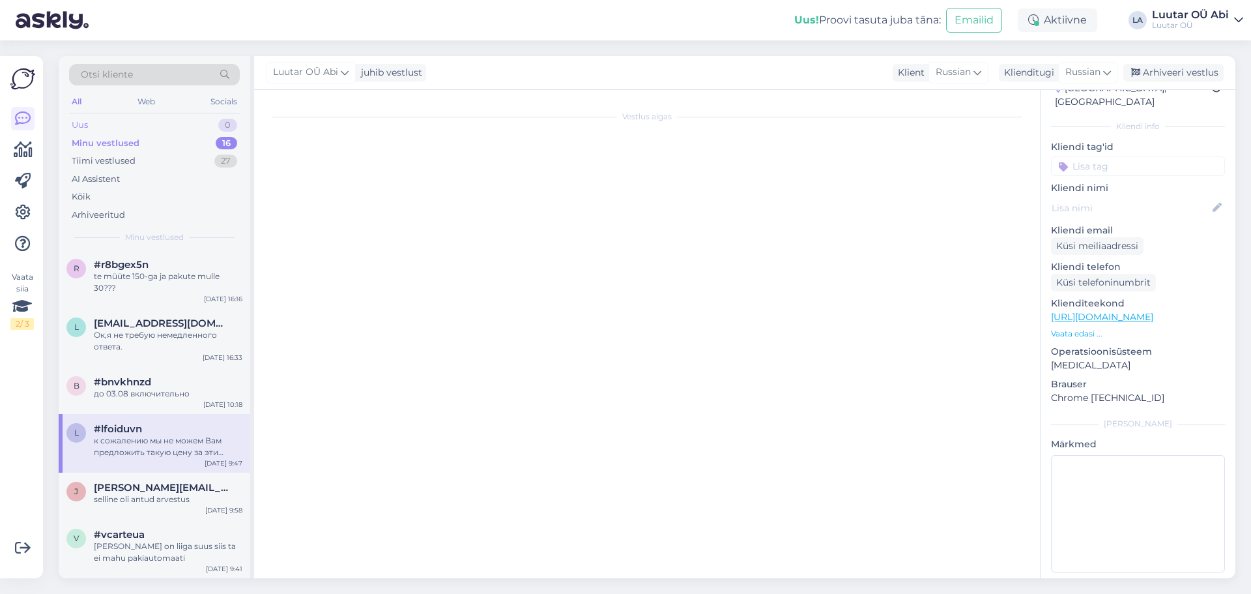
click at [121, 130] on div "Uus 0" at bounding box center [154, 125] width 171 height 18
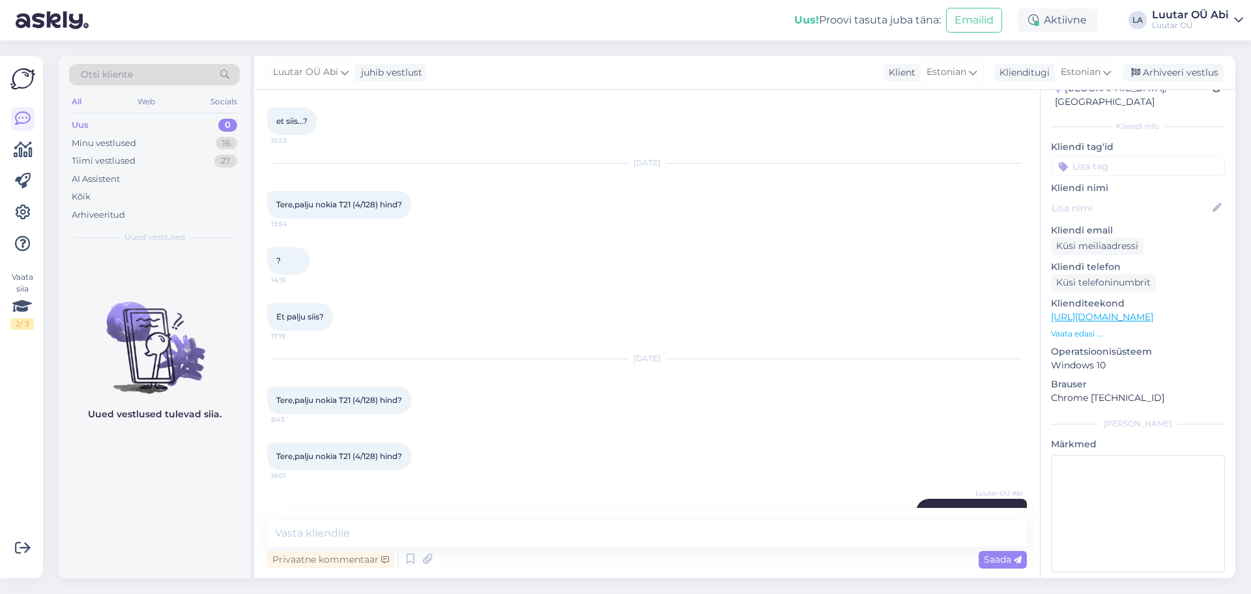
scroll to position [4716, 0]
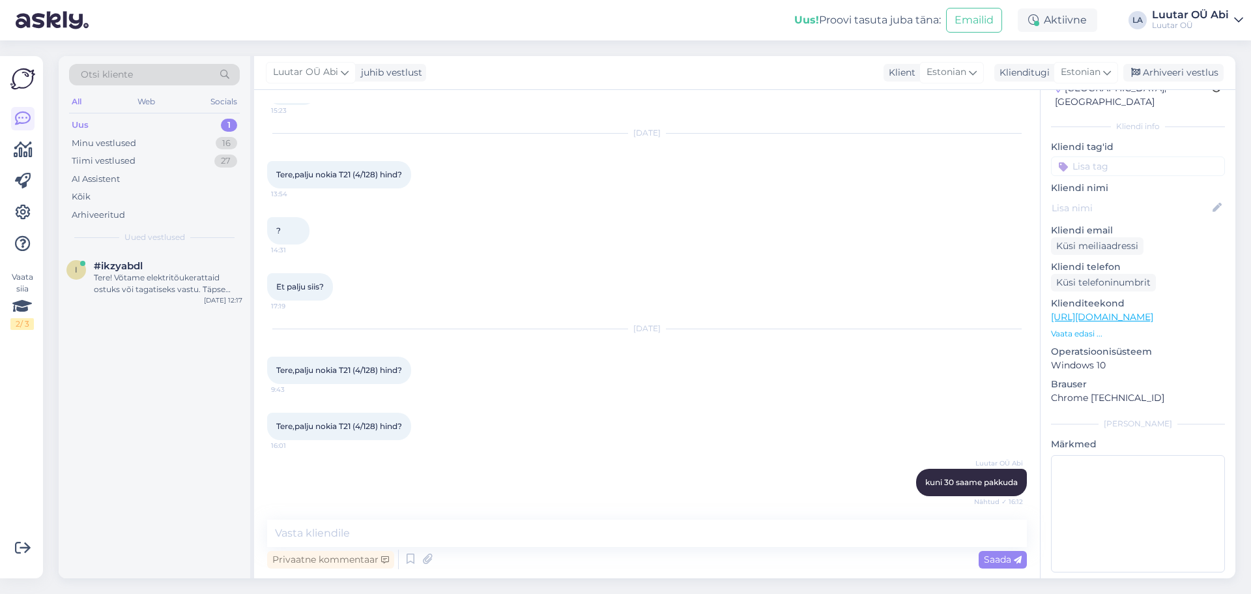
click at [124, 116] on div "Uus 1" at bounding box center [154, 125] width 171 height 18
click at [168, 257] on div "i #ikzyabdl Tere! Võtame elektritõukerattaid ostuks või tagatiseks vastu. Täpse…" at bounding box center [155, 280] width 192 height 59
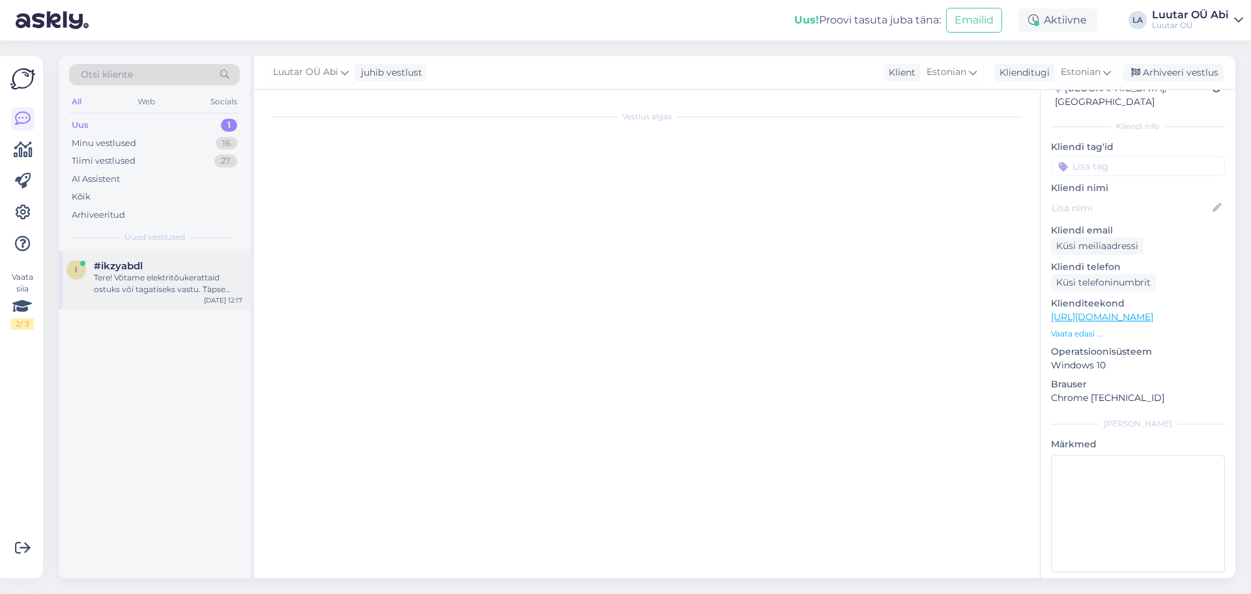
scroll to position [0, 0]
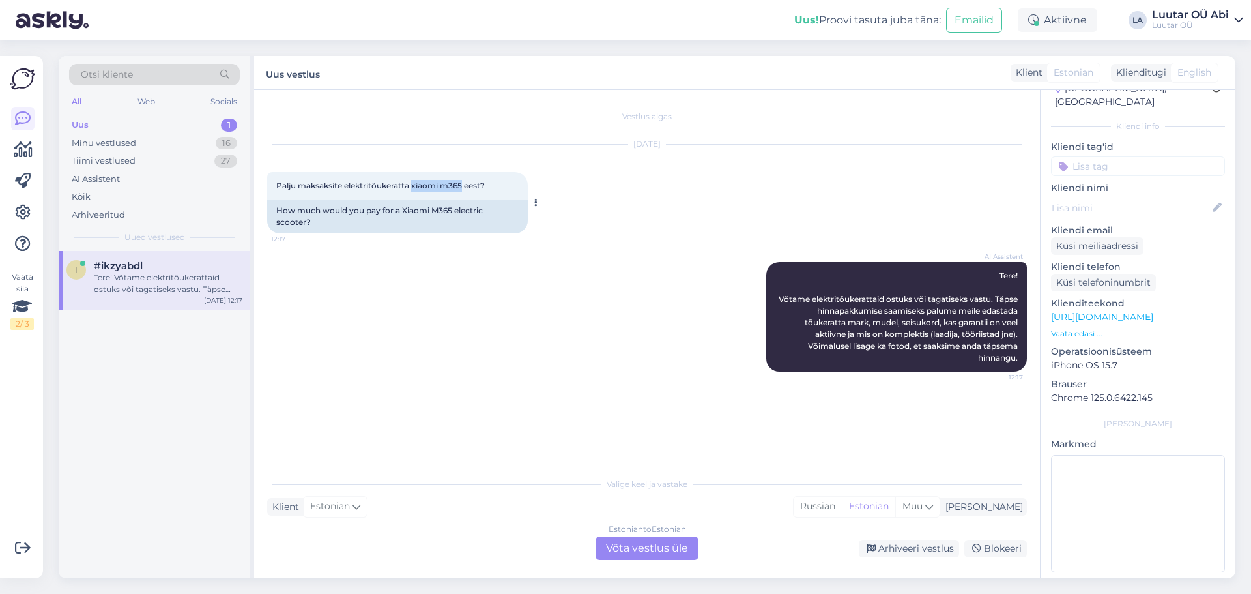
drag, startPoint x: 414, startPoint y: 186, endPoint x: 465, endPoint y: 188, distance: 50.9
click at [465, 188] on span "Palju maksaksite elektritõukeratta xiaomi m365 eest?" at bounding box center [380, 186] width 209 height 10
copy span "xiaomi m365"
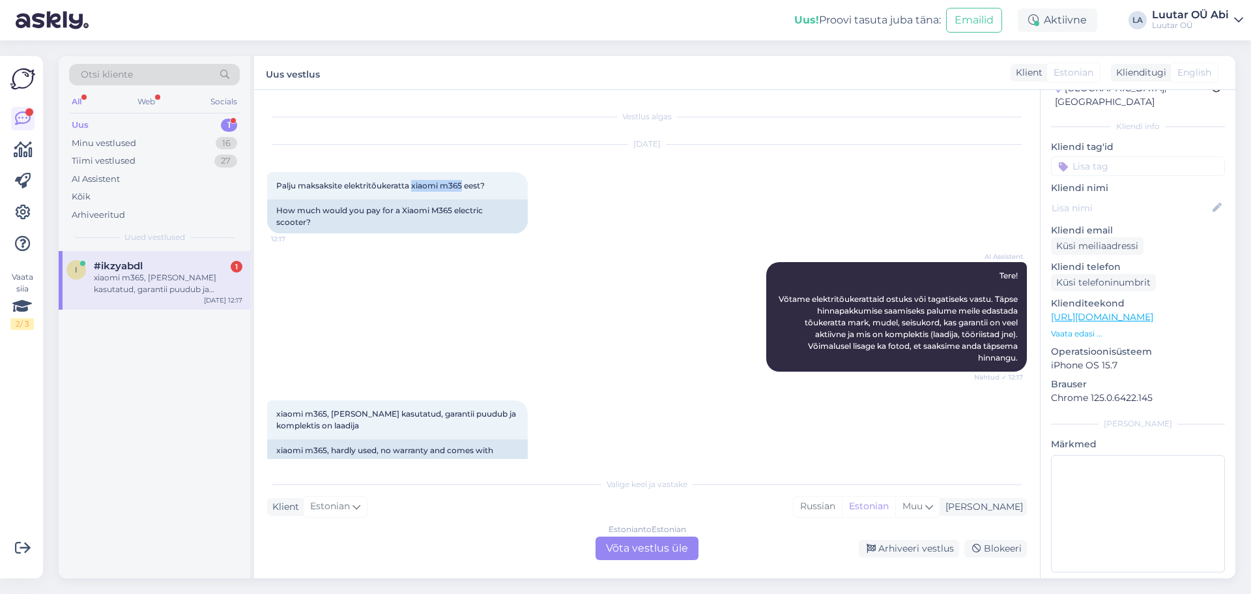
scroll to position [275, 0]
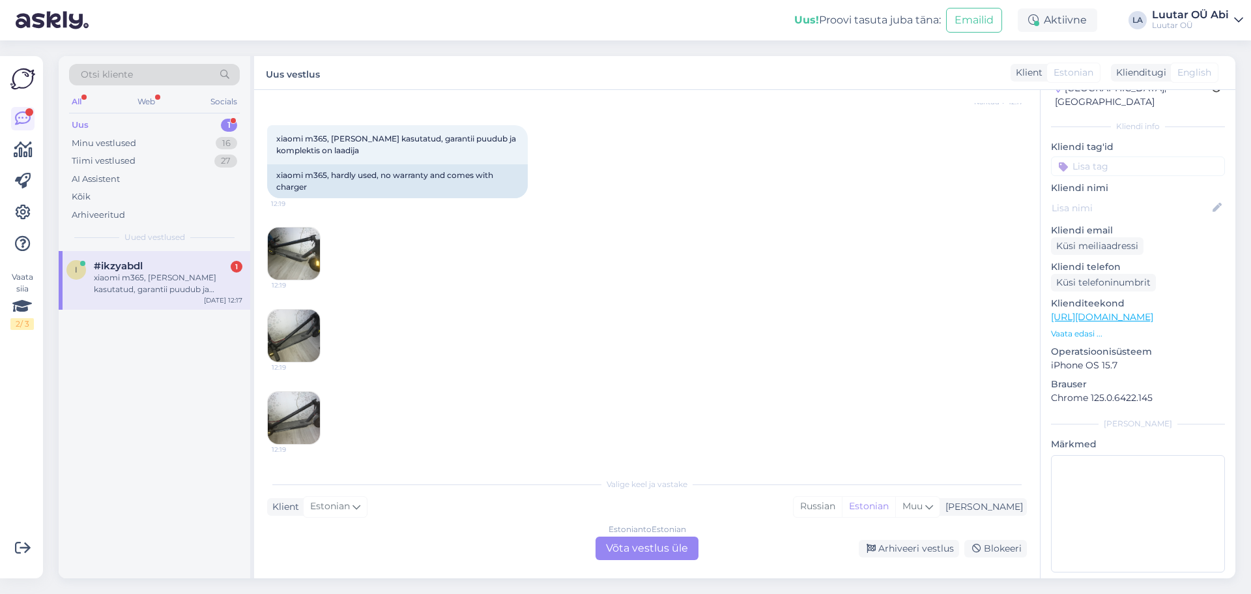
click at [639, 548] on div "Estonian to Estonian Võta vestlus üle" at bounding box center [647, 547] width 103 height 23
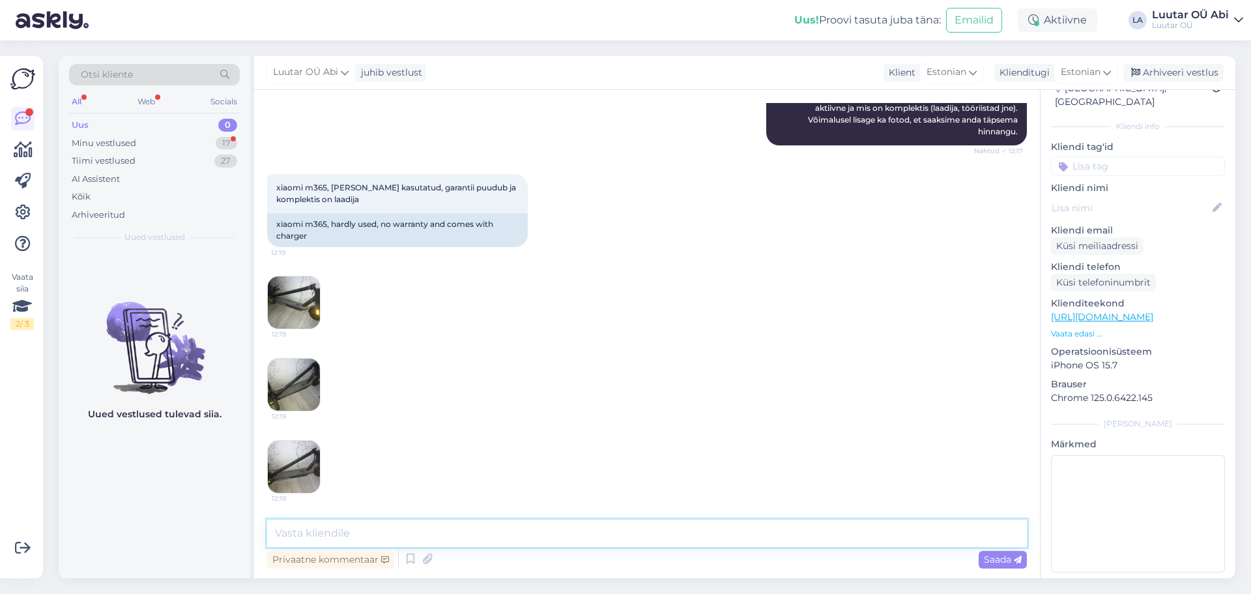
click at [536, 519] on textarea at bounding box center [647, 532] width 760 height 27
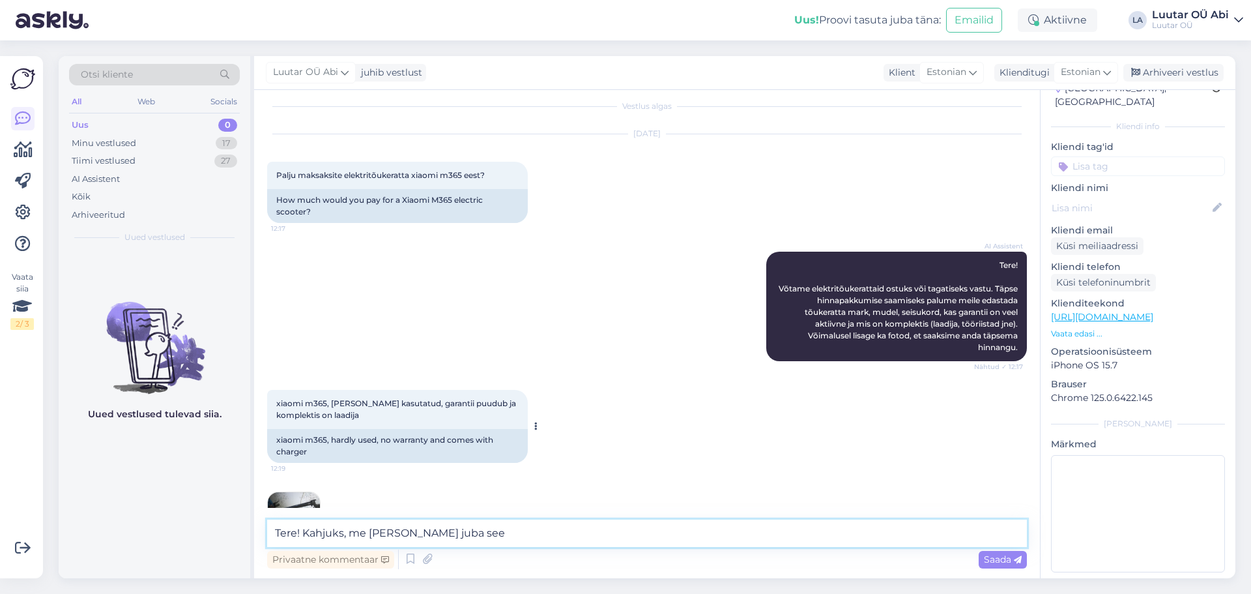
scroll to position [0, 0]
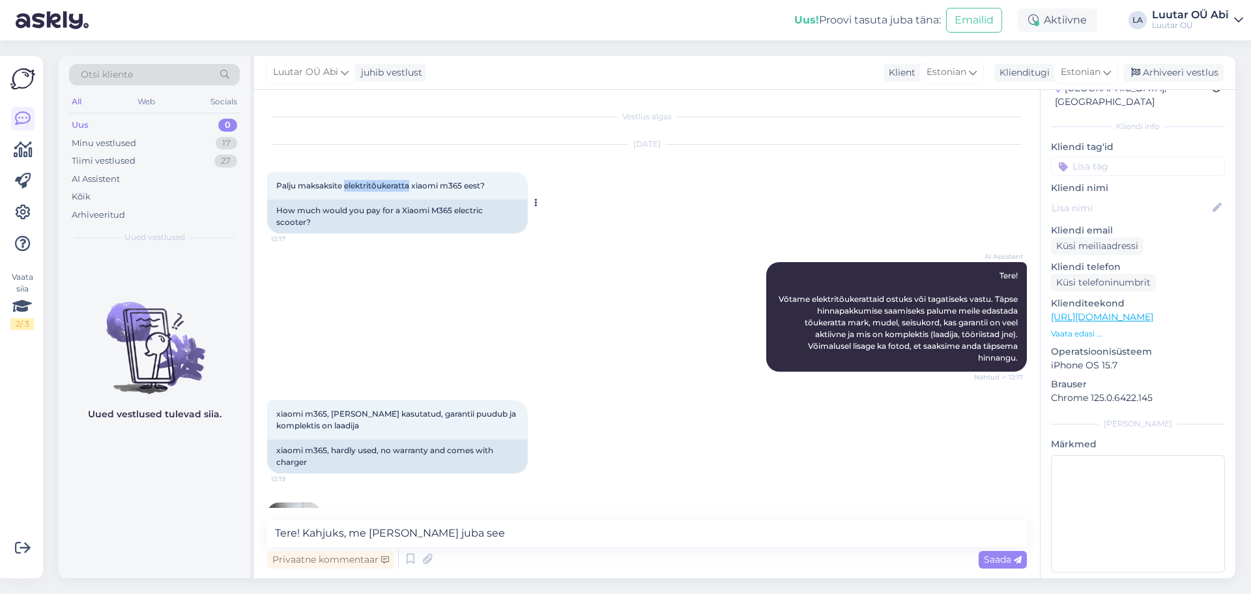
drag, startPoint x: 347, startPoint y: 186, endPoint x: 410, endPoint y: 188, distance: 62.6
click at [410, 188] on span "Palju maksaksite elektritõukeratta xiaomi m365 eest?" at bounding box center [380, 186] width 209 height 10
copy span "elektritõukeratta"
click at [495, 536] on textarea "Tere! Kahjuks, me [PERSON_NAME] juba see" at bounding box center [647, 532] width 760 height 27
paste textarea "elektritõukeratta"
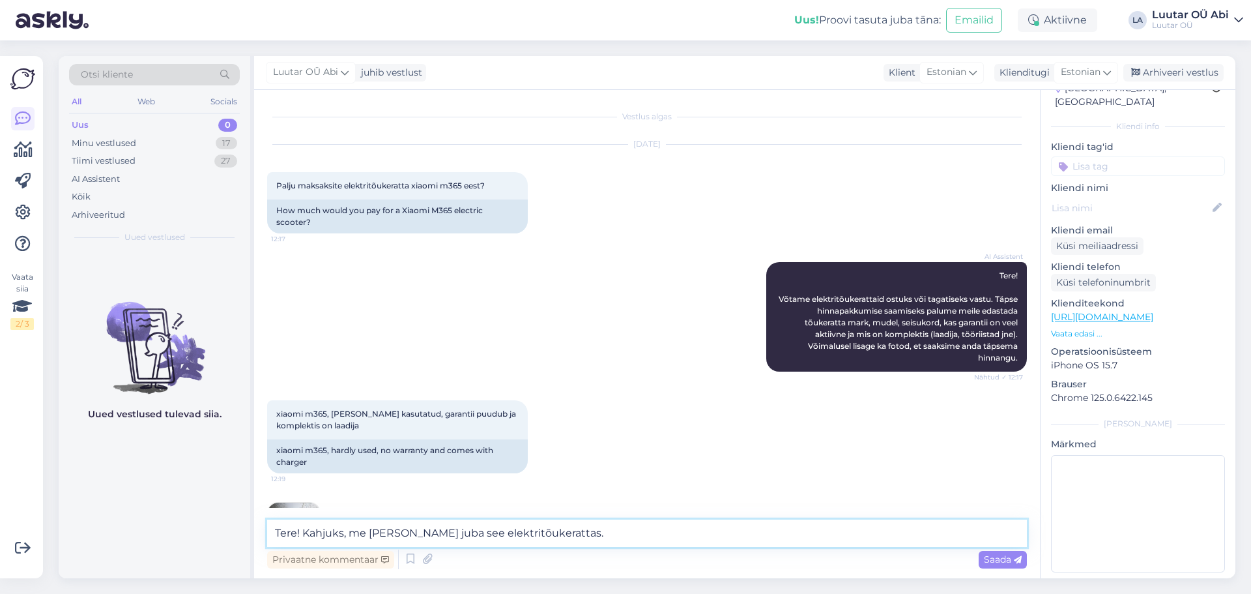
click at [695, 527] on textarea "Tere! Kahjuks, me [PERSON_NAME] juba see elektritõukerattas." at bounding box center [647, 532] width 760 height 27
click at [104, 553] on div "Uued vestlused tulevad siia." at bounding box center [155, 414] width 192 height 327
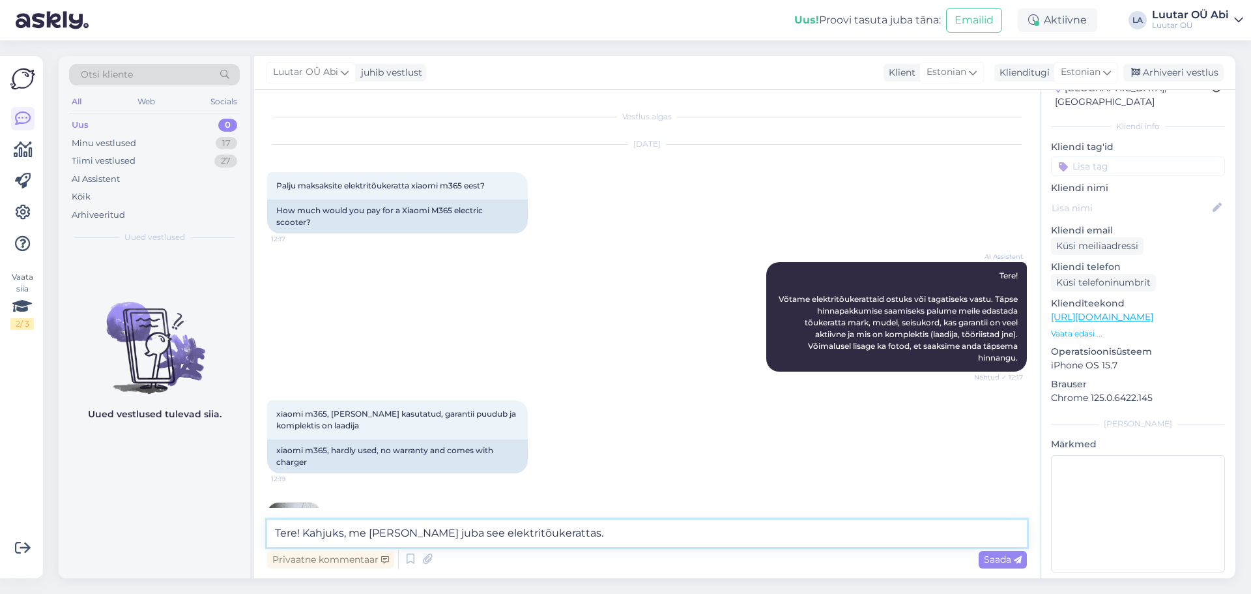
click at [632, 540] on textarea "Tere! Kahjuks, me [PERSON_NAME] juba see elektritõukerattas." at bounding box center [647, 532] width 760 height 27
paste textarea "as."
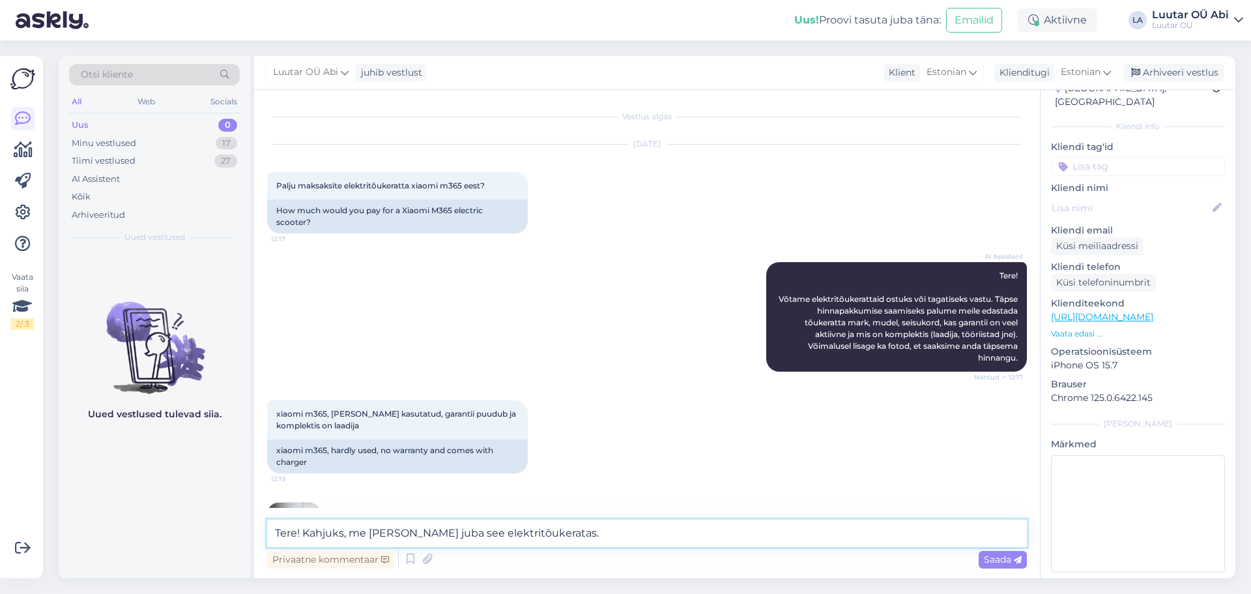
type textarea "Tere! Kahjuks, me [PERSON_NAME] juba see elektritõukeratas."
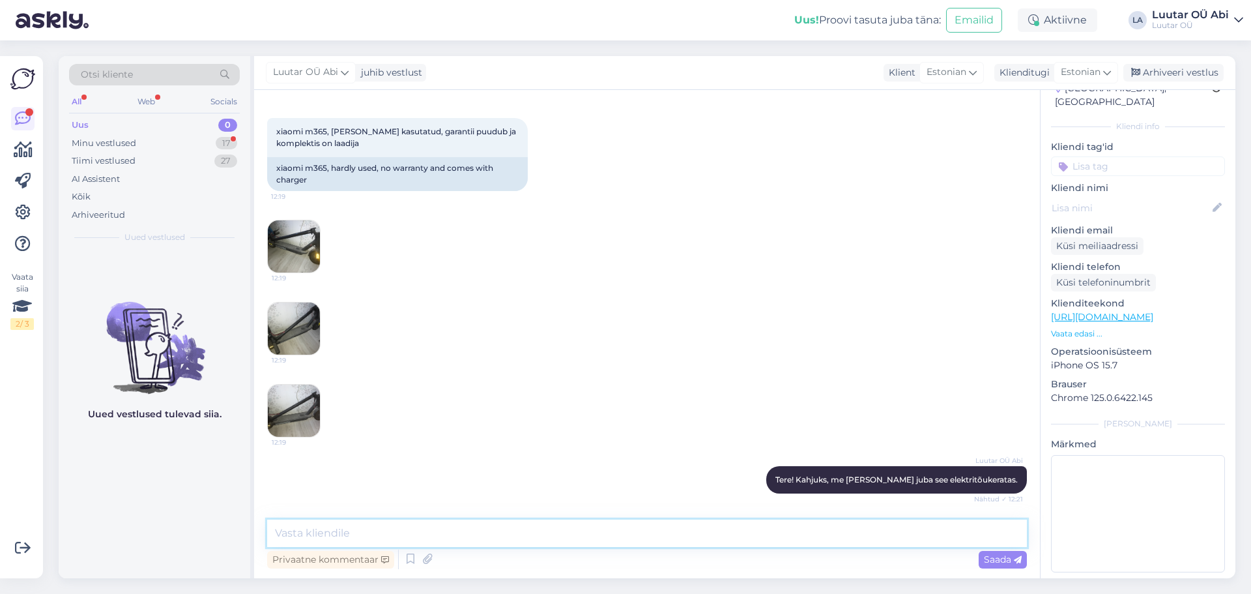
scroll to position [338, 0]
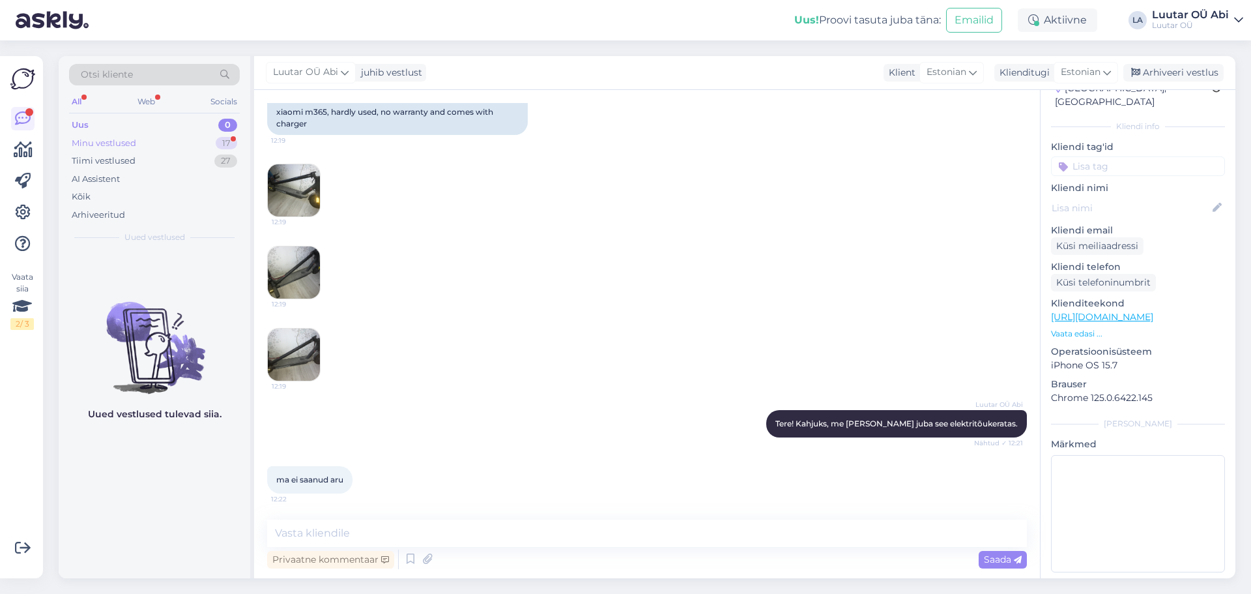
click at [118, 145] on div "Minu vestlused" at bounding box center [104, 143] width 65 height 13
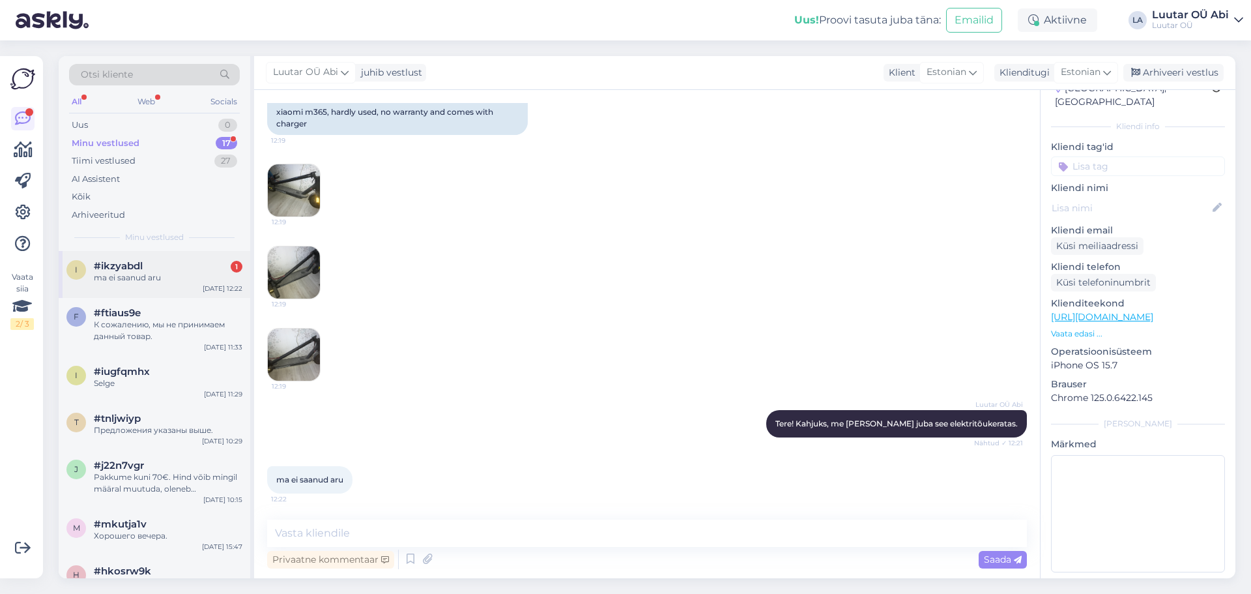
click at [136, 289] on div "i #ikzyabdl 1 ma ei saanud aru [DATE] 12:22" at bounding box center [155, 274] width 192 height 47
click at [346, 530] on textarea at bounding box center [647, 532] width 760 height 27
click at [346, 529] on textarea at bounding box center [647, 532] width 760 height 27
click at [326, 525] on textarea at bounding box center [647, 532] width 760 height 27
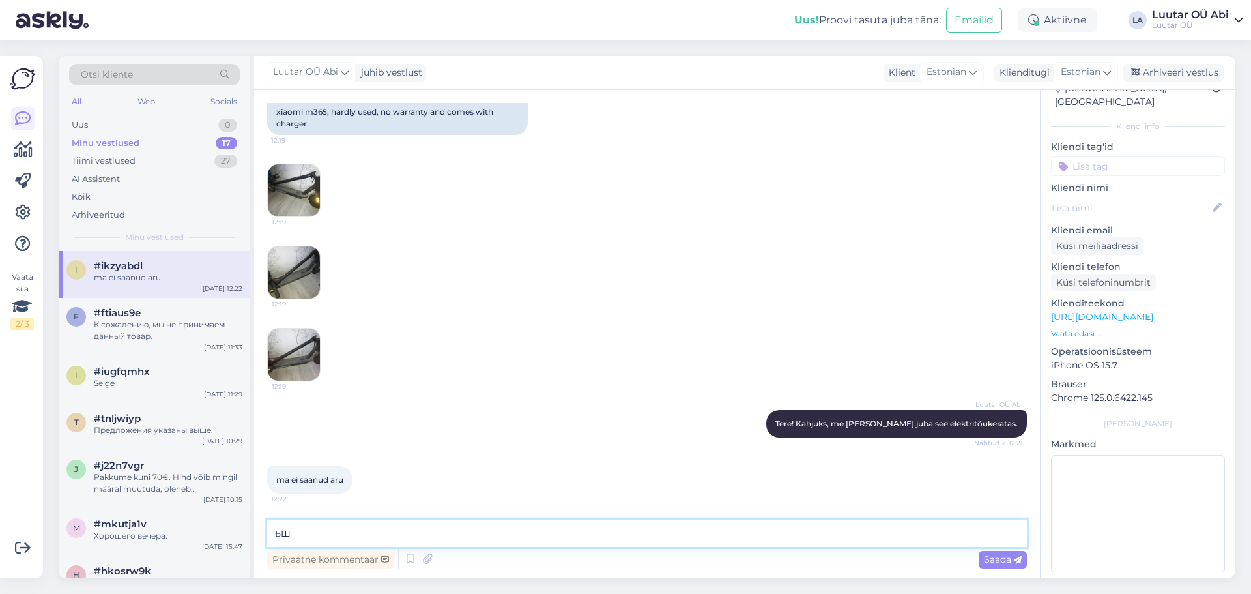
type textarea "ь"
type textarea "M"
click at [413, 536] on textarea at bounding box center [647, 532] width 760 height 27
type textarea "l"
click at [418, 523] on textarea "Palju läbisõit?" at bounding box center [647, 532] width 760 height 27
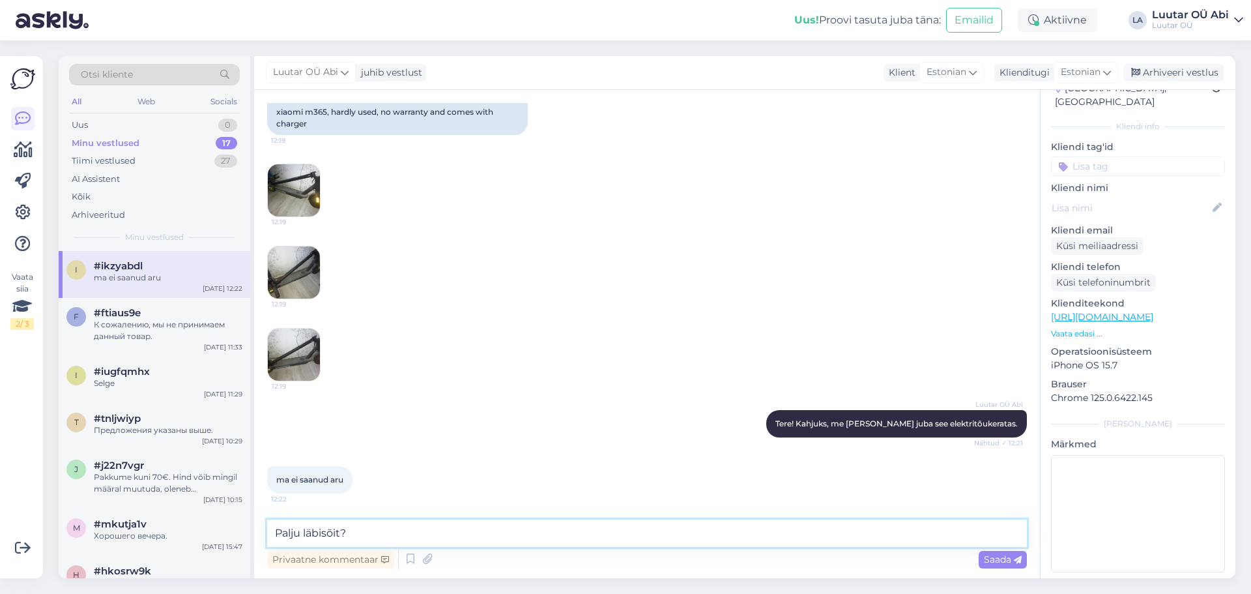
click at [418, 523] on textarea "Palju läbisõit?" at bounding box center [647, 532] width 760 height 27
type textarea "Palju läbisõit?"
click at [405, 538] on textarea "Palju läbisõit?" at bounding box center [647, 532] width 760 height 27
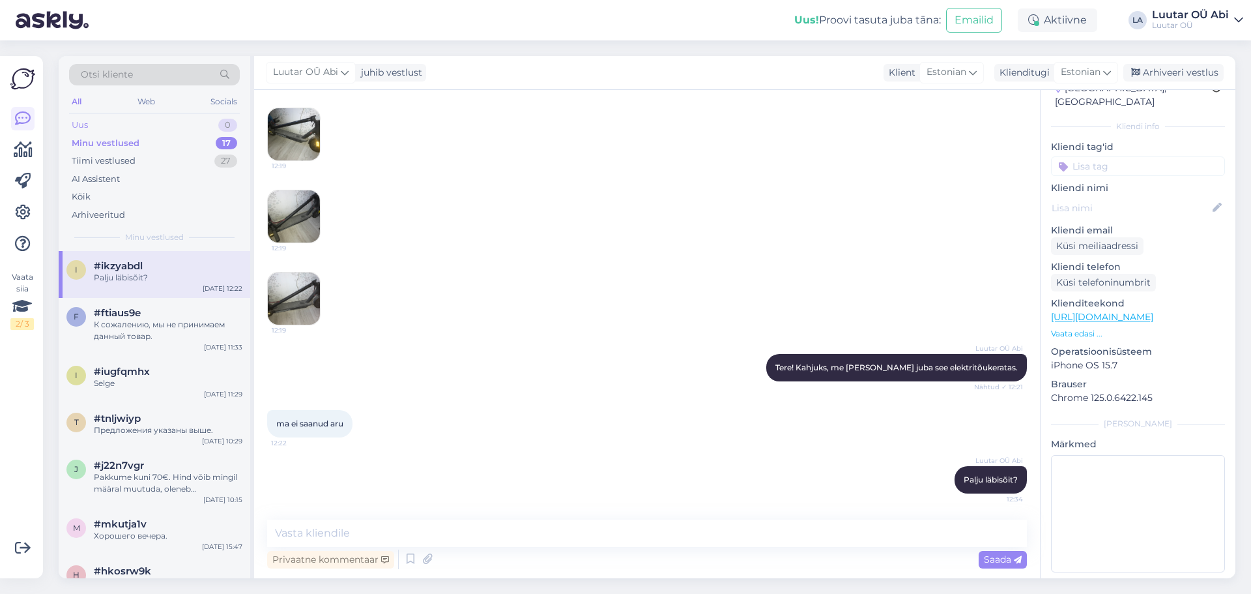
click at [91, 127] on div "Uus 0" at bounding box center [154, 125] width 171 height 18
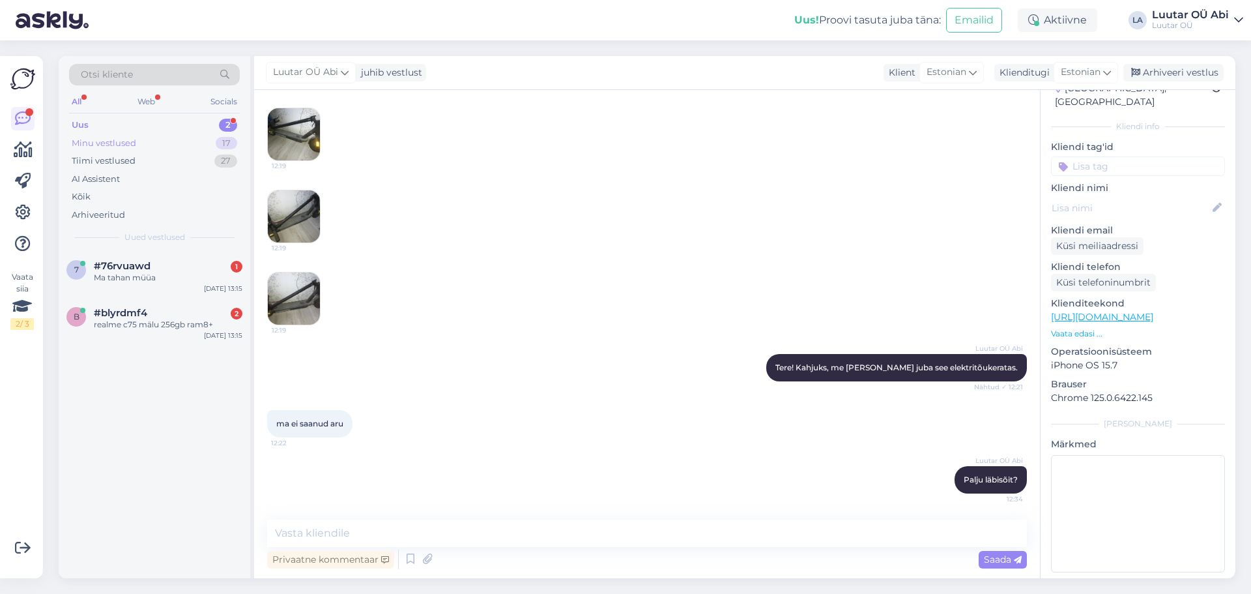
click at [95, 147] on div "Minu vestlused" at bounding box center [104, 143] width 65 height 13
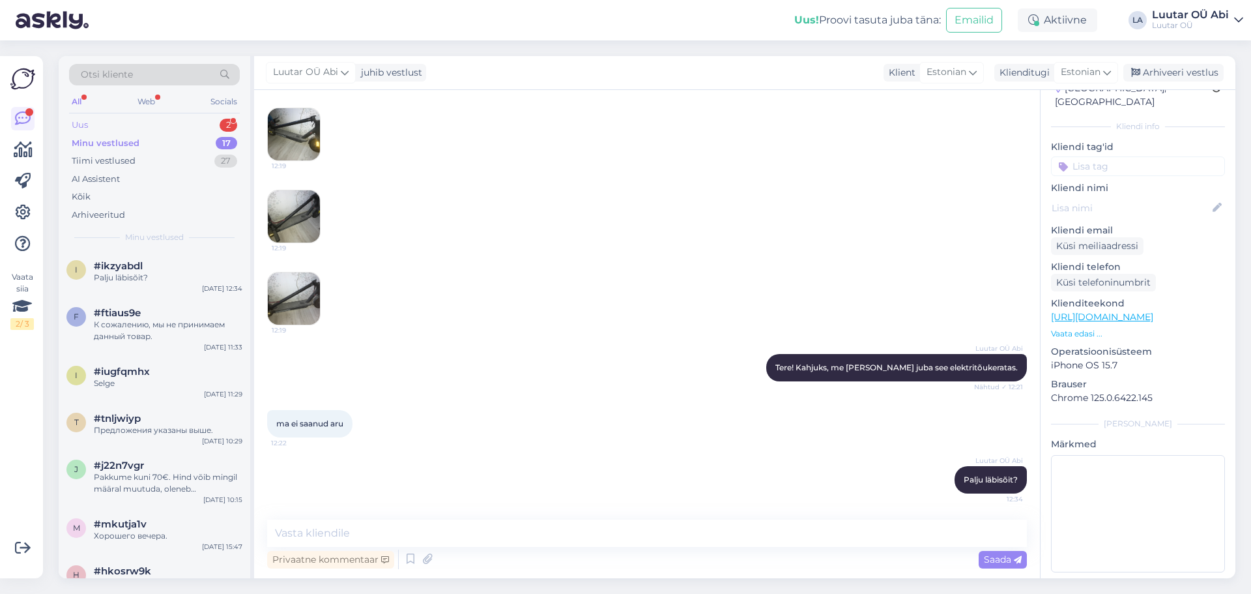
click at [93, 129] on div "Uus 2" at bounding box center [154, 125] width 171 height 18
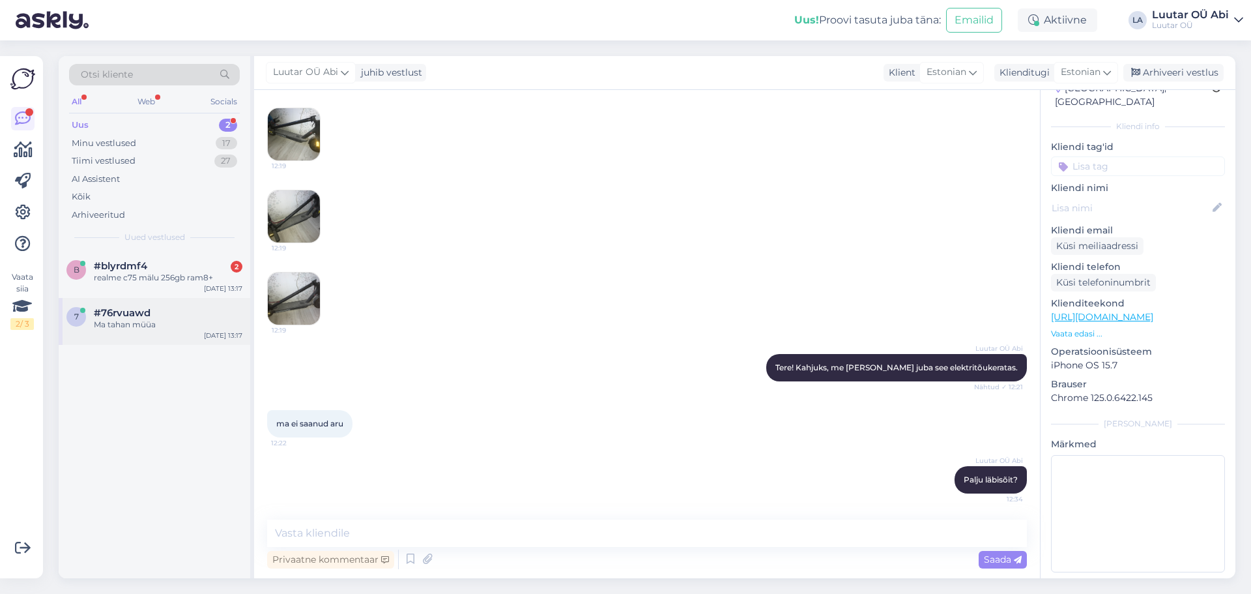
click at [113, 332] on div "7 #76rvuawd Ma tahan müüa [DATE] 13:17" at bounding box center [155, 321] width 192 height 47
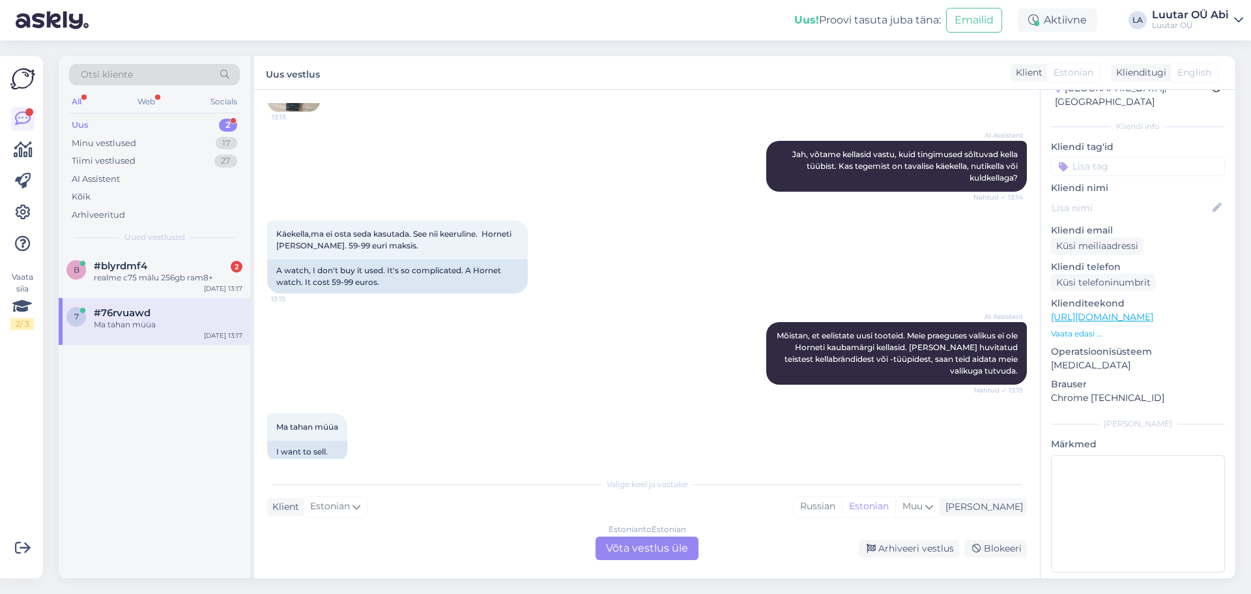
scroll to position [344, 0]
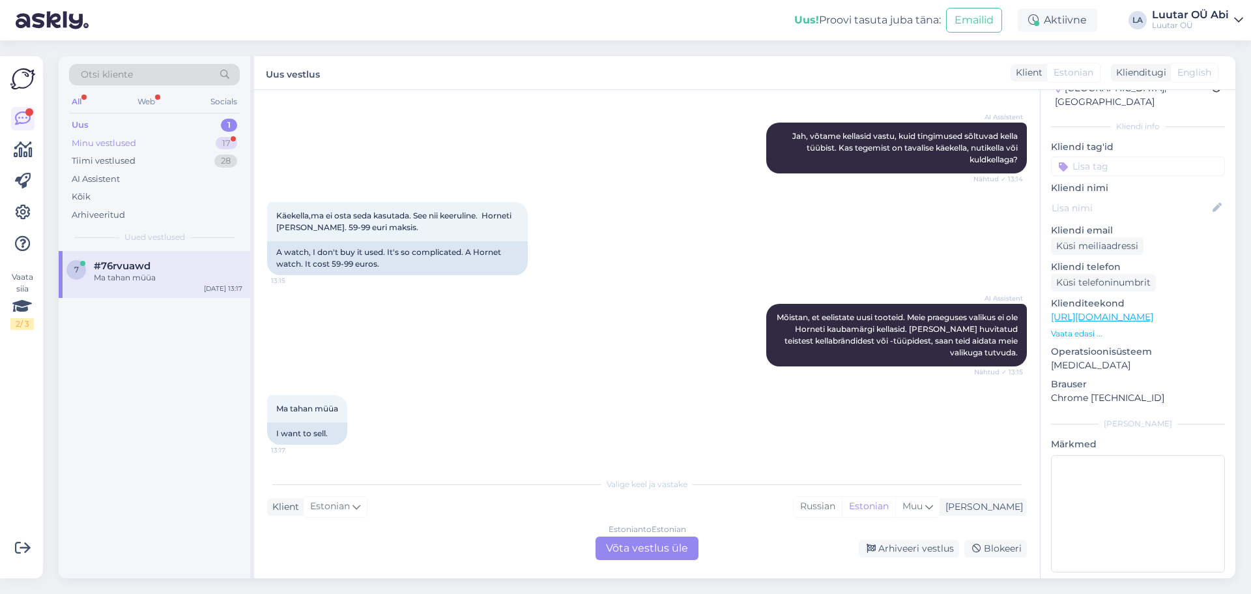
click at [129, 149] on div "Minu vestlused 17" at bounding box center [154, 143] width 171 height 18
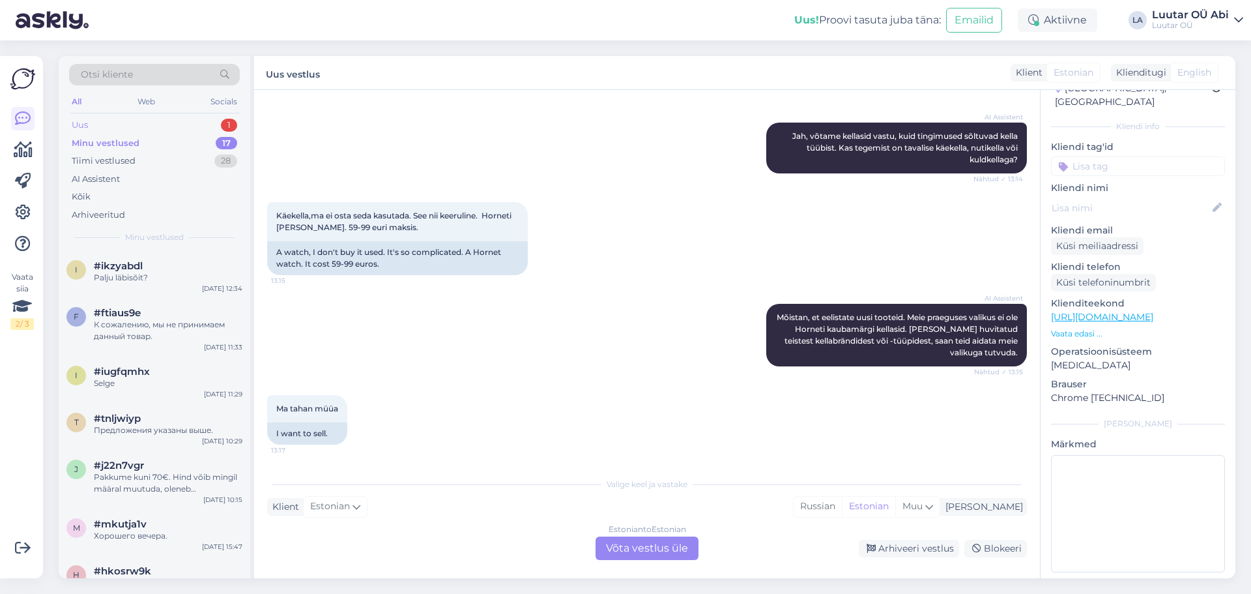
click at [125, 130] on div "Uus 1" at bounding box center [154, 125] width 171 height 18
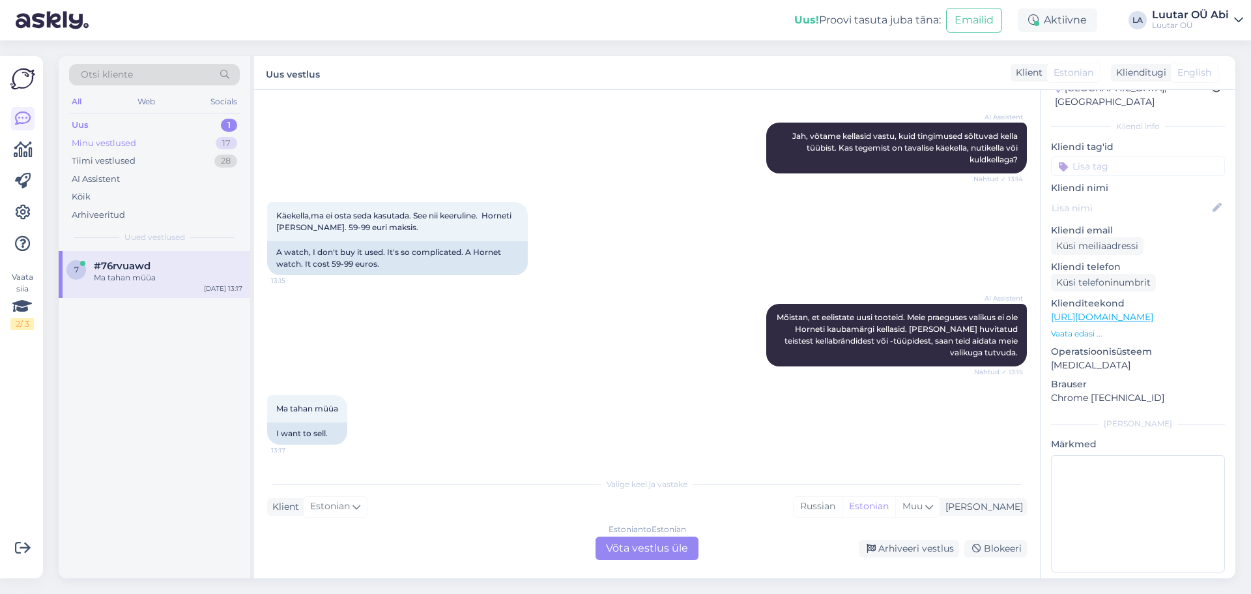
click at [100, 145] on div "Minu vestlused" at bounding box center [104, 143] width 65 height 13
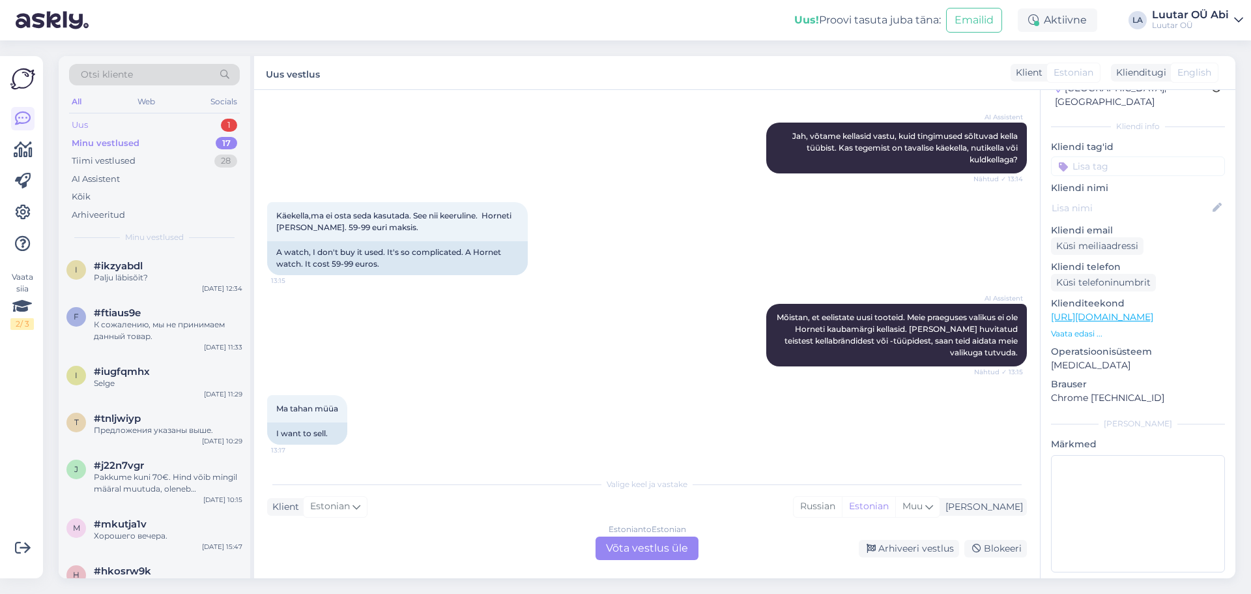
click at [75, 127] on div "Uus" at bounding box center [80, 125] width 16 height 13
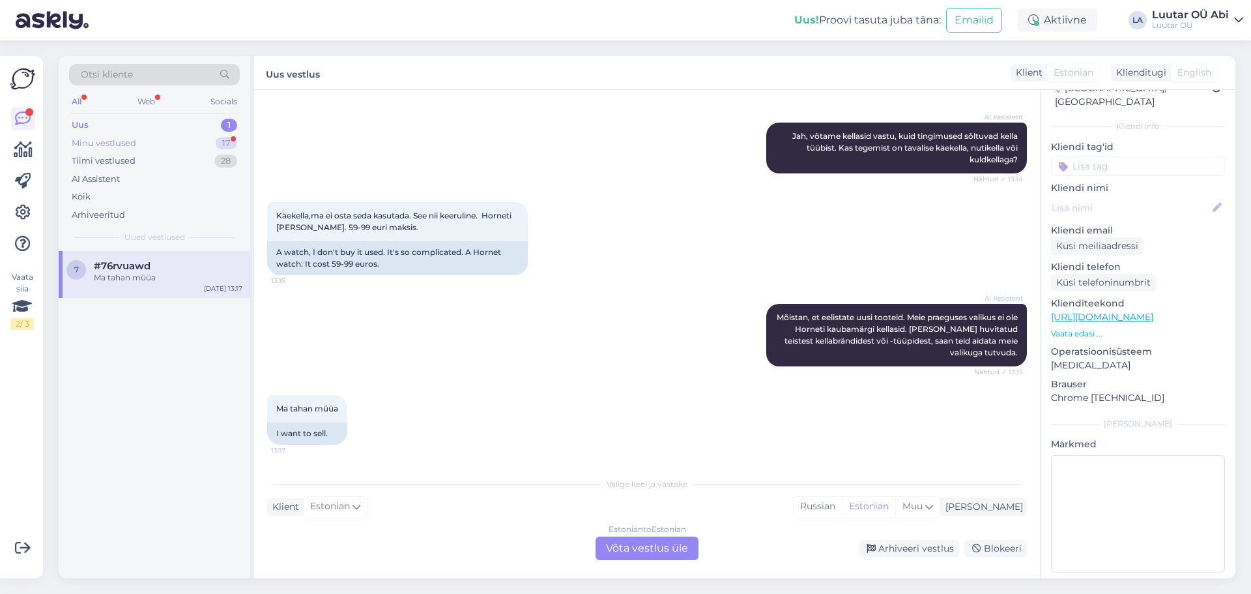
click at [106, 149] on div "Minu vestlused 17" at bounding box center [154, 143] width 171 height 18
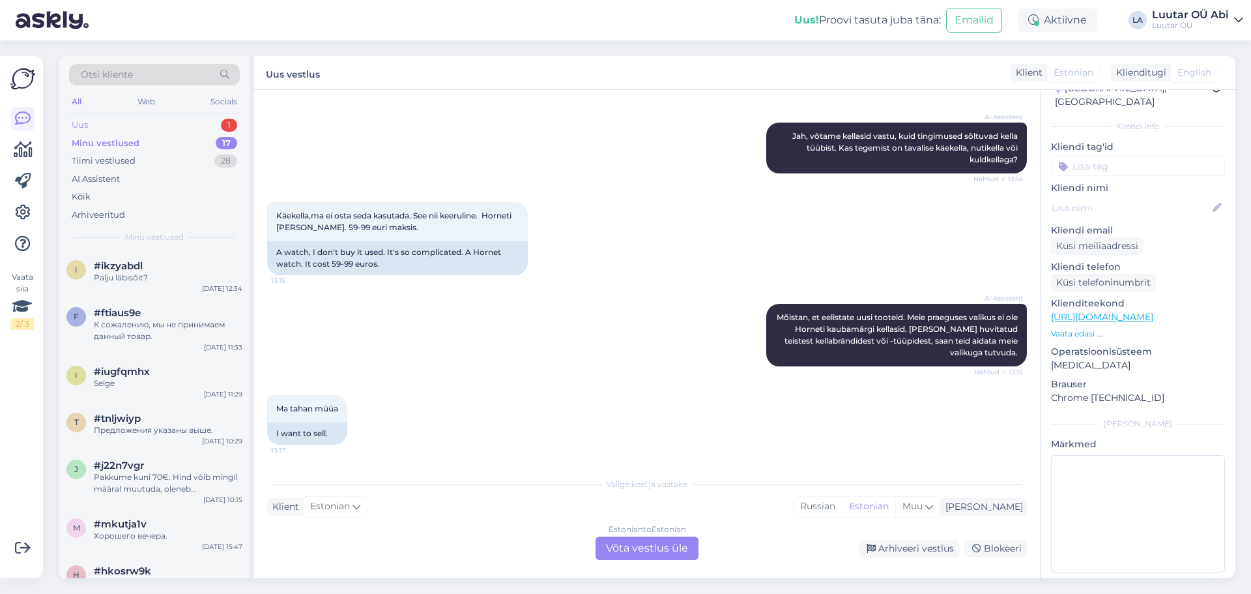
click at [107, 119] on div "Uus 1" at bounding box center [154, 125] width 171 height 18
